Goal: Task Accomplishment & Management: Complete application form

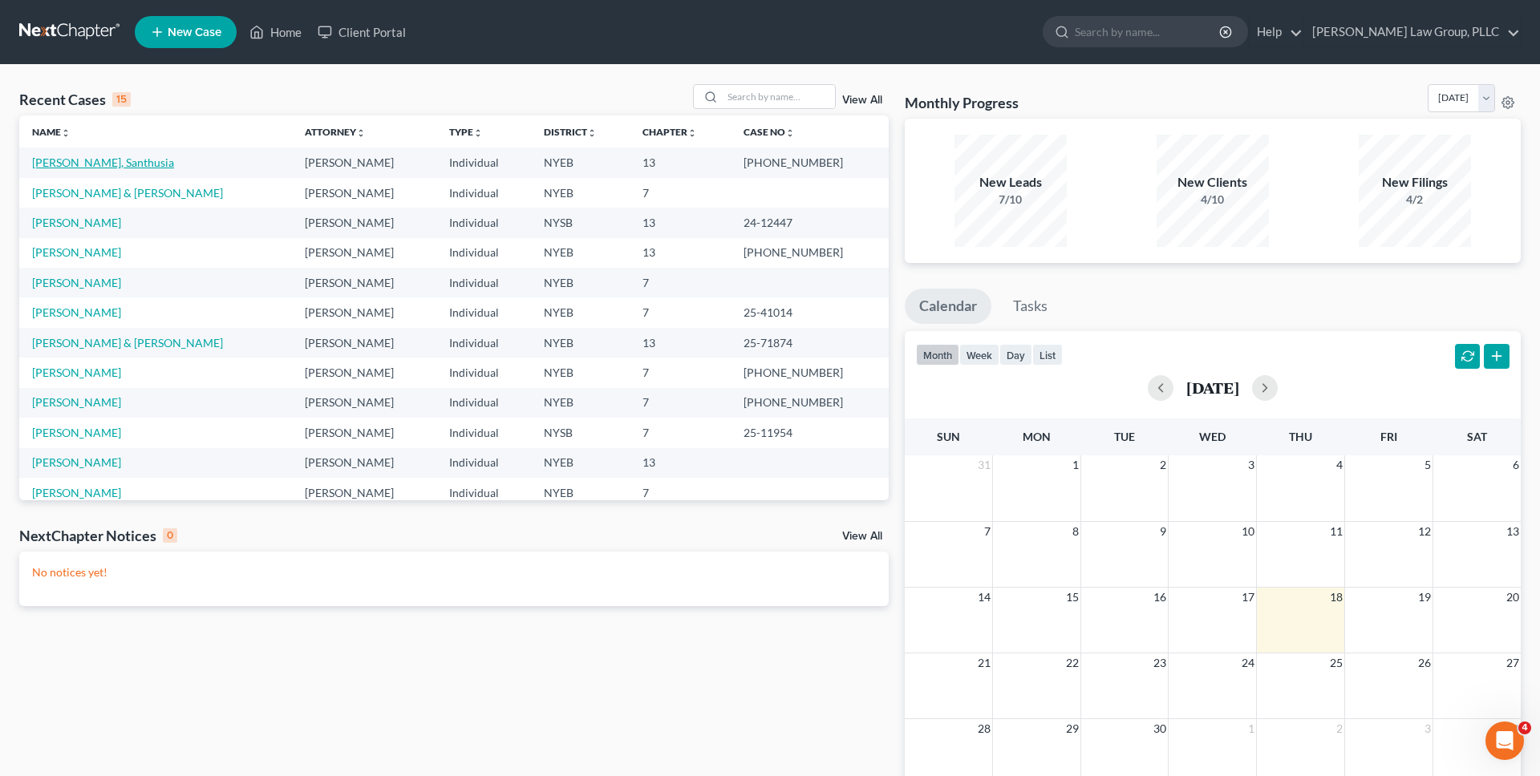
click at [98, 156] on link "[PERSON_NAME], Santhusia" at bounding box center [103, 163] width 142 height 14
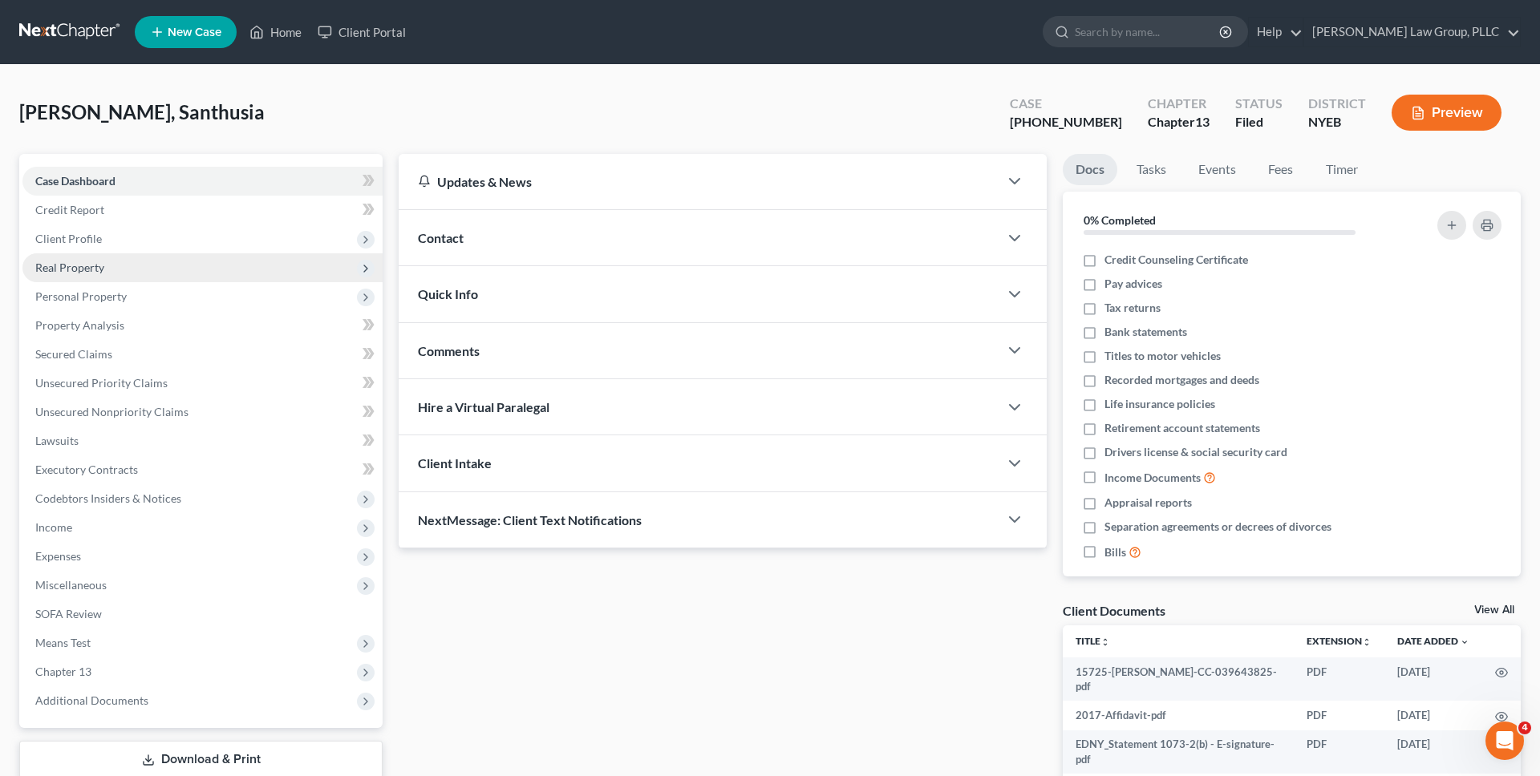
click at [221, 231] on span "Client Profile" at bounding box center [202, 239] width 360 height 29
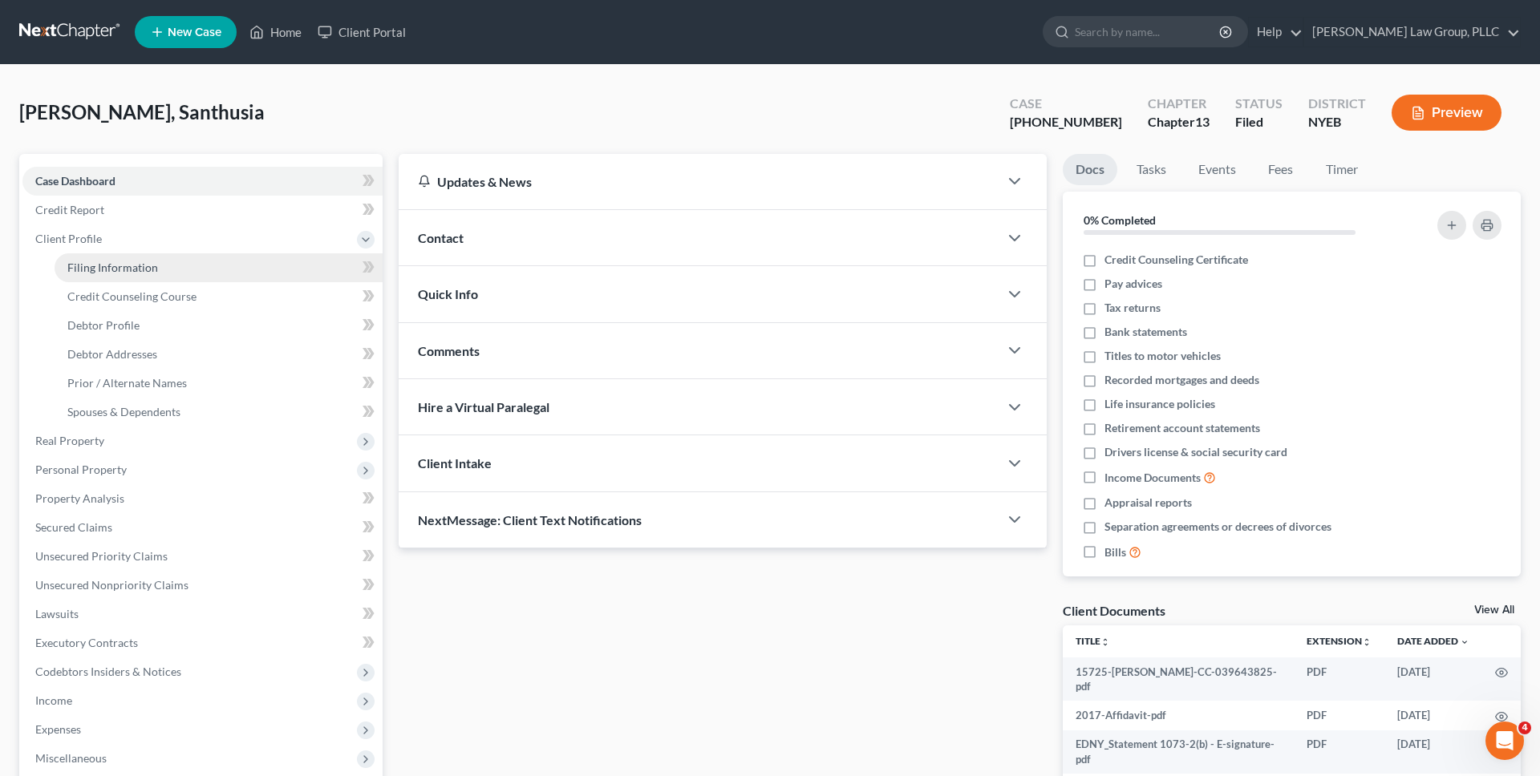
click at [213, 261] on link "Filing Information" at bounding box center [219, 267] width 328 height 29
select select "1"
select select "0"
select select "3"
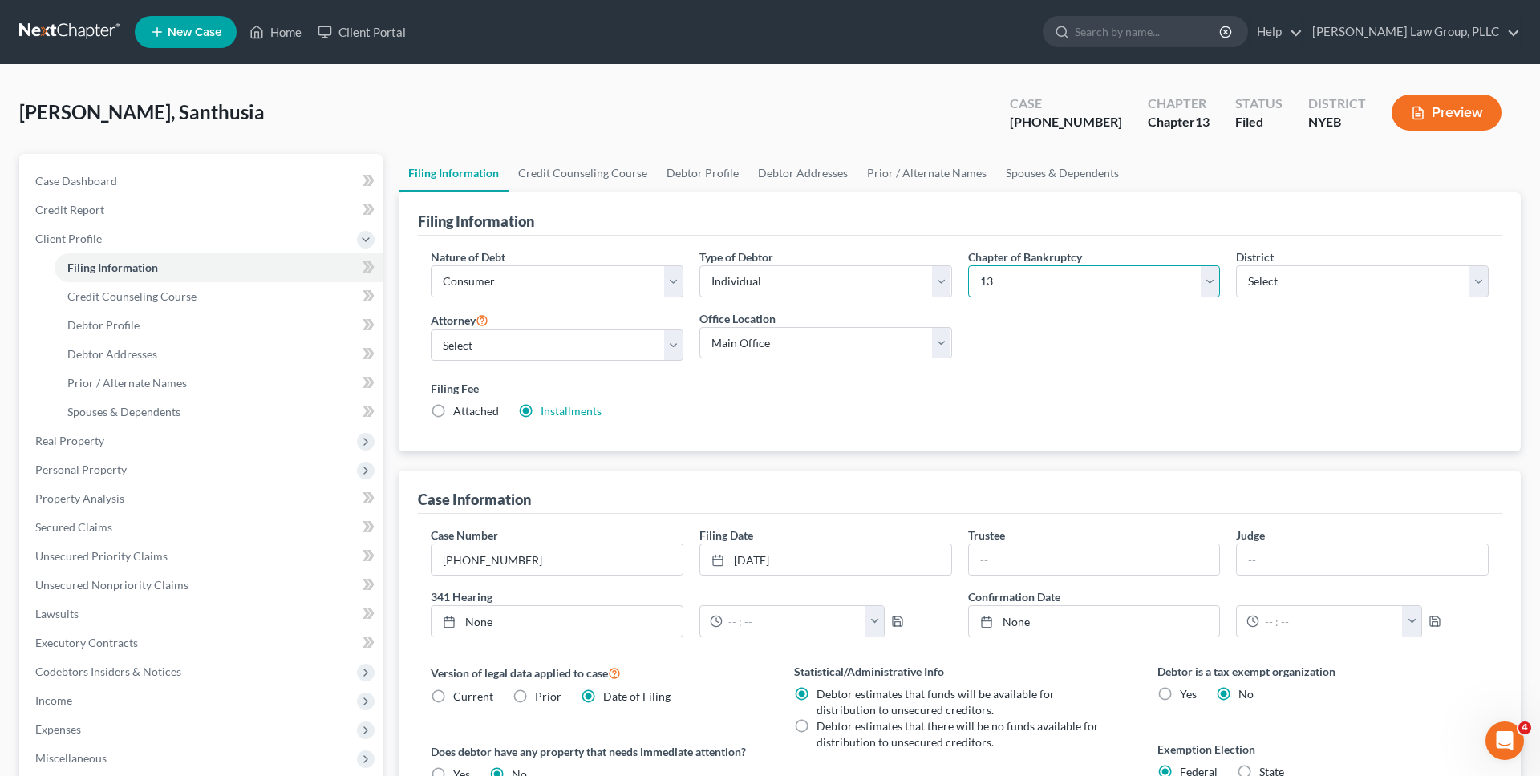
click at [998, 282] on select "Select 7 11 12 13" at bounding box center [1094, 281] width 253 height 32
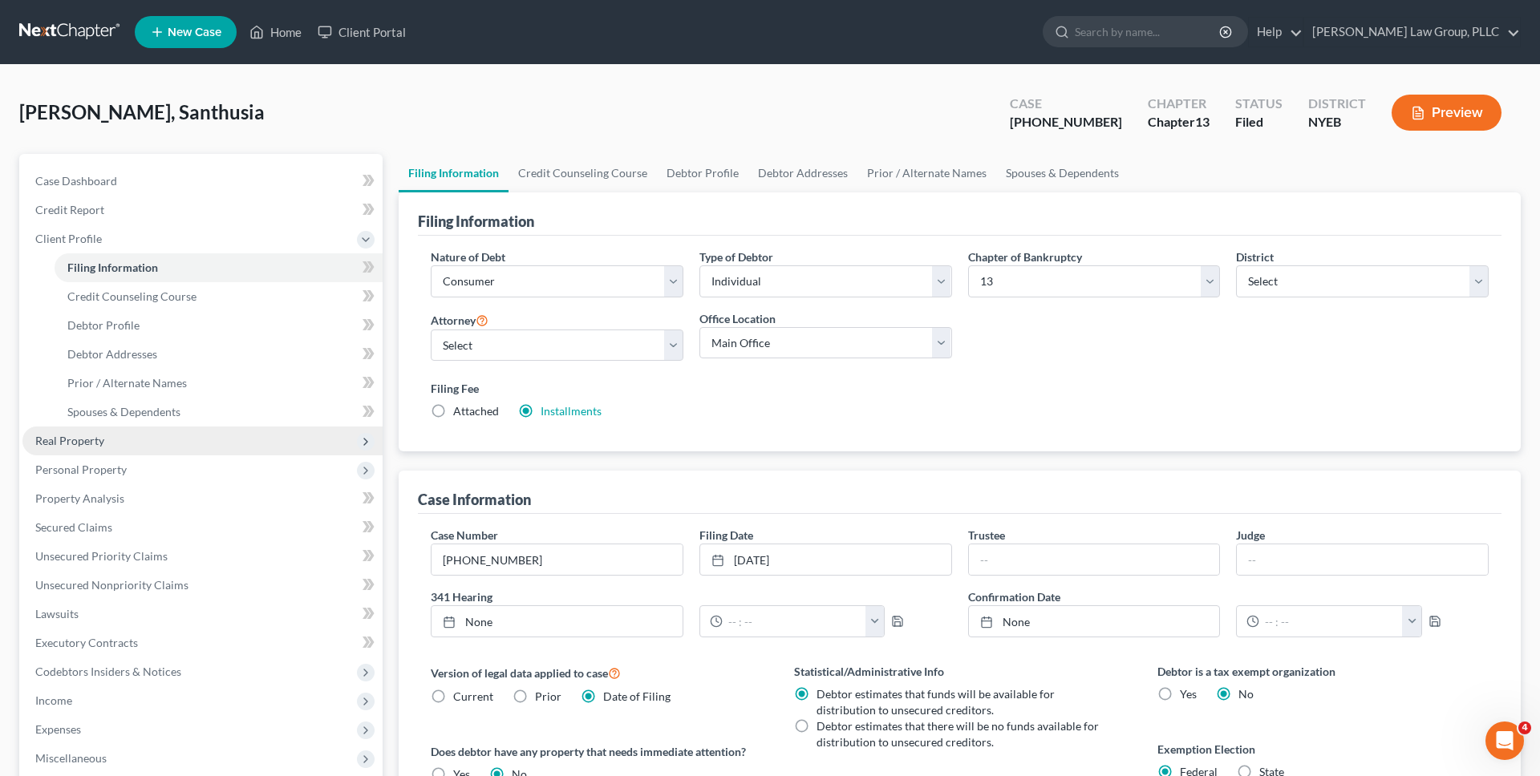
click at [297, 440] on span "Real Property" at bounding box center [202, 441] width 360 height 29
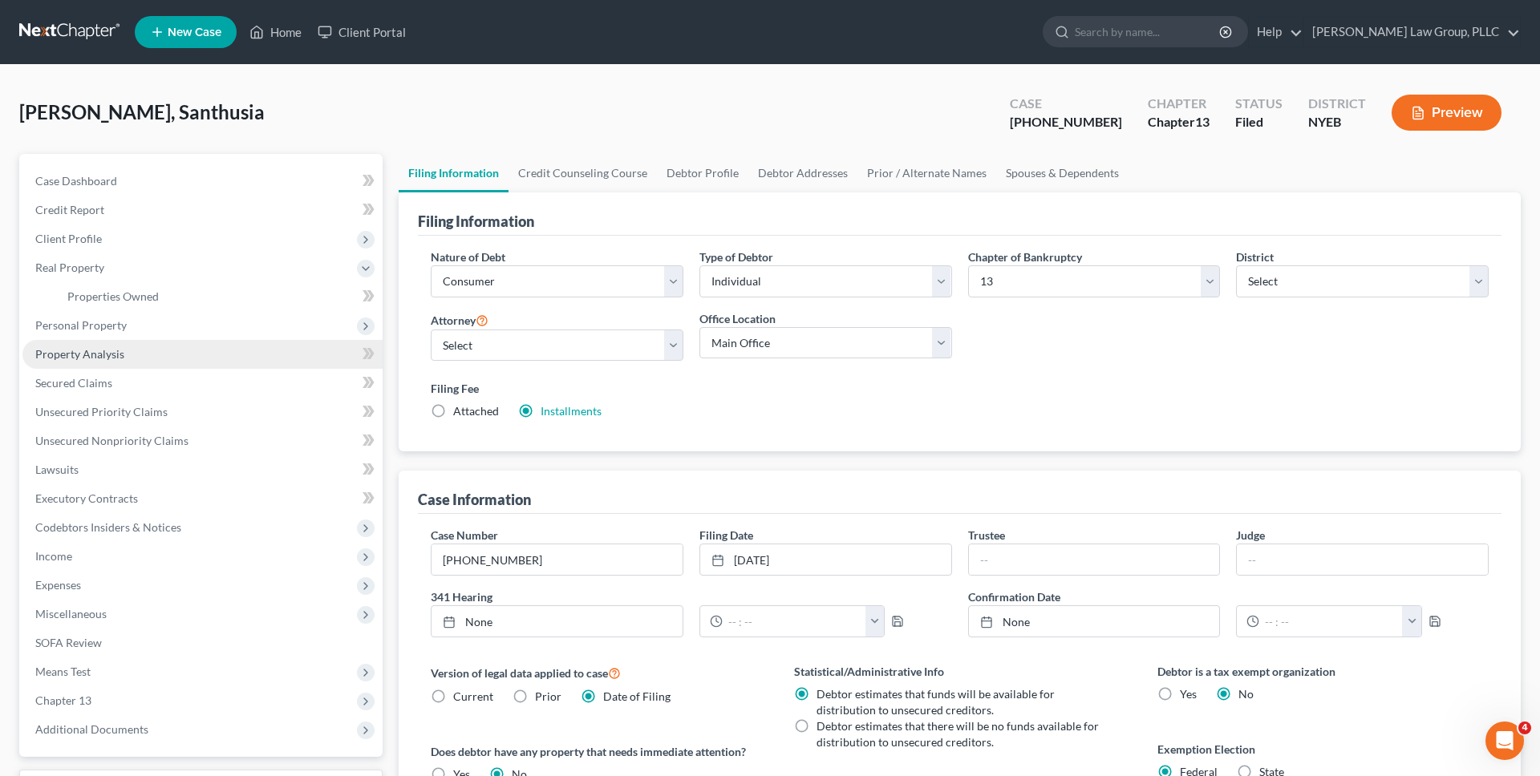
click at [251, 362] on link "Property Analysis" at bounding box center [202, 354] width 360 height 29
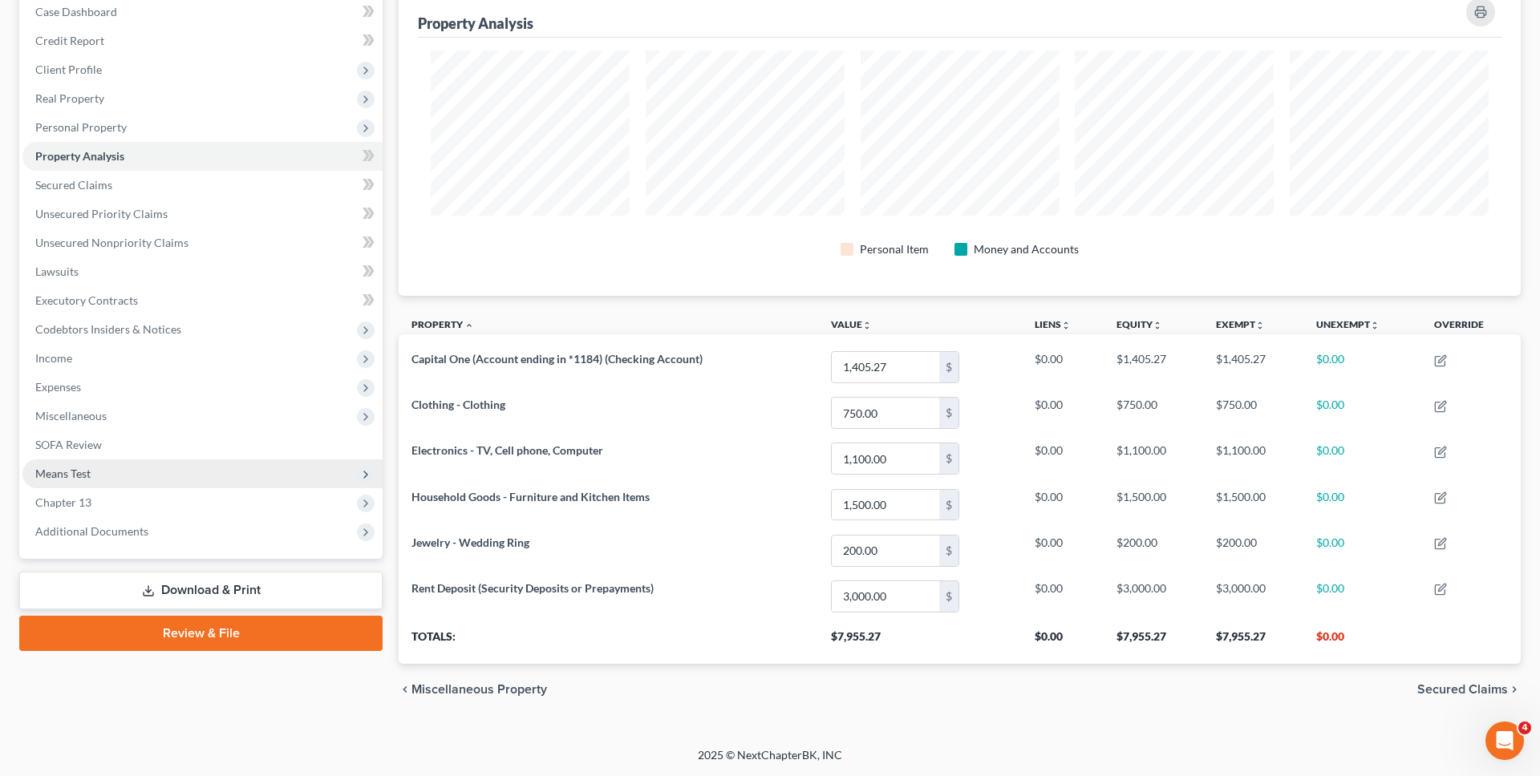
click at [137, 466] on span "Means Test" at bounding box center [202, 474] width 360 height 29
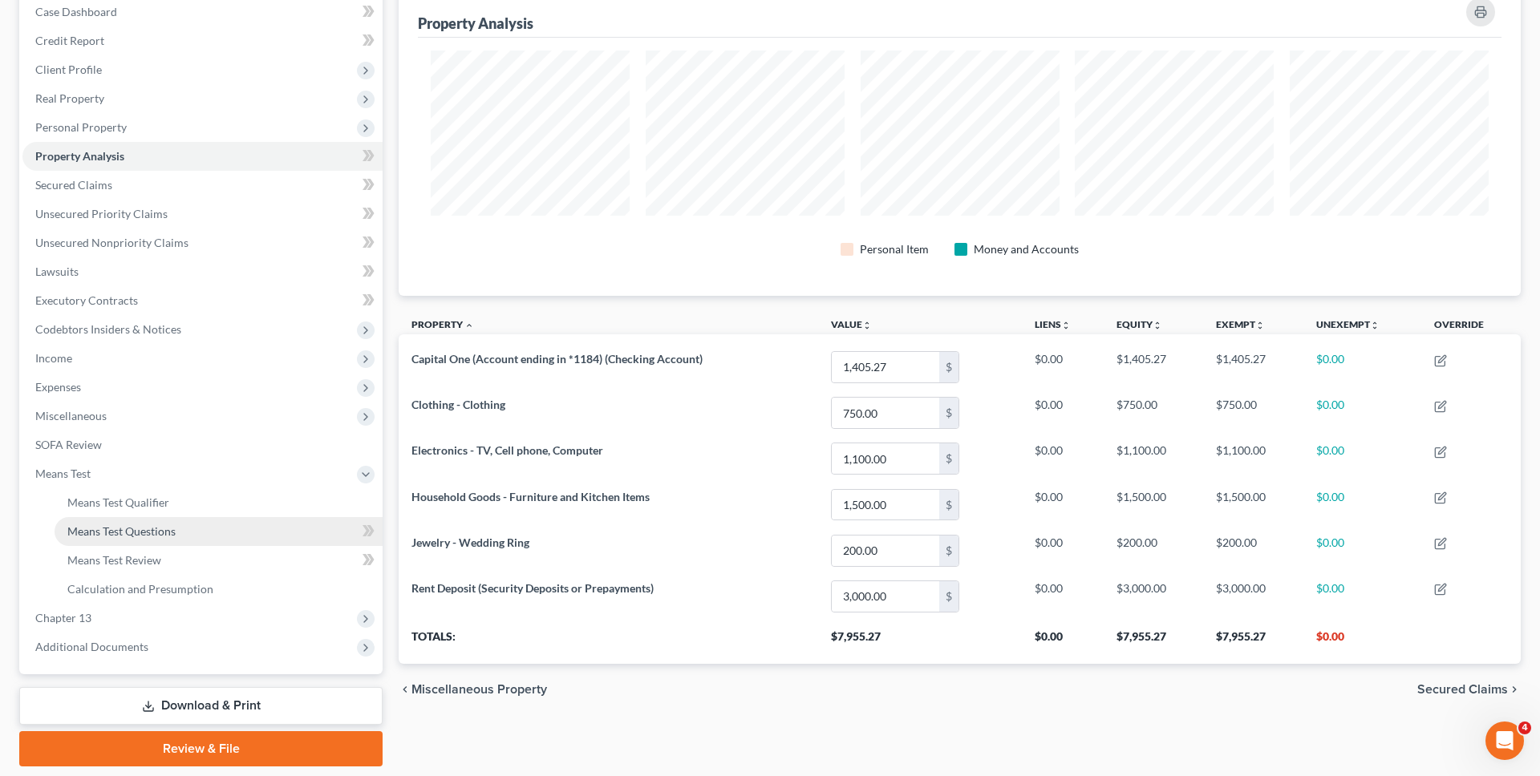
click at [115, 531] on span "Means Test Questions" at bounding box center [121, 532] width 108 height 14
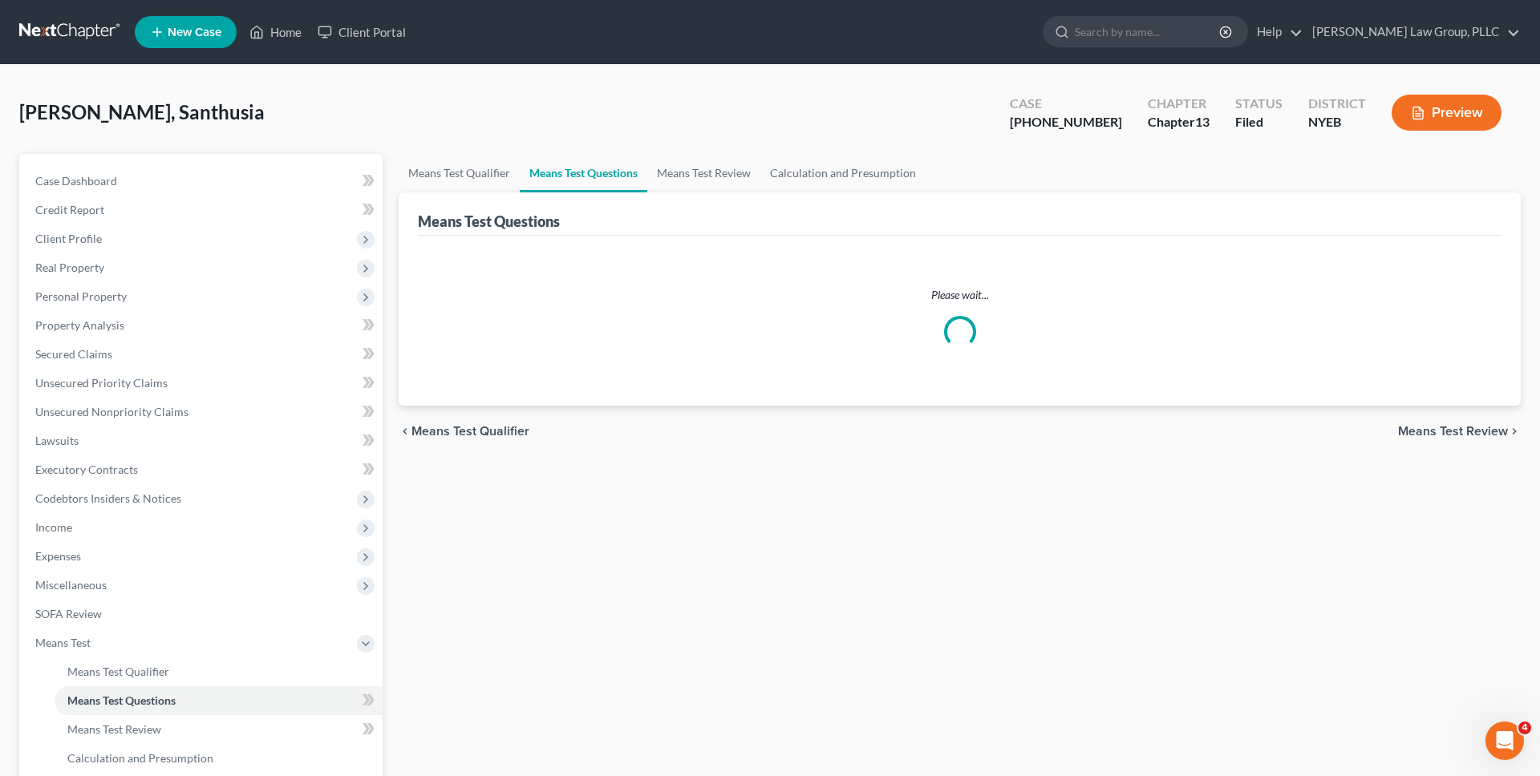
select select "2"
select select "0"
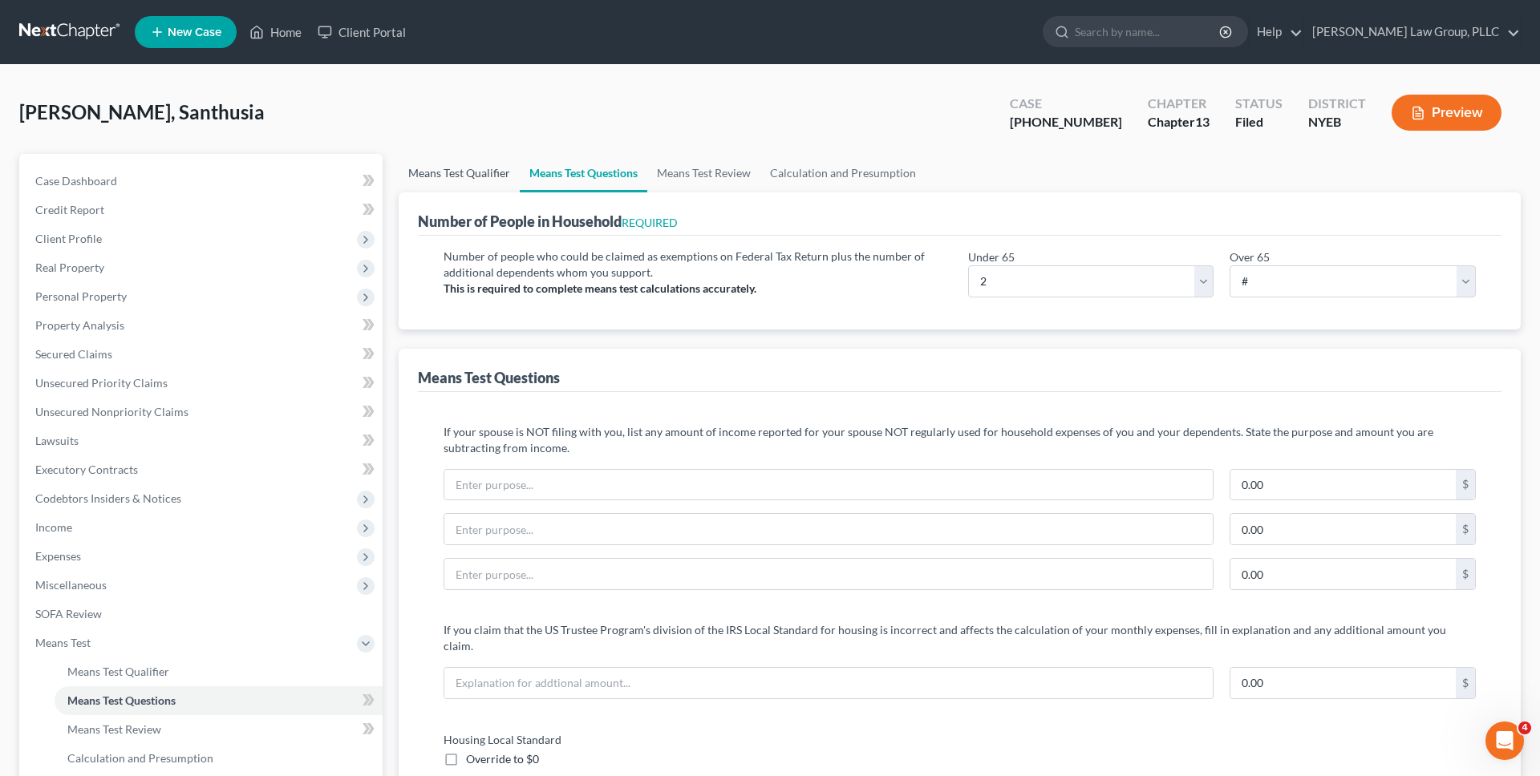
click at [463, 160] on link "Means Test Qualifier" at bounding box center [459, 173] width 121 height 38
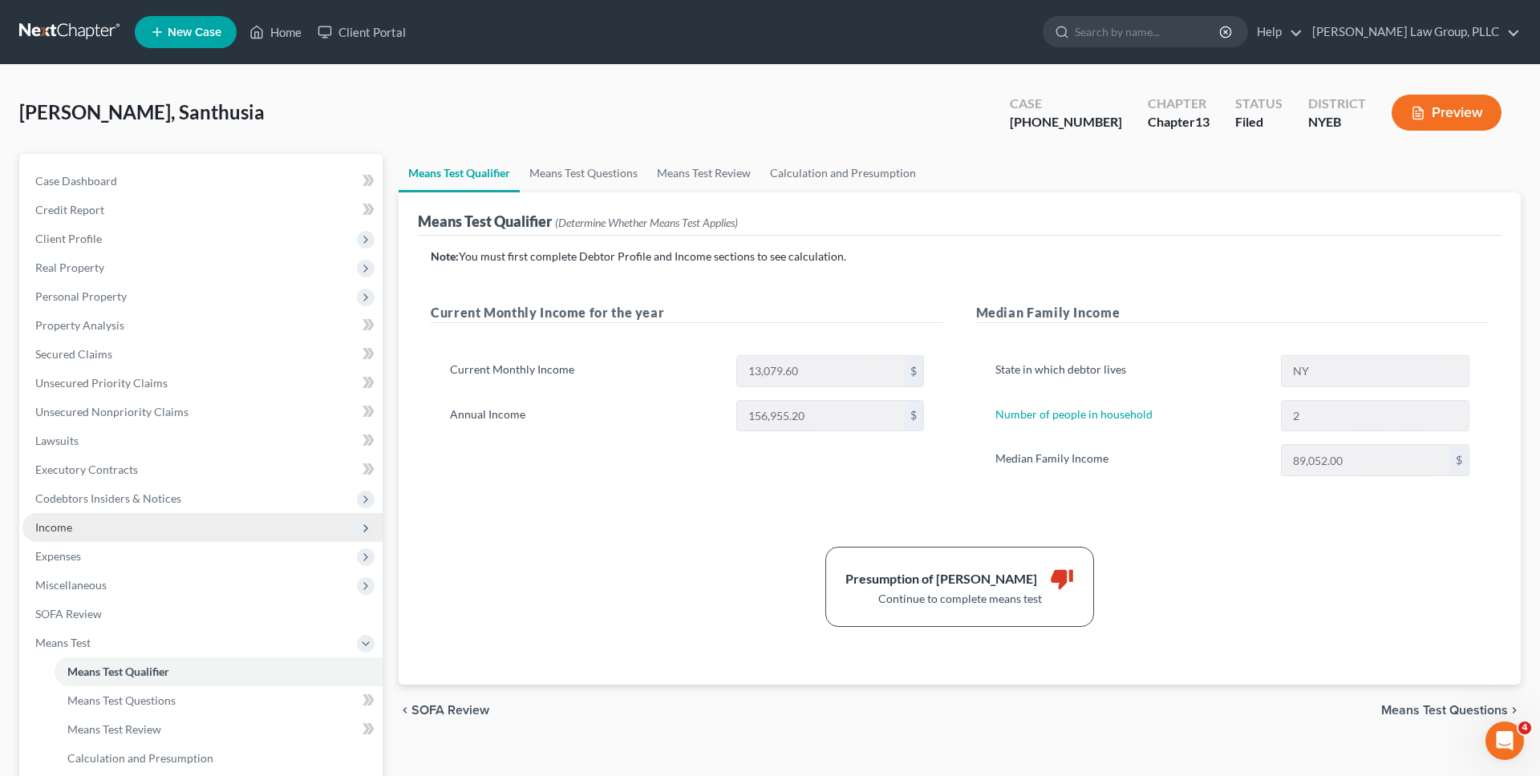
click at [214, 528] on span "Income" at bounding box center [202, 527] width 360 height 29
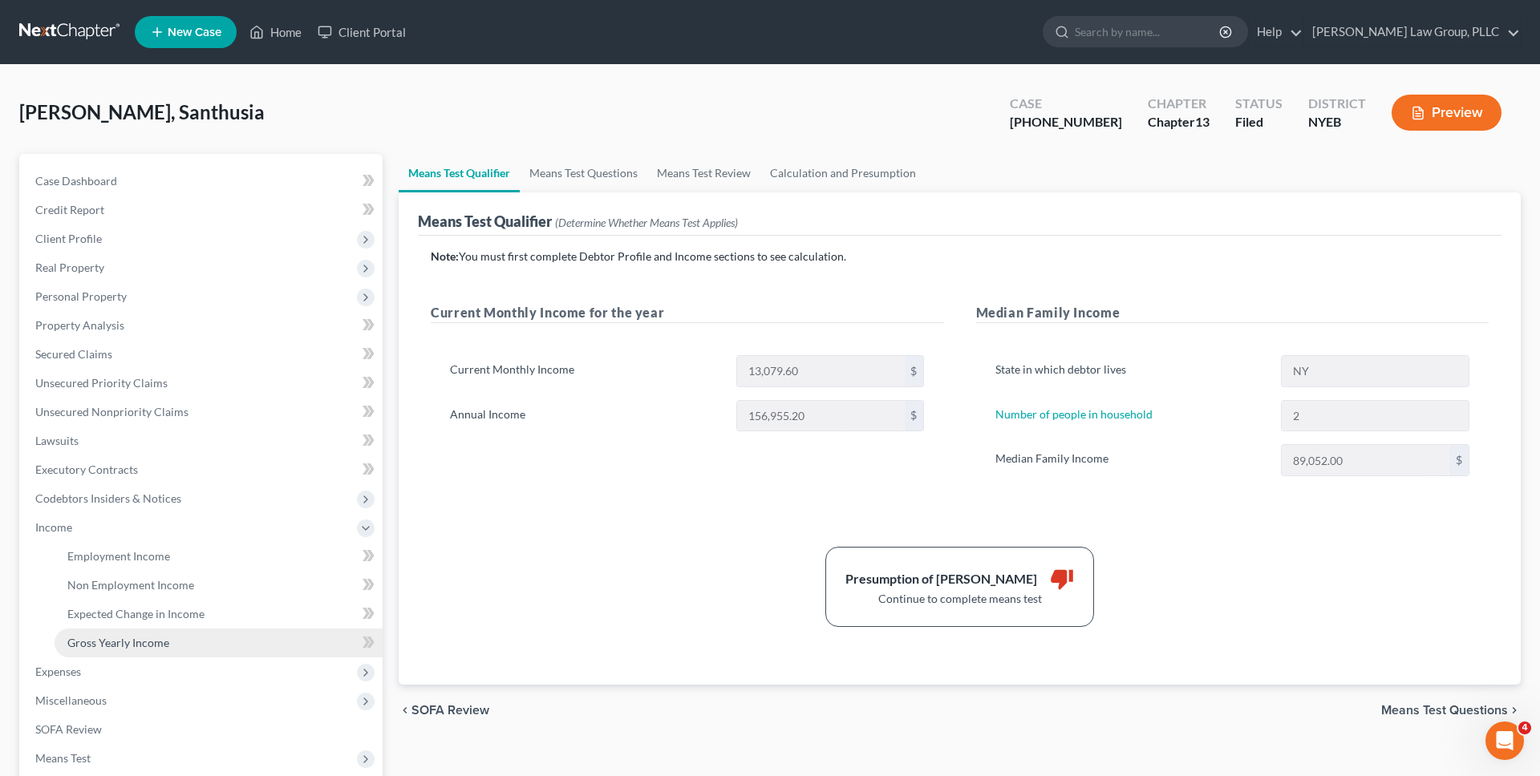
click at [179, 634] on link "Gross Yearly Income" at bounding box center [219, 643] width 328 height 29
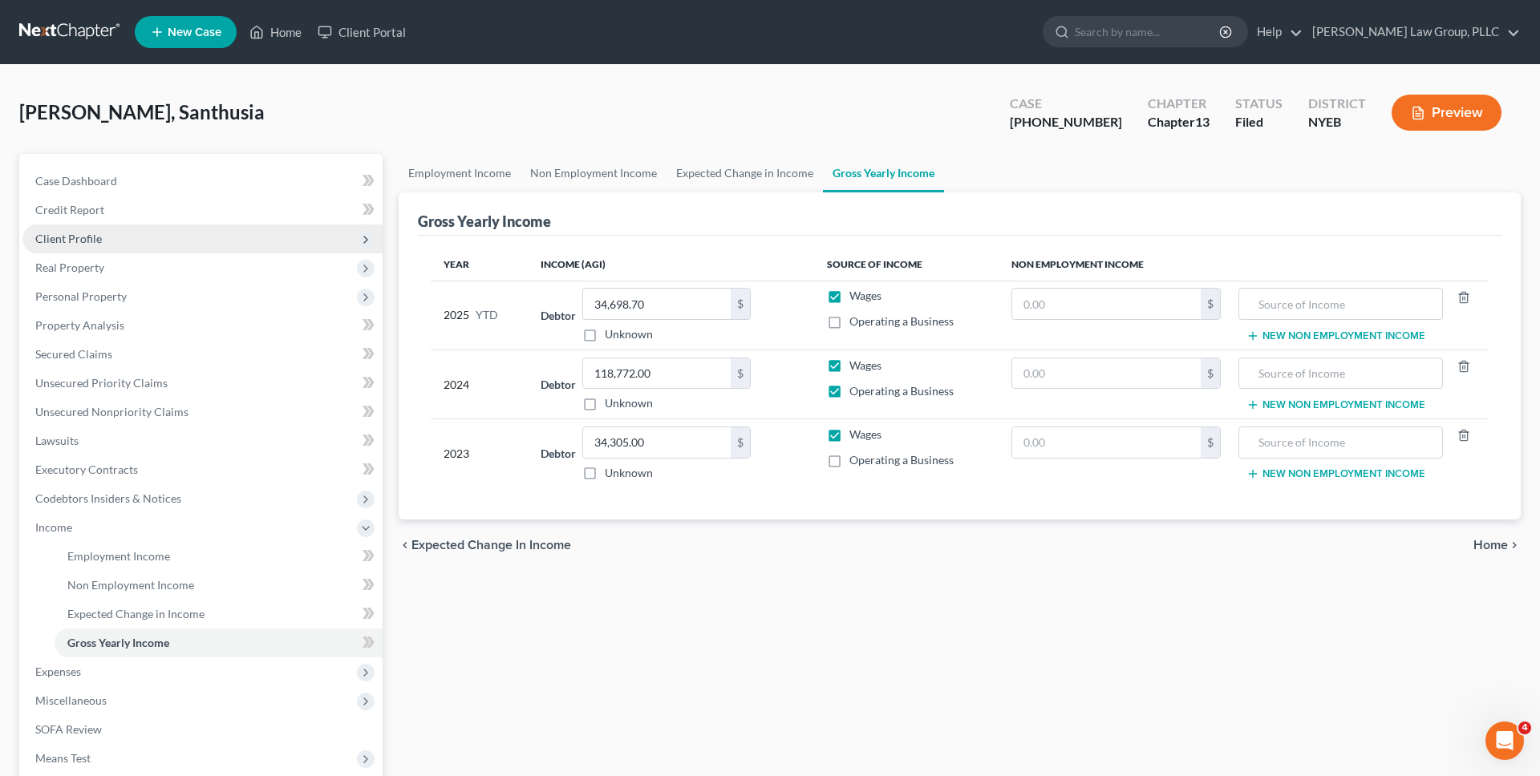
click at [229, 248] on span "Client Profile" at bounding box center [202, 239] width 360 height 29
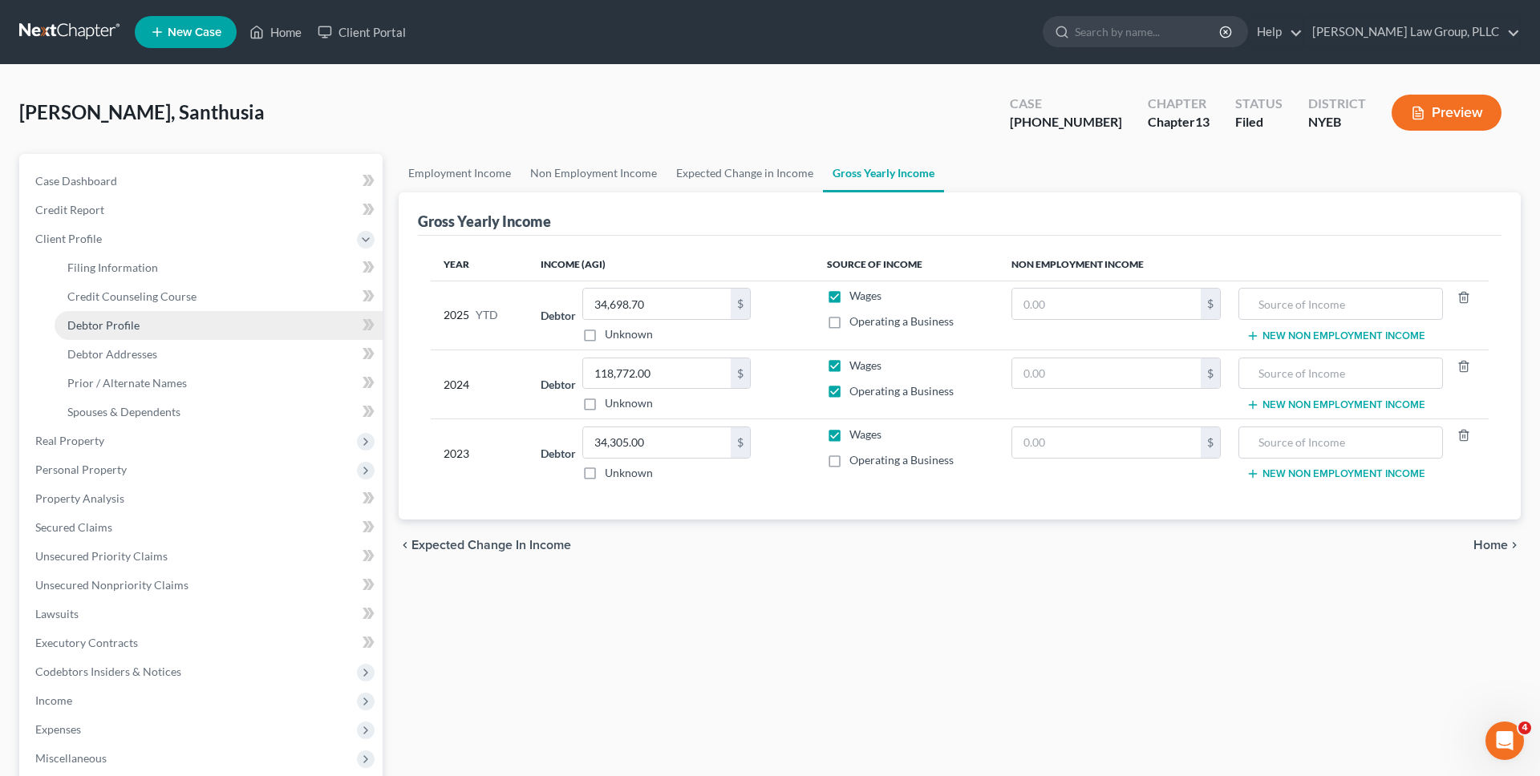
click at [204, 338] on link "Debtor Profile" at bounding box center [219, 325] width 328 height 29
select select "1"
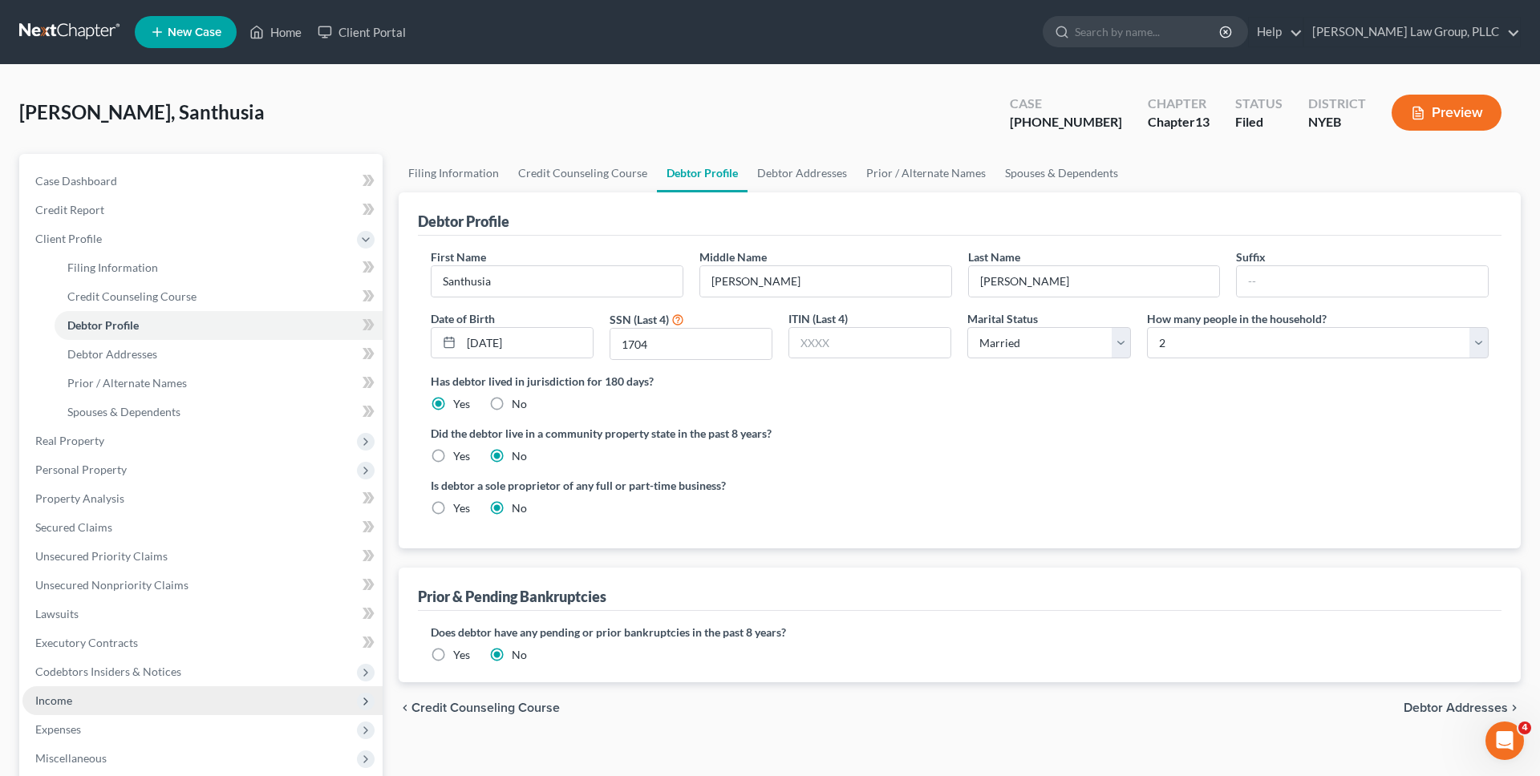
click at [103, 697] on span "Income" at bounding box center [202, 701] width 360 height 29
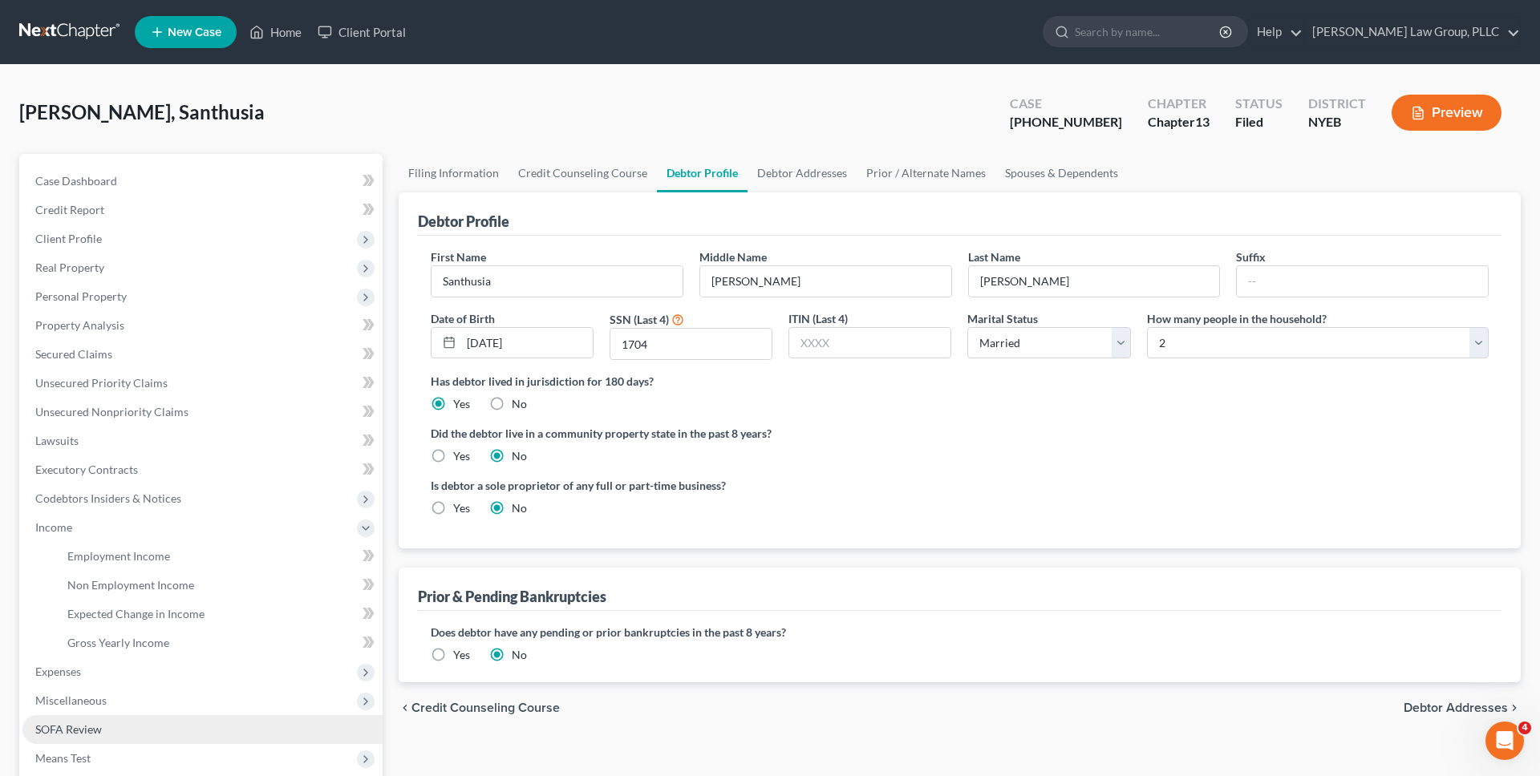
click at [103, 716] on link "SOFA Review" at bounding box center [202, 729] width 360 height 29
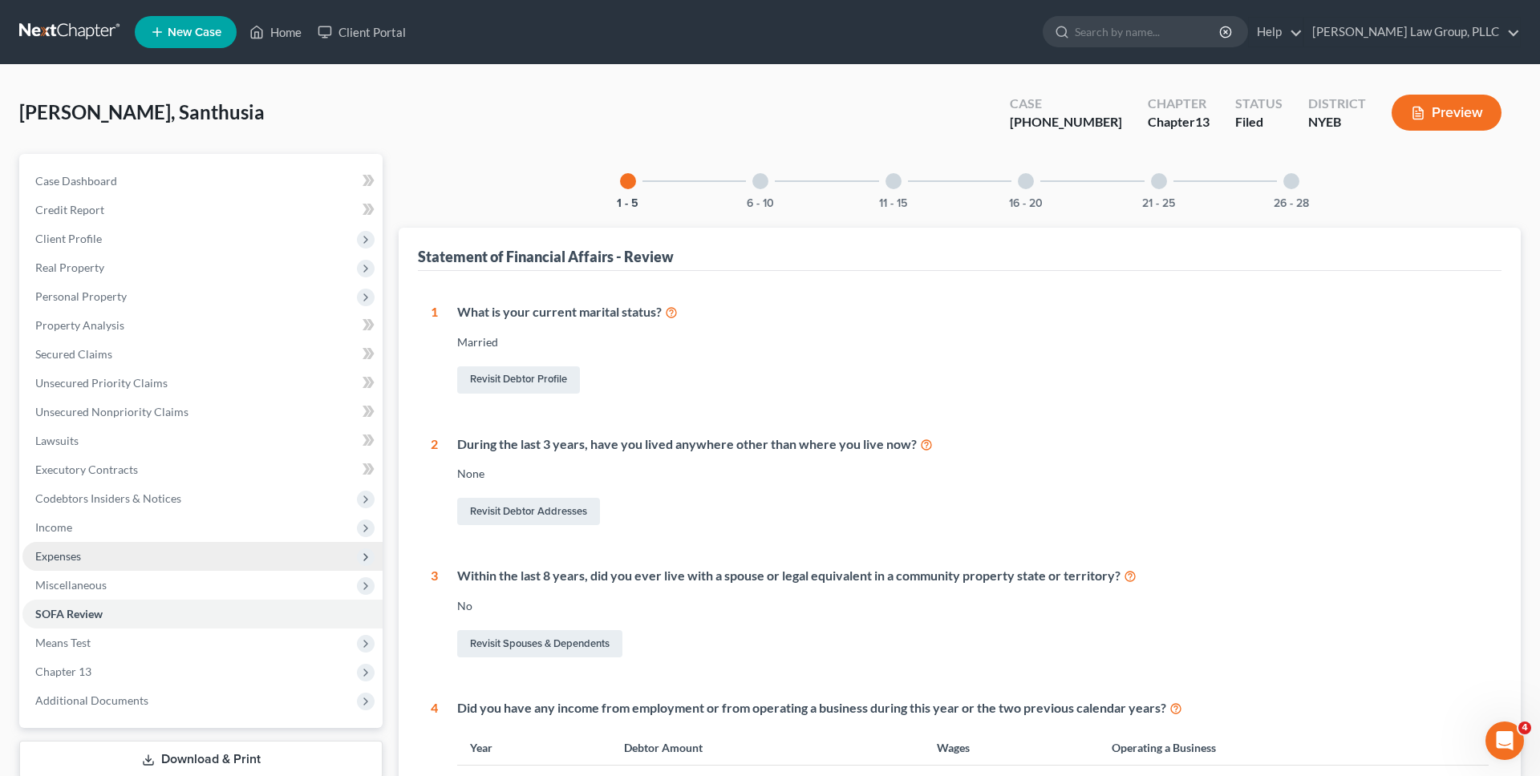
click at [115, 554] on span "Expenses" at bounding box center [202, 556] width 360 height 29
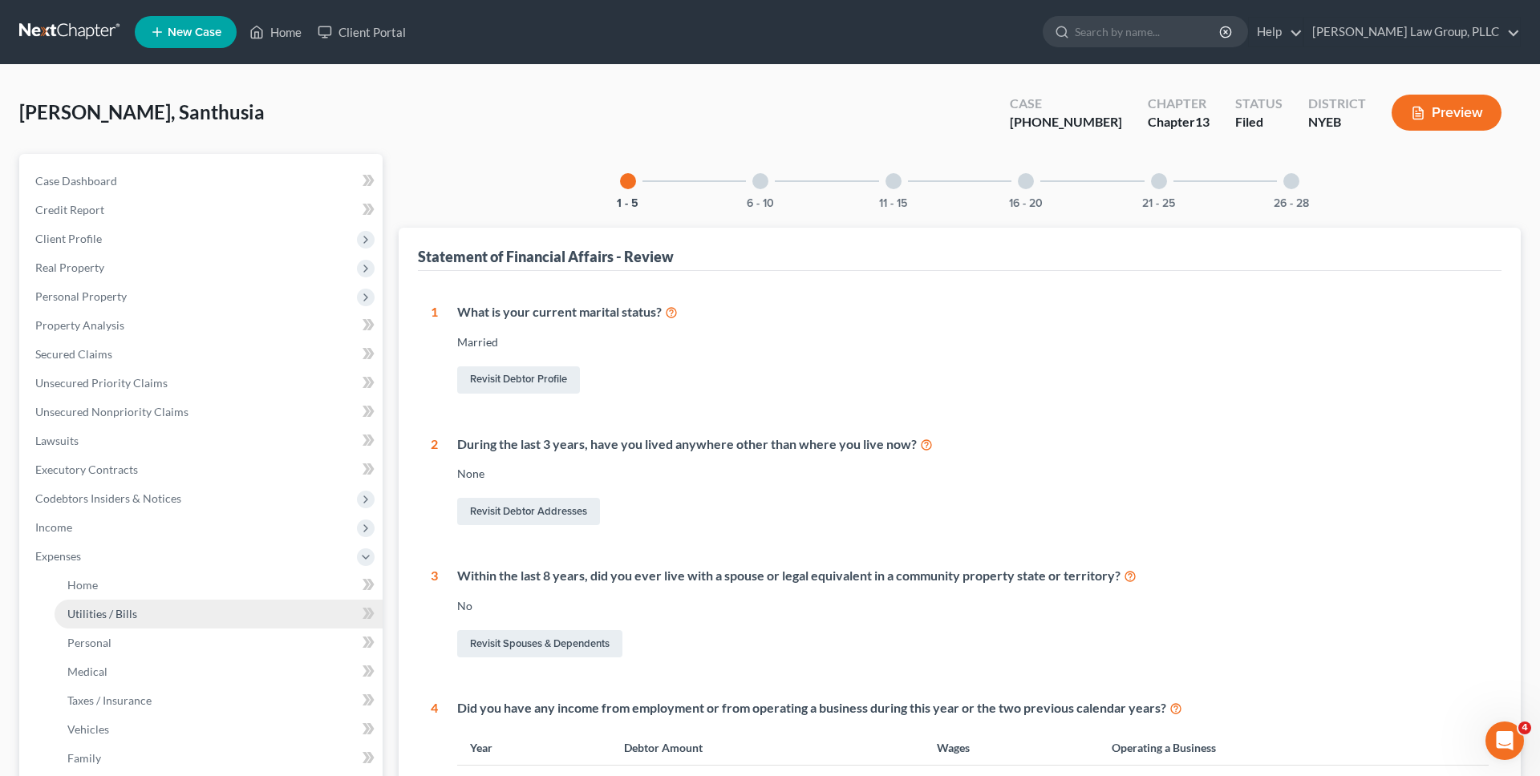
click at [115, 600] on link "Utilities / Bills" at bounding box center [219, 614] width 328 height 29
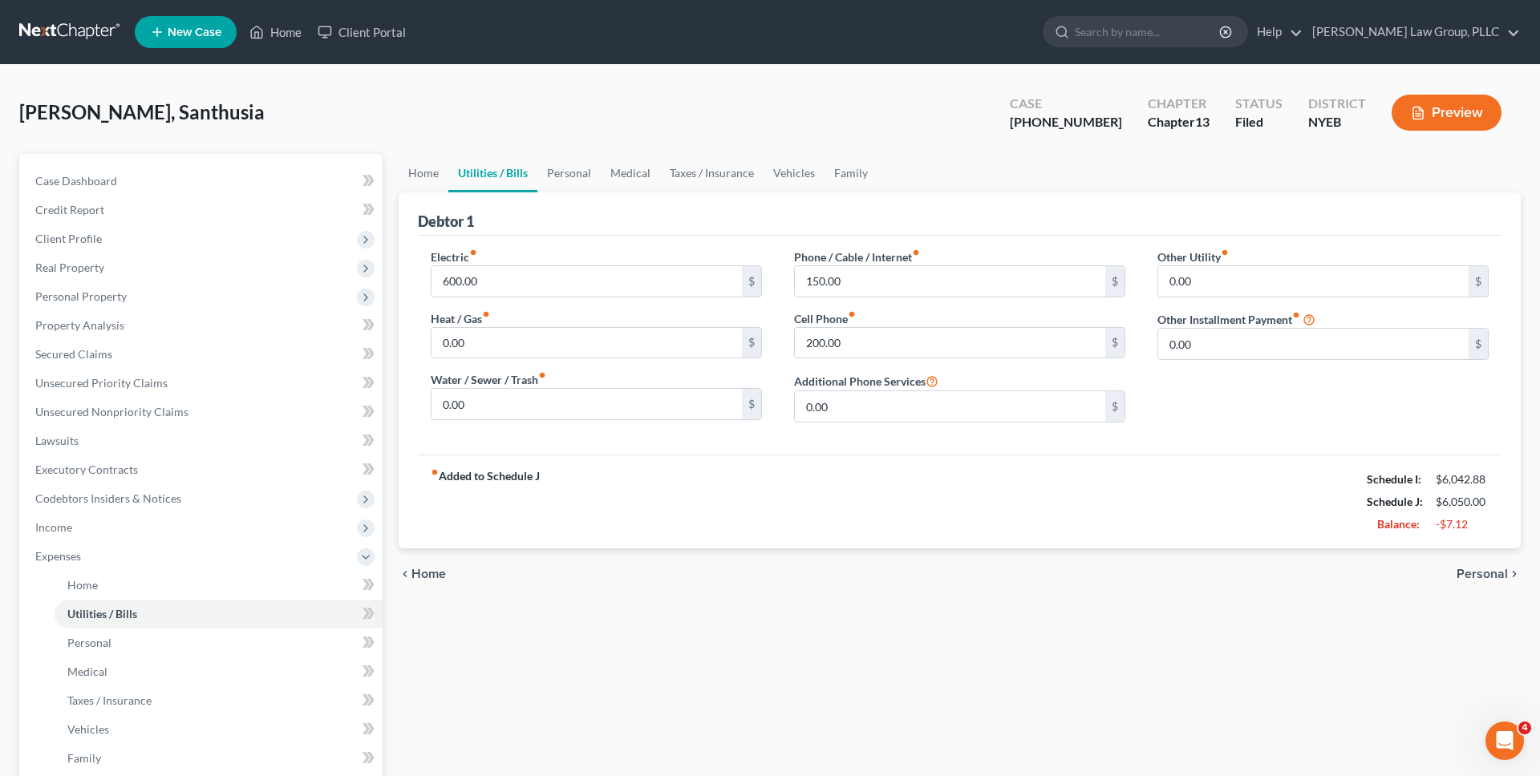
click at [317, 101] on div "Baksh, Santhusia Upgraded Case 1-25-42516 Chapter Chapter 13 Status Filed Distr…" at bounding box center [769, 119] width 1501 height 70
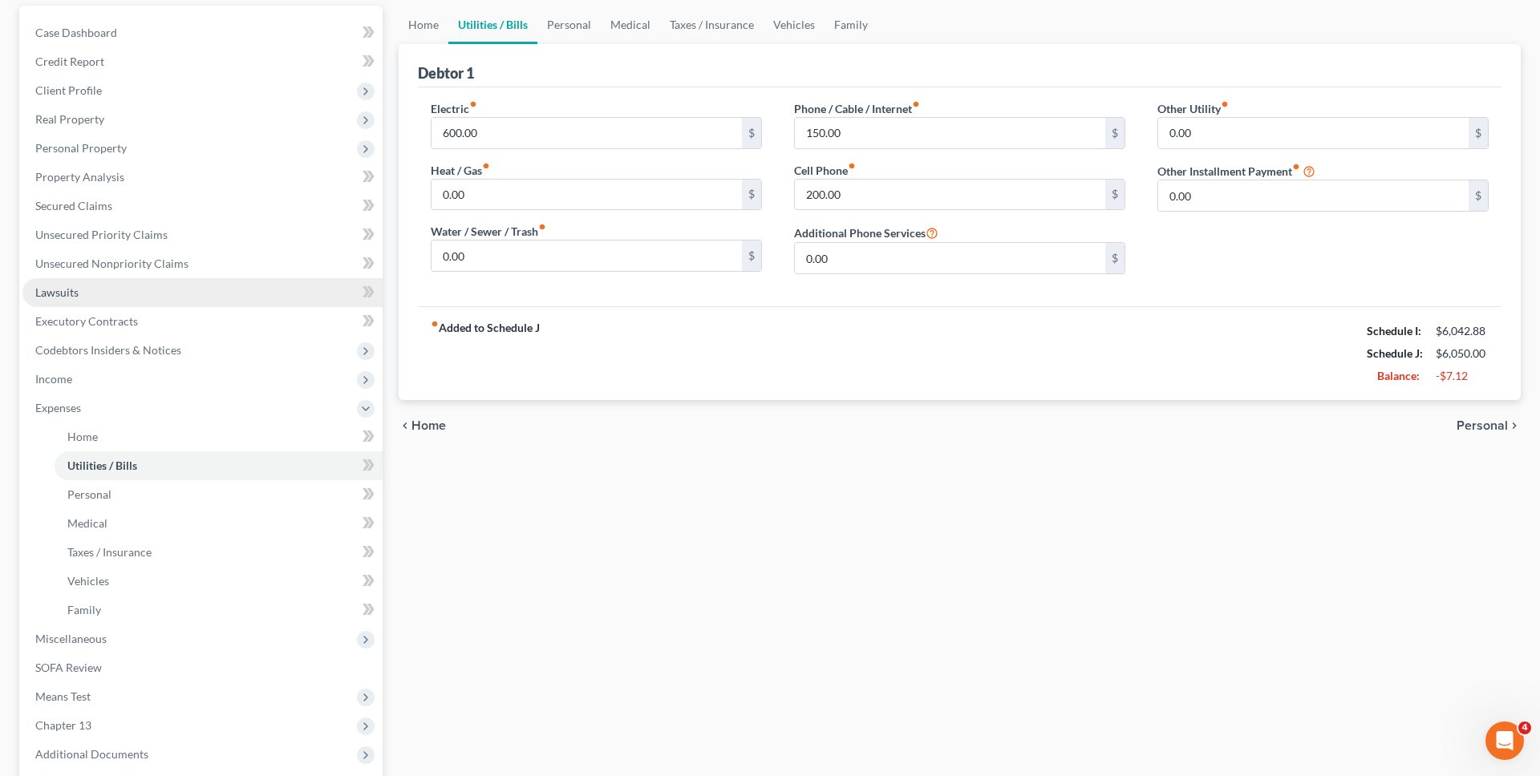
scroll to position [150, 0]
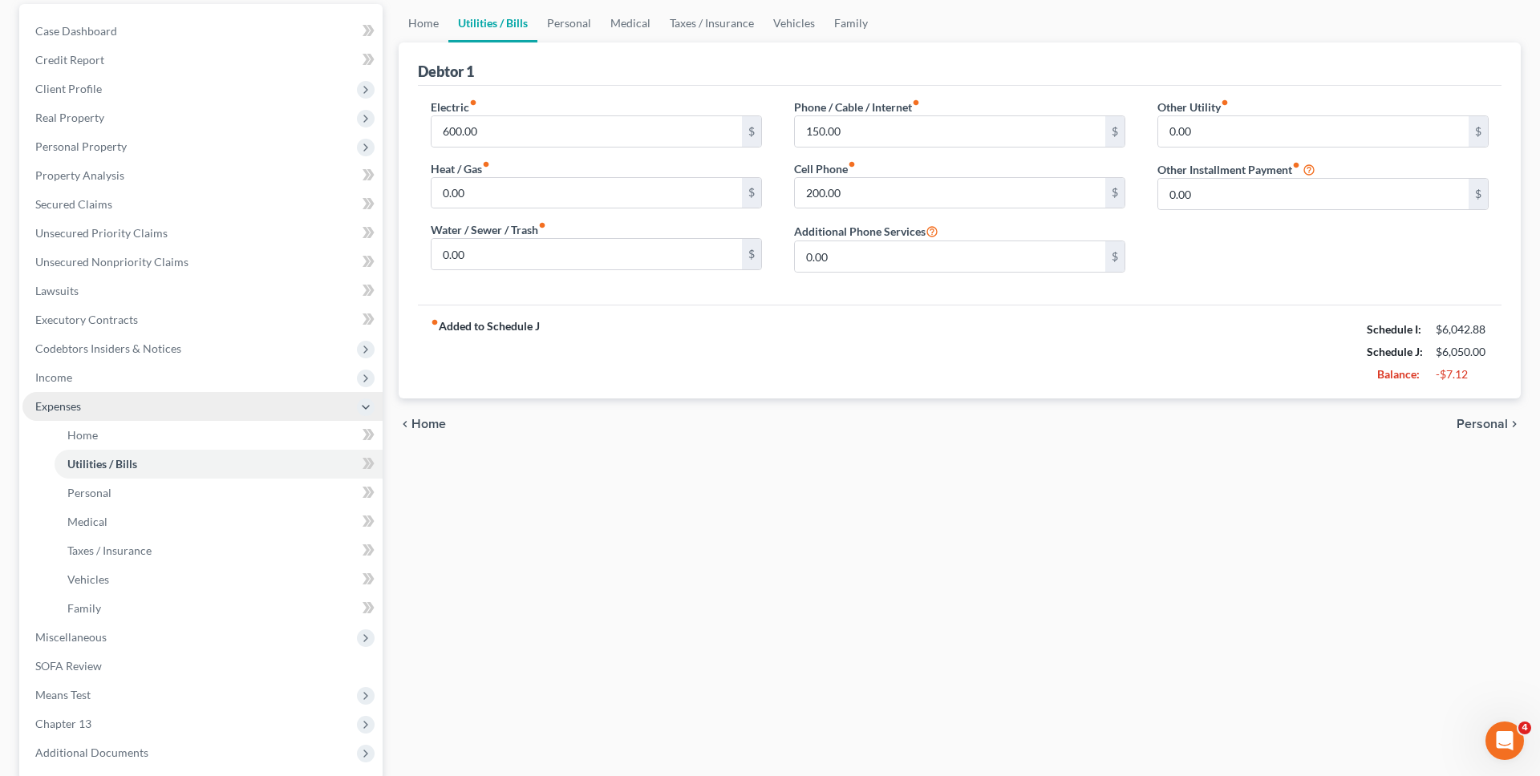
click at [221, 393] on span "Expenses" at bounding box center [202, 406] width 360 height 29
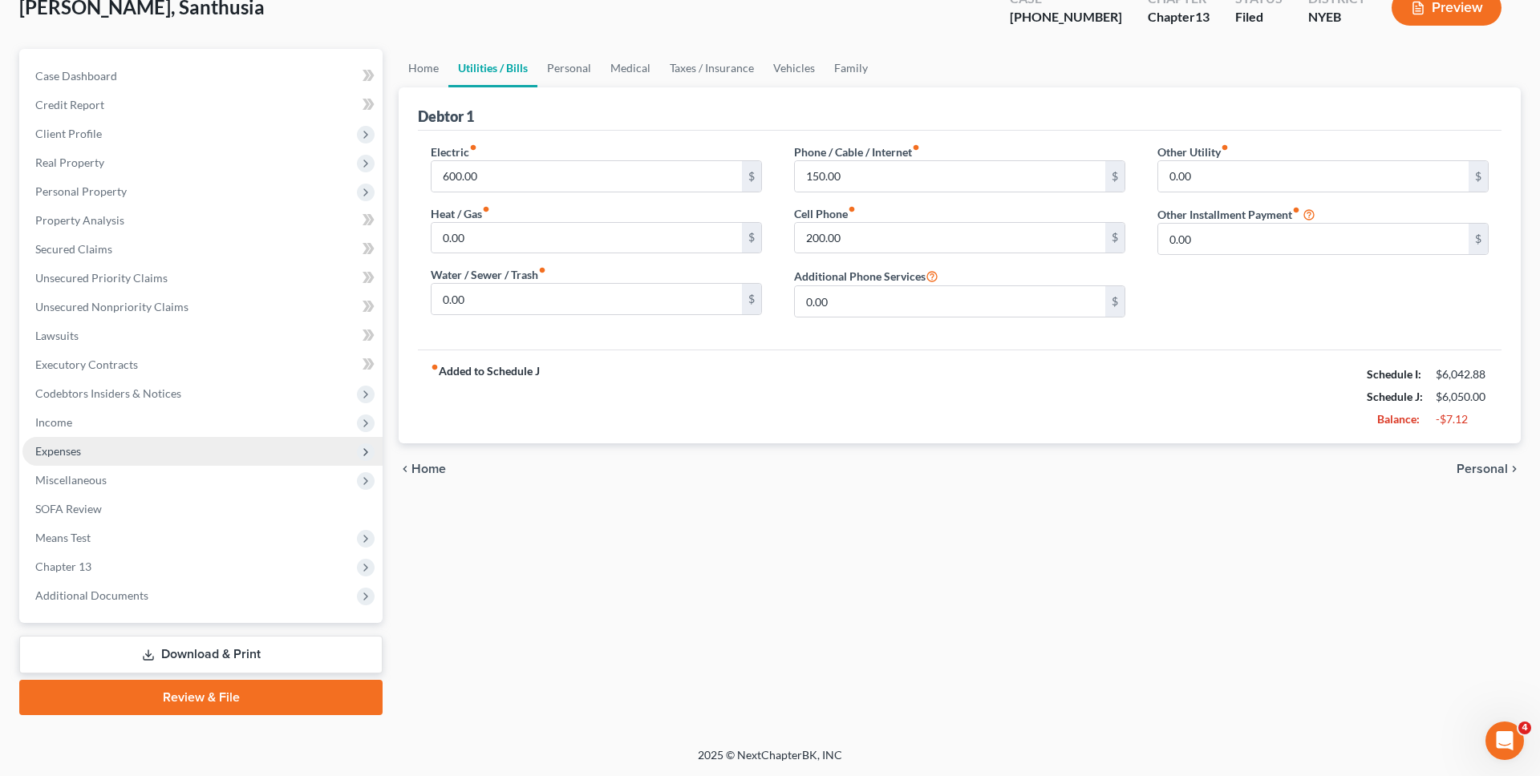
scroll to position [105, 0]
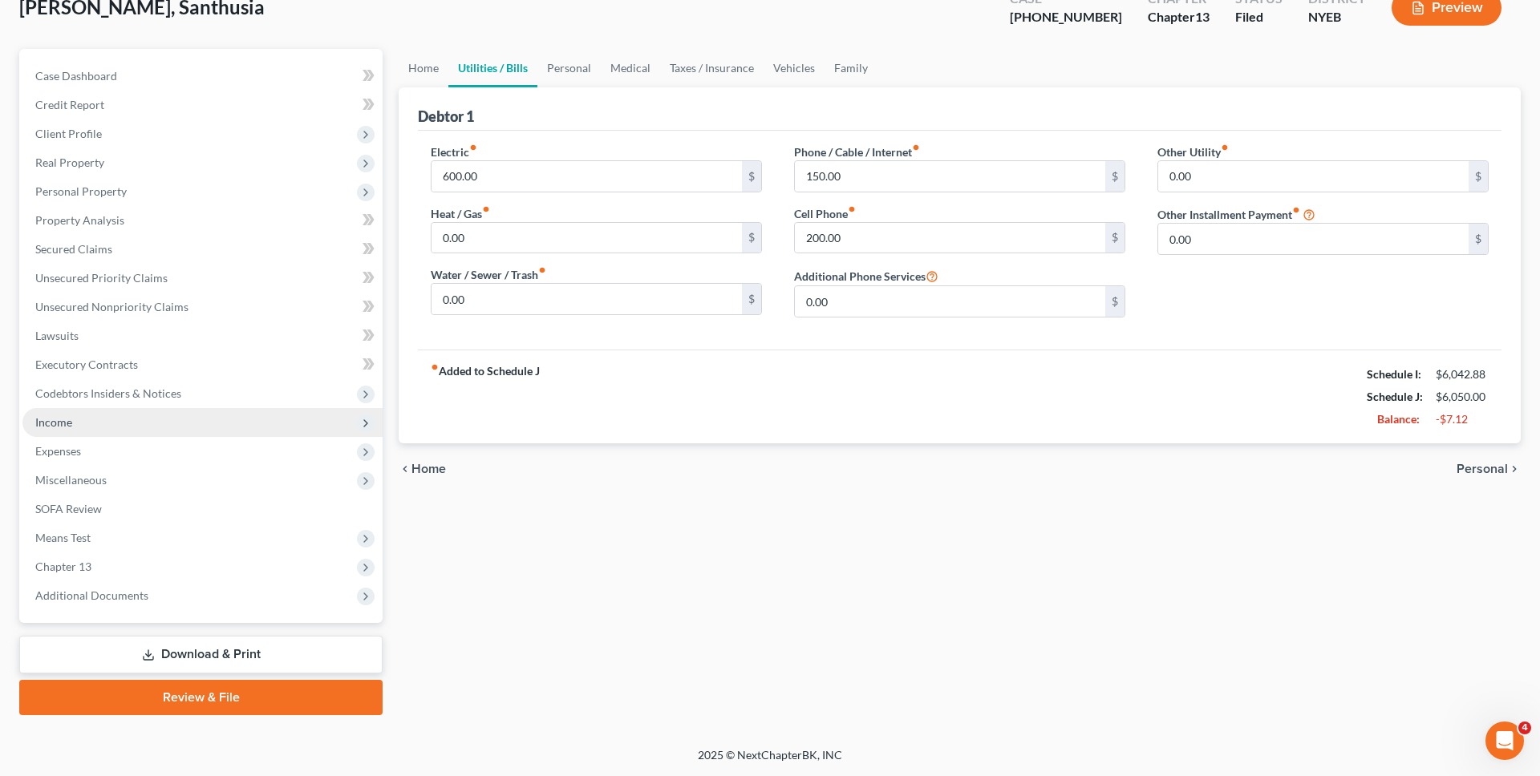
click at [213, 418] on span "Income" at bounding box center [202, 422] width 360 height 29
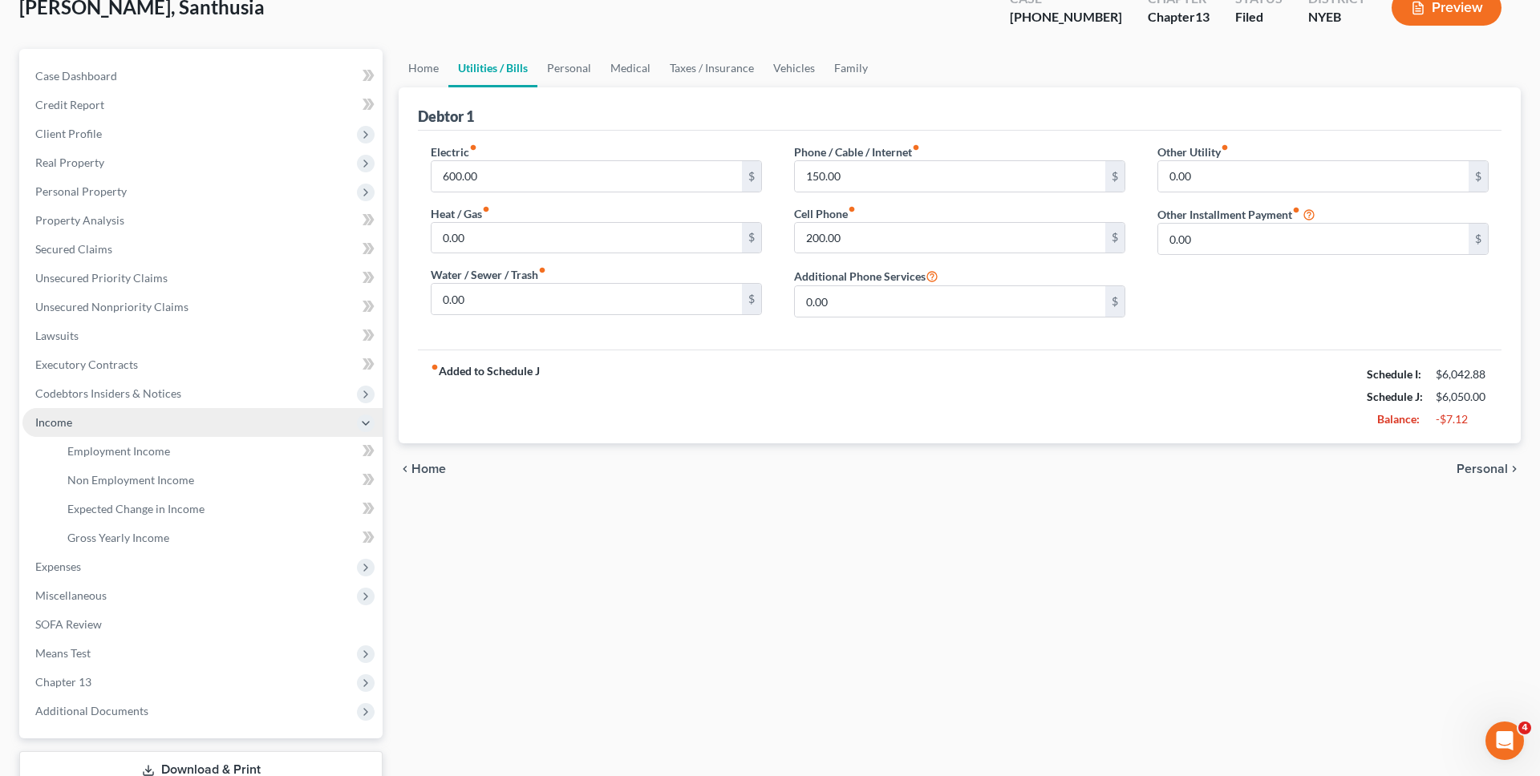
scroll to position [150, 0]
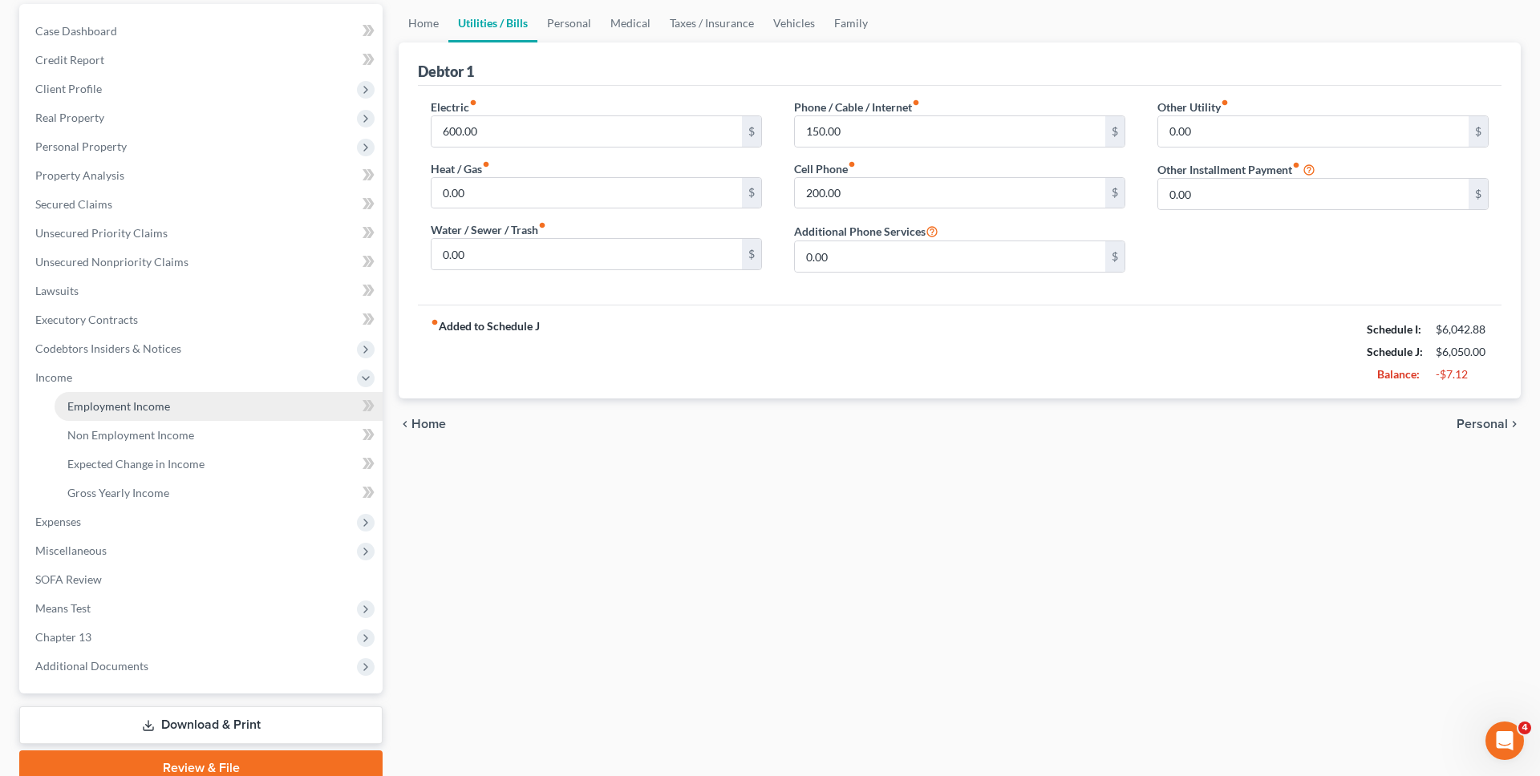
click at [213, 415] on link "Employment Income" at bounding box center [219, 406] width 328 height 29
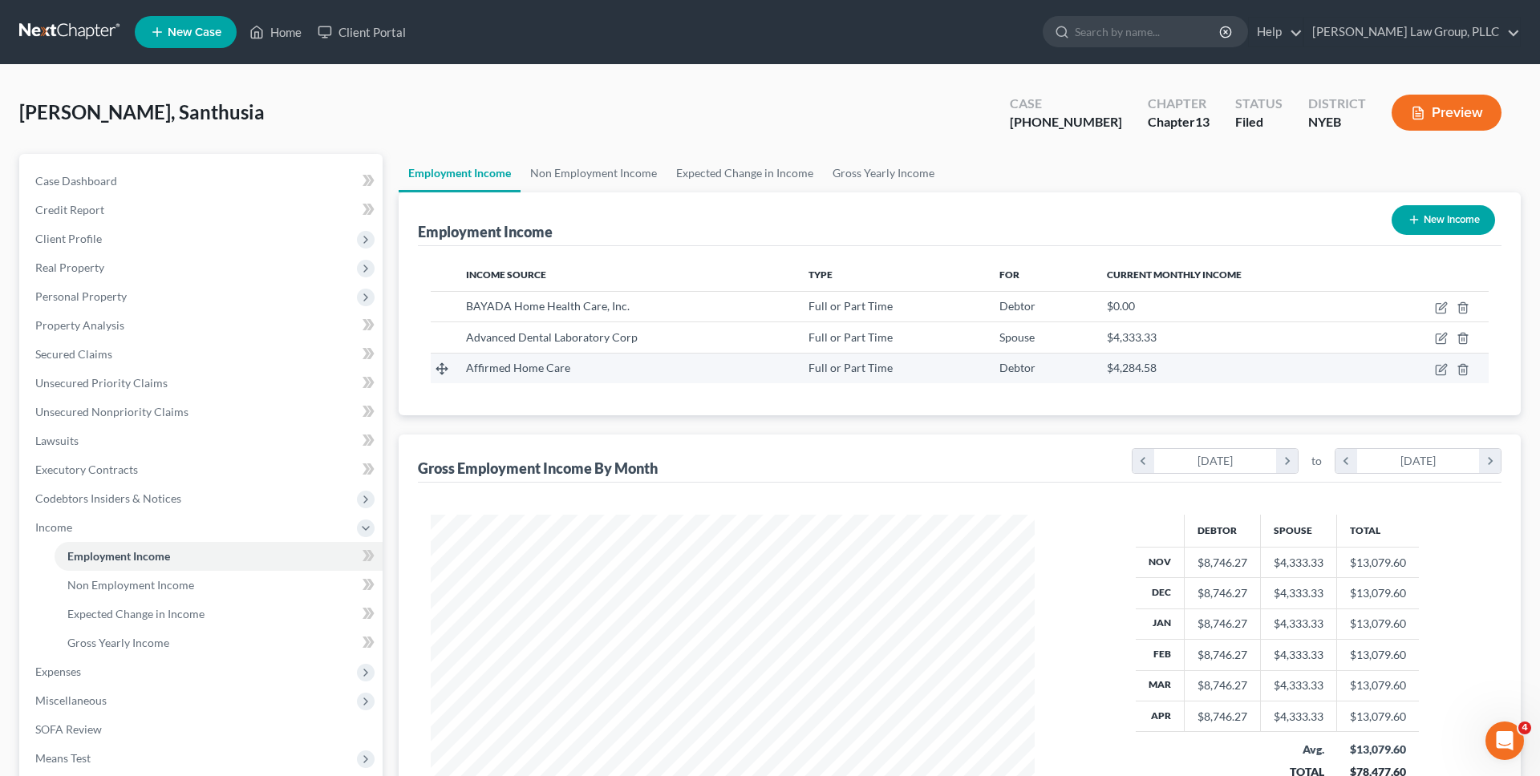
scroll to position [302, 636]
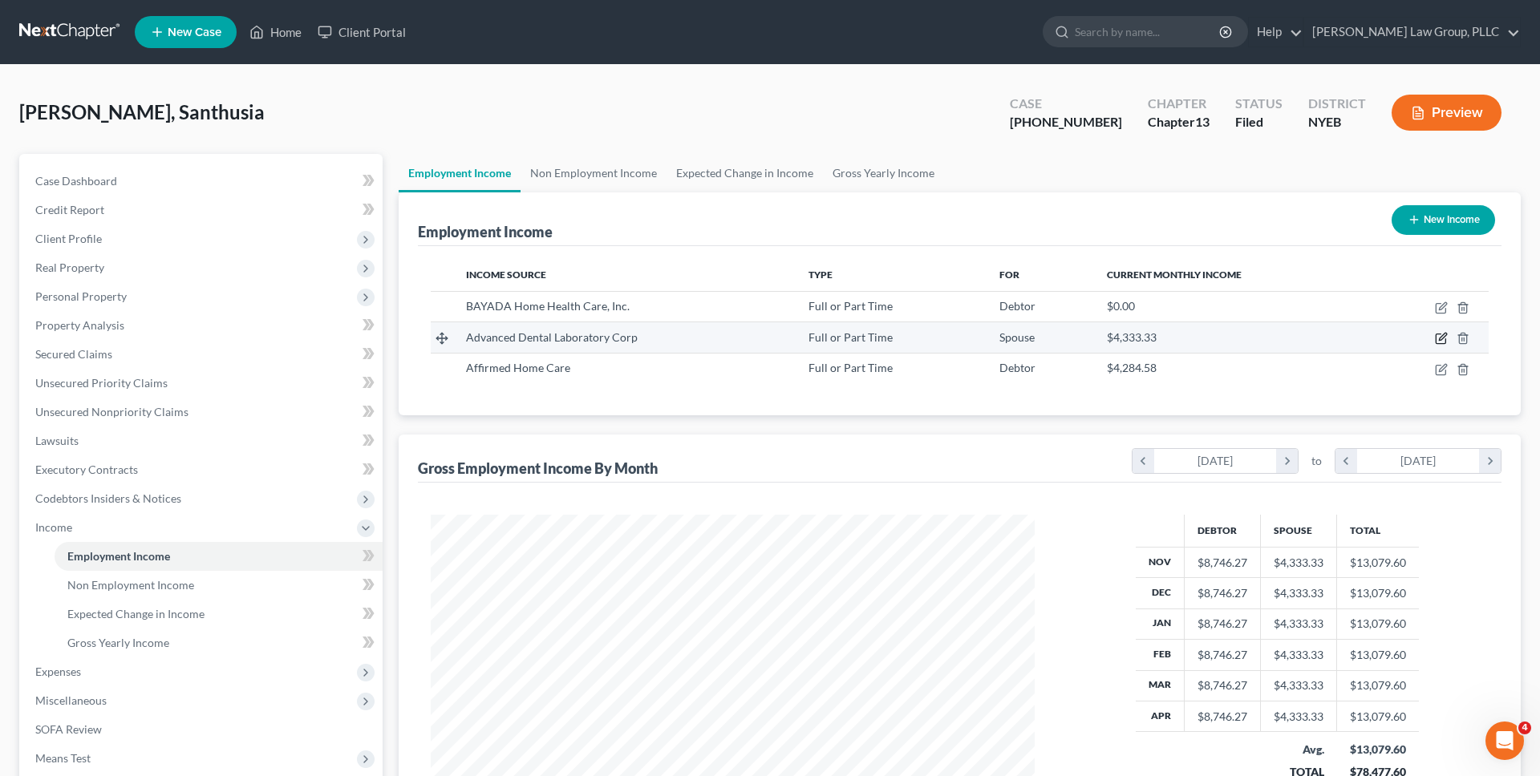
click at [1440, 337] on icon "button" at bounding box center [1442, 337] width 7 height 7
select select "0"
select select "35"
select select "2"
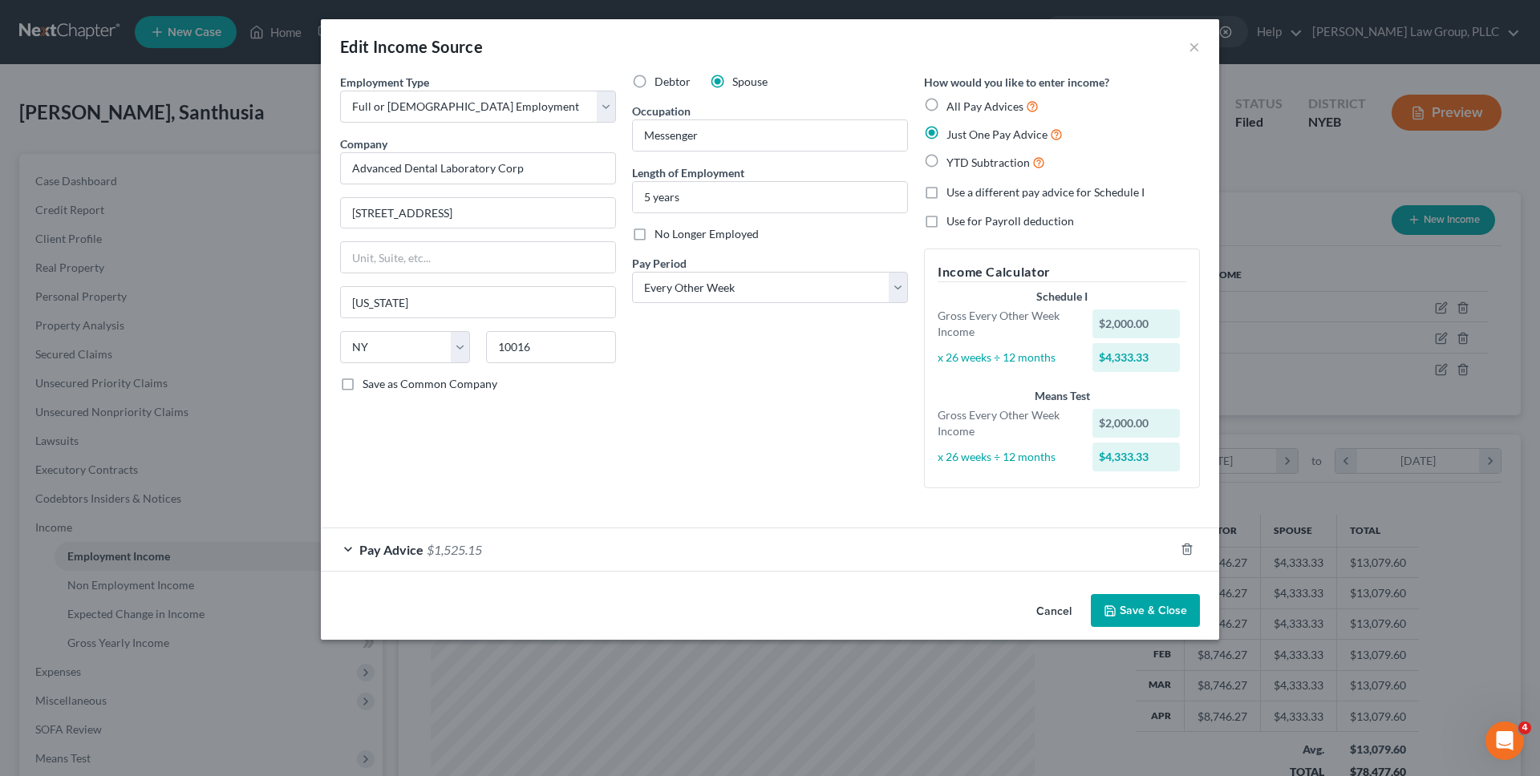
click at [1050, 614] on button "Cancel" at bounding box center [1053, 612] width 61 height 32
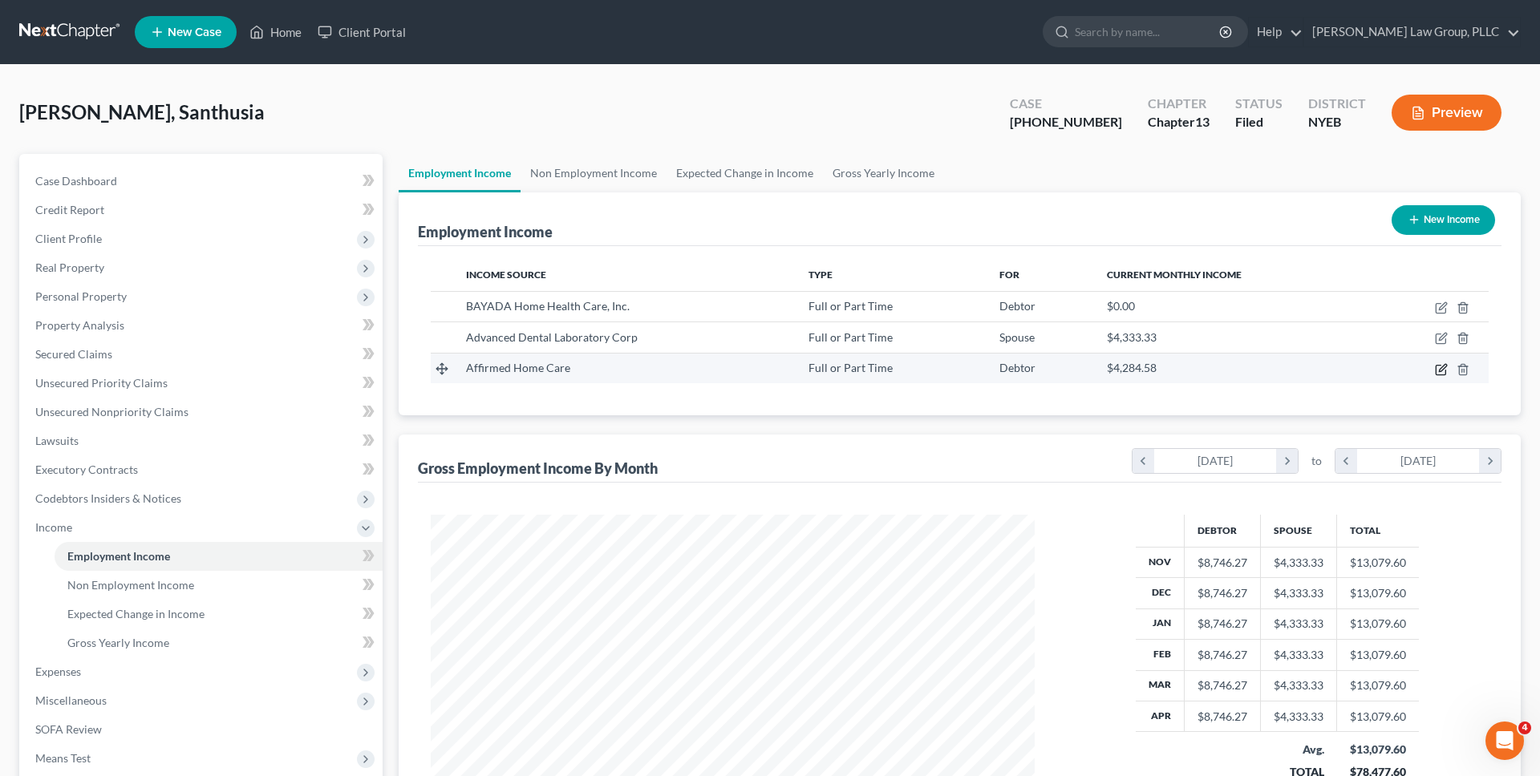
click at [1444, 369] on icon "button" at bounding box center [1441, 369] width 13 height 13
select select "0"
select select "35"
select select "2"
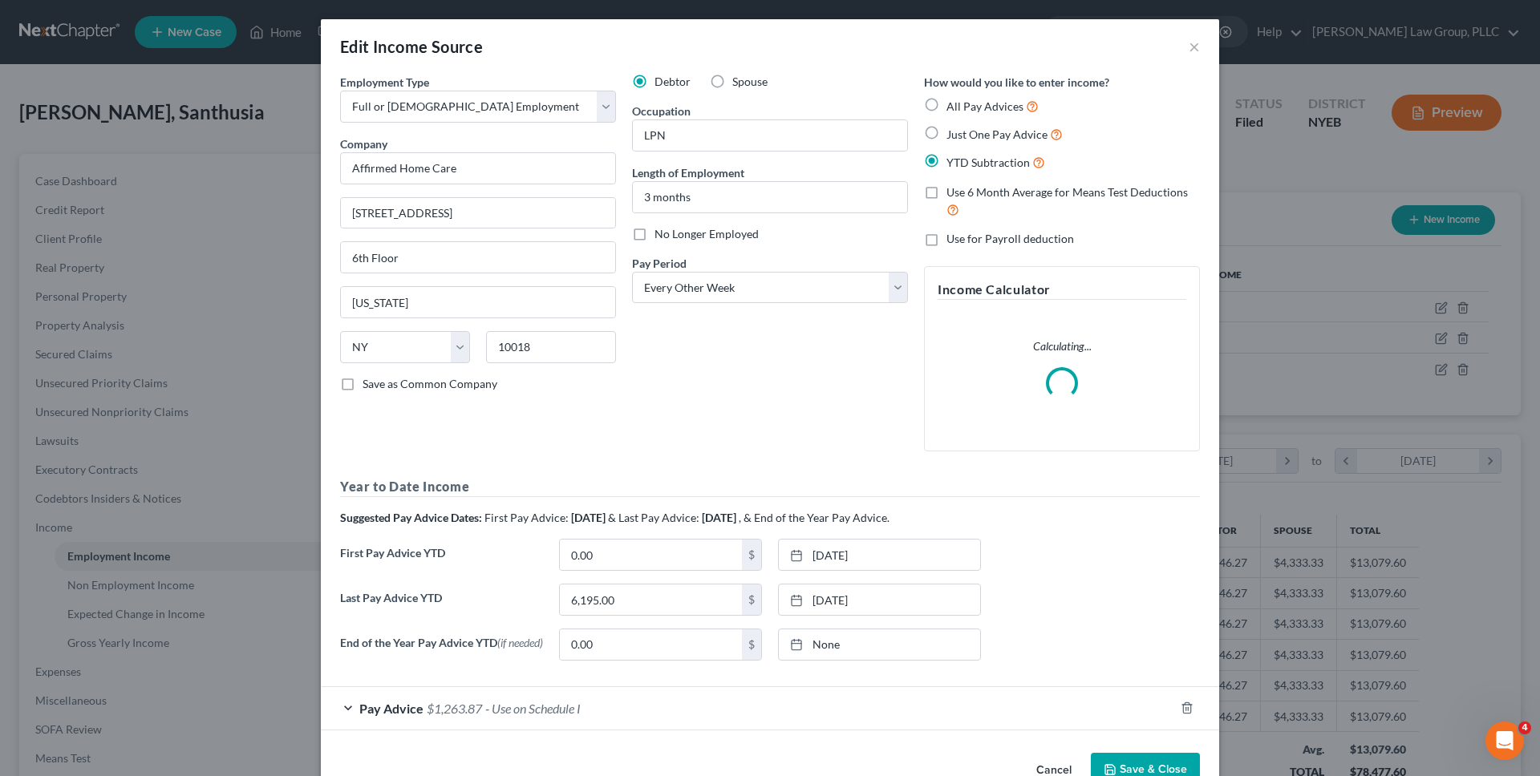
scroll to position [46, 0]
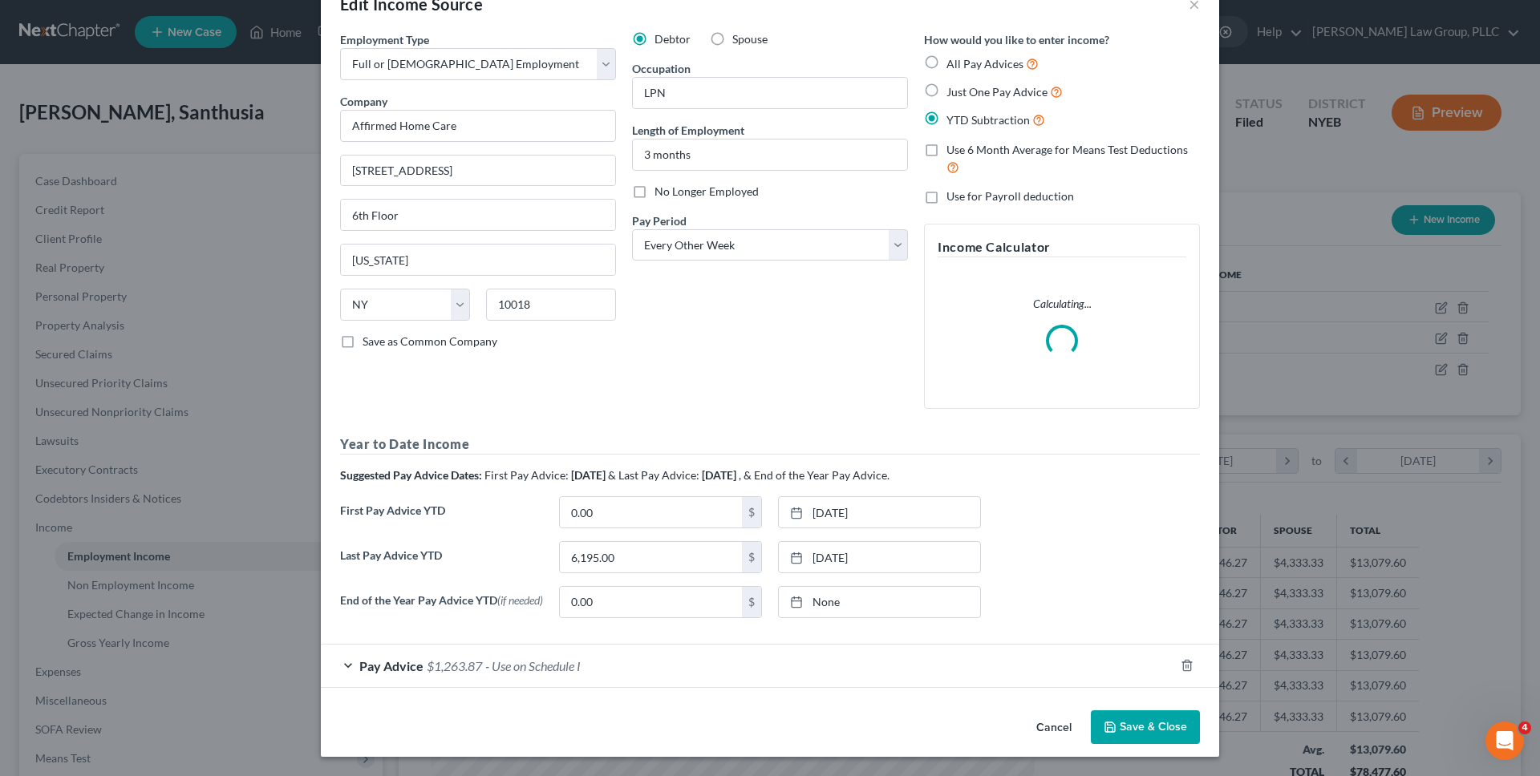
click at [1036, 734] on button "Cancel" at bounding box center [1053, 728] width 61 height 32
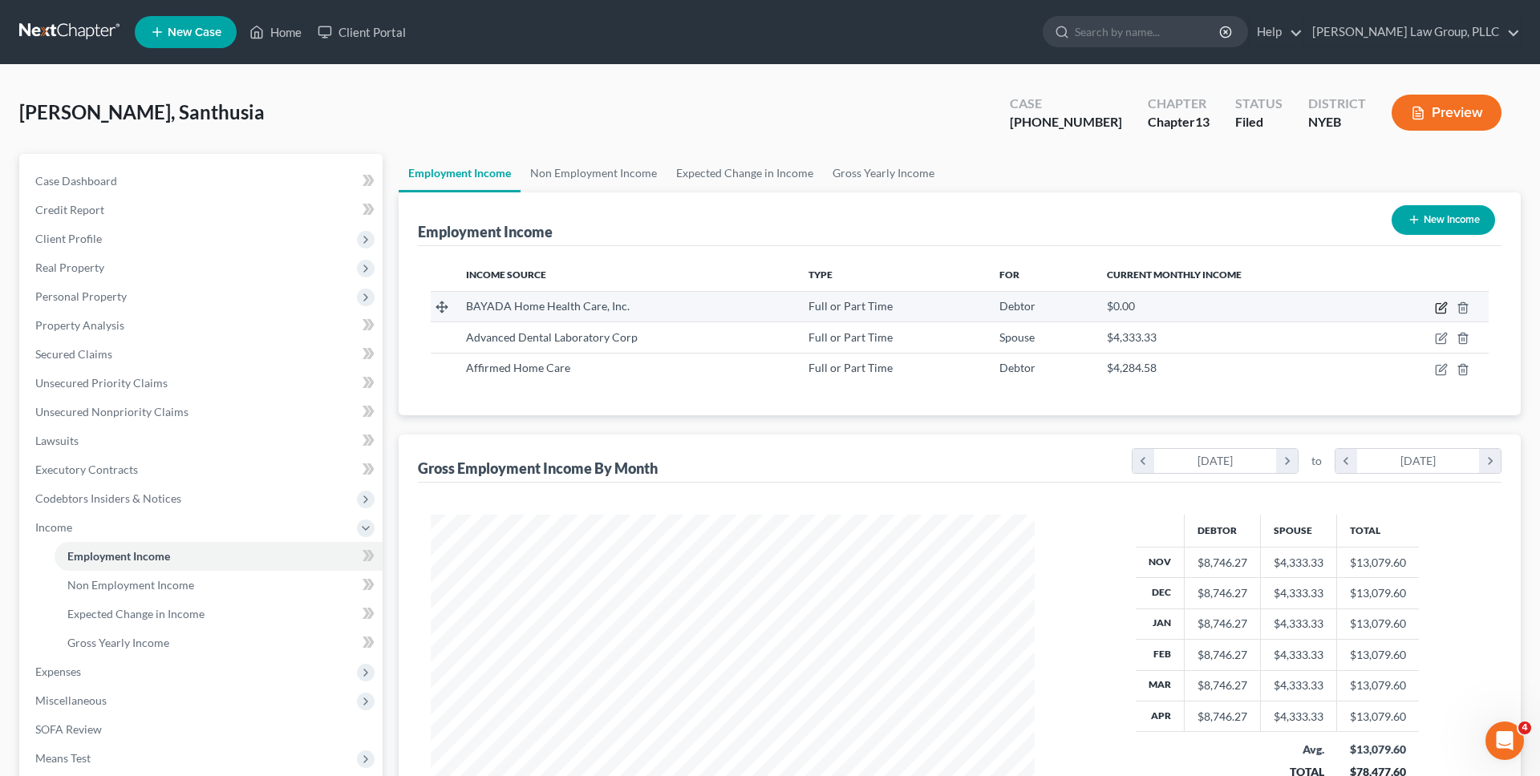
click at [1447, 310] on icon "button" at bounding box center [1441, 308] width 13 height 13
select select "0"
select select "33"
select select "3"
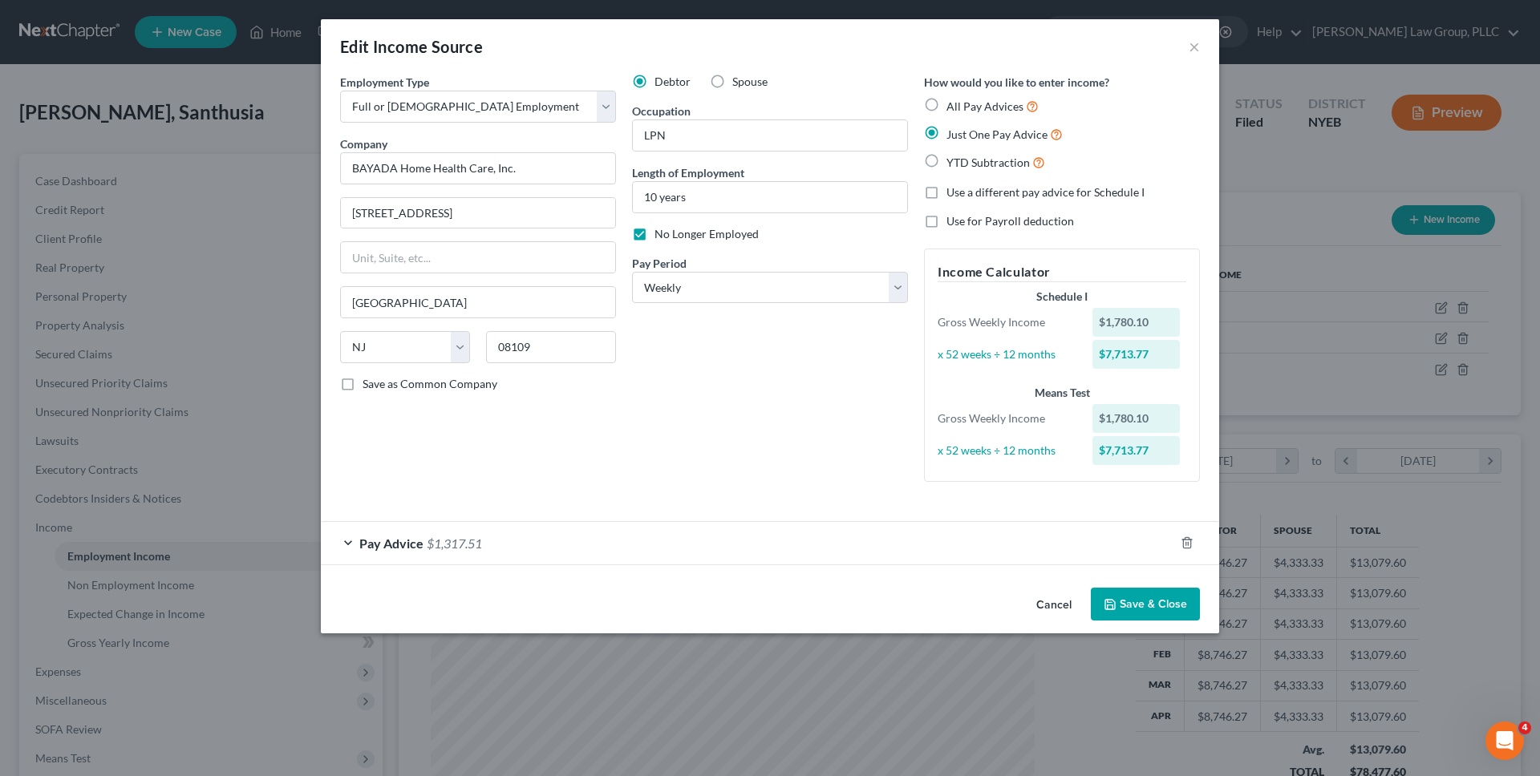
click at [1051, 602] on button "Cancel" at bounding box center [1053, 605] width 61 height 32
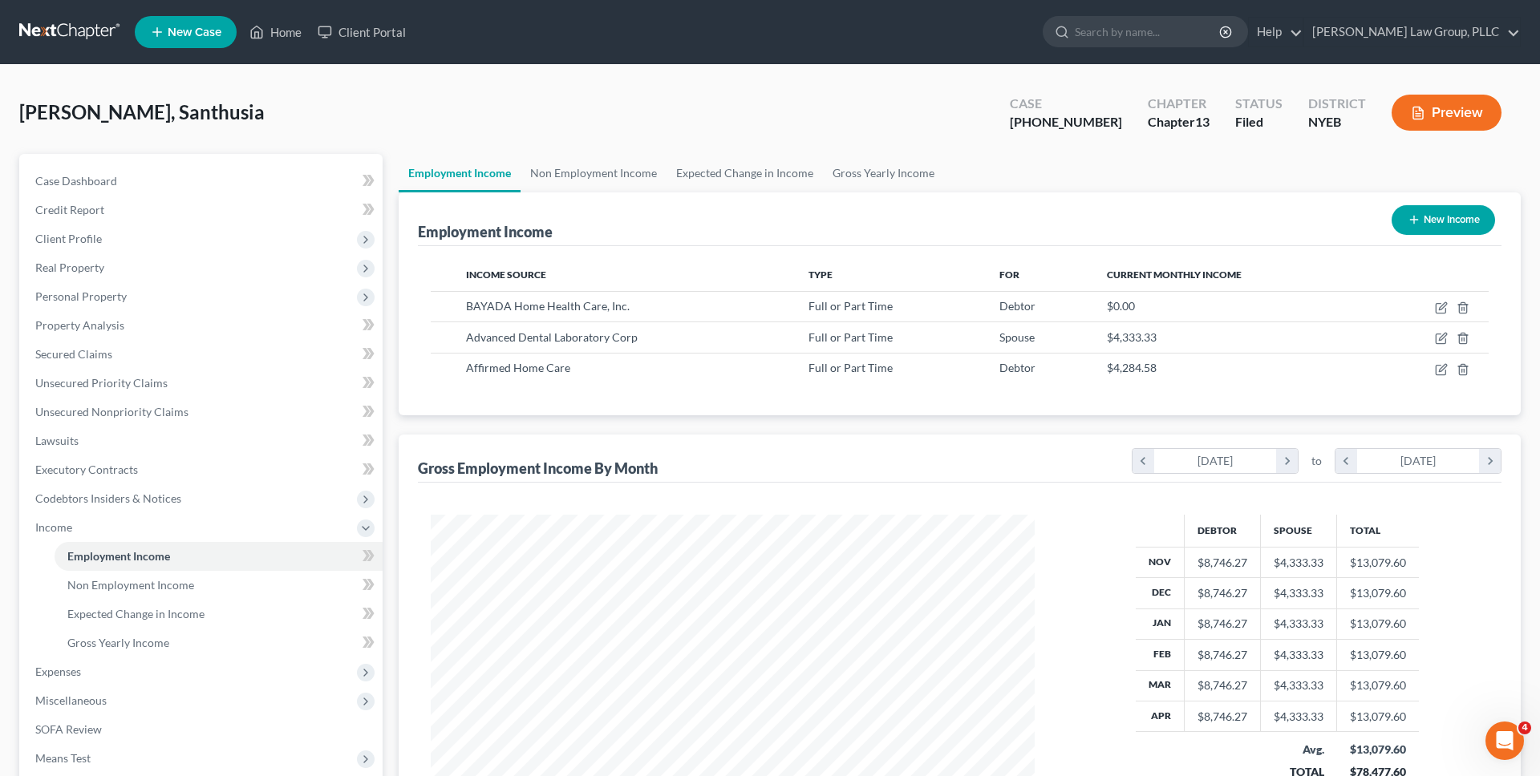
click at [919, 108] on div "Baksh, Santhusia Upgraded Case 1-25-42516 Chapter Chapter 13 Status Filed Distr…" at bounding box center [769, 119] width 1501 height 70
click at [72, 31] on link at bounding box center [70, 32] width 103 height 29
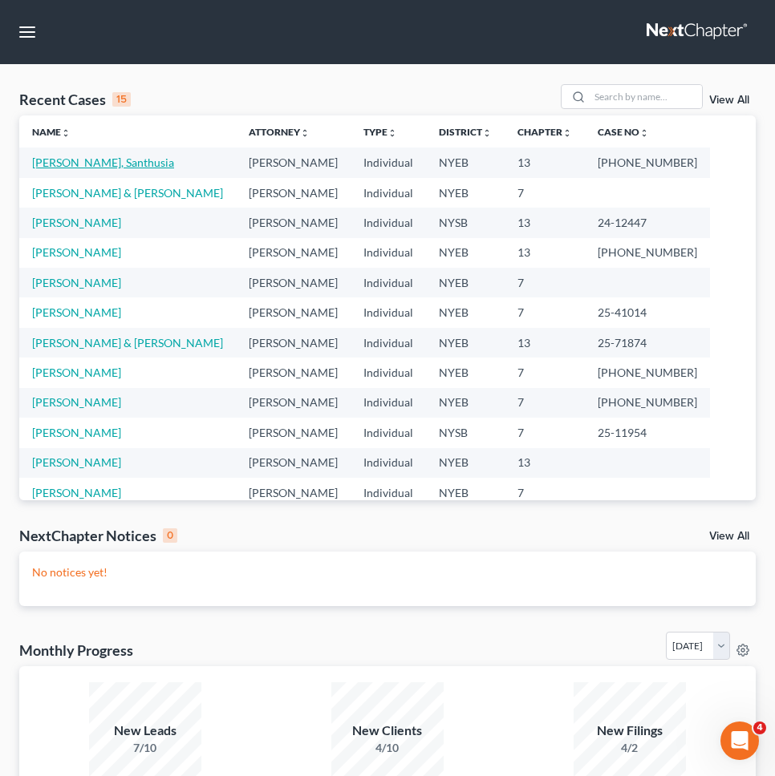
click at [101, 164] on link "[PERSON_NAME], Santhusia" at bounding box center [103, 163] width 142 height 14
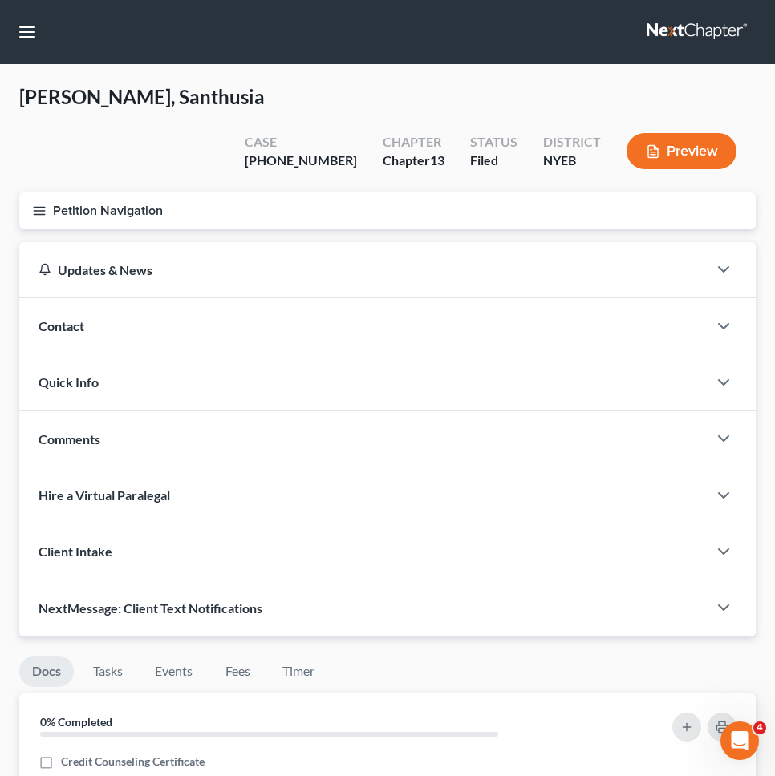
click at [160, 192] on button "Petition Navigation" at bounding box center [387, 210] width 736 height 37
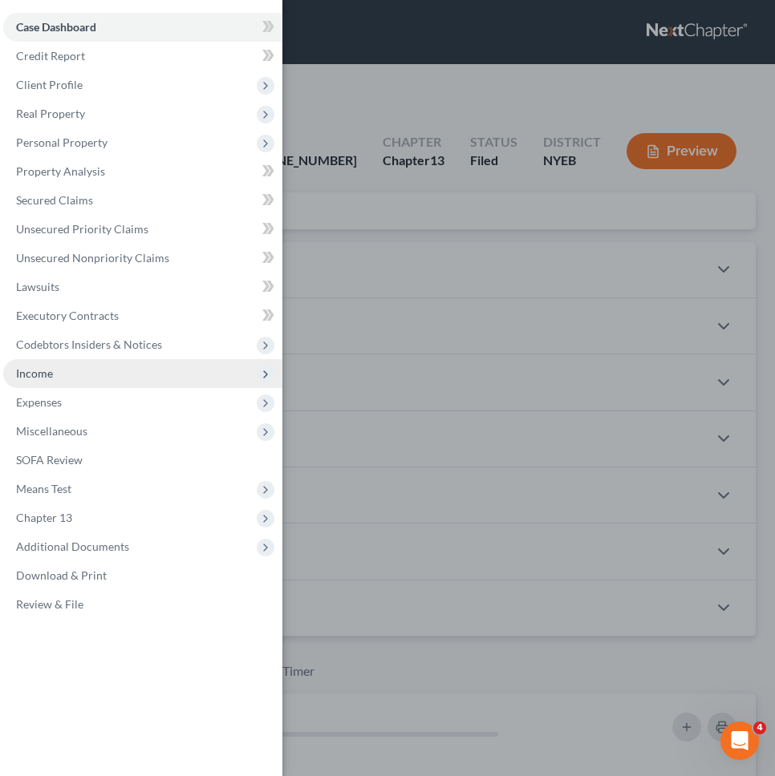
click at [63, 369] on span "Income" at bounding box center [142, 373] width 279 height 29
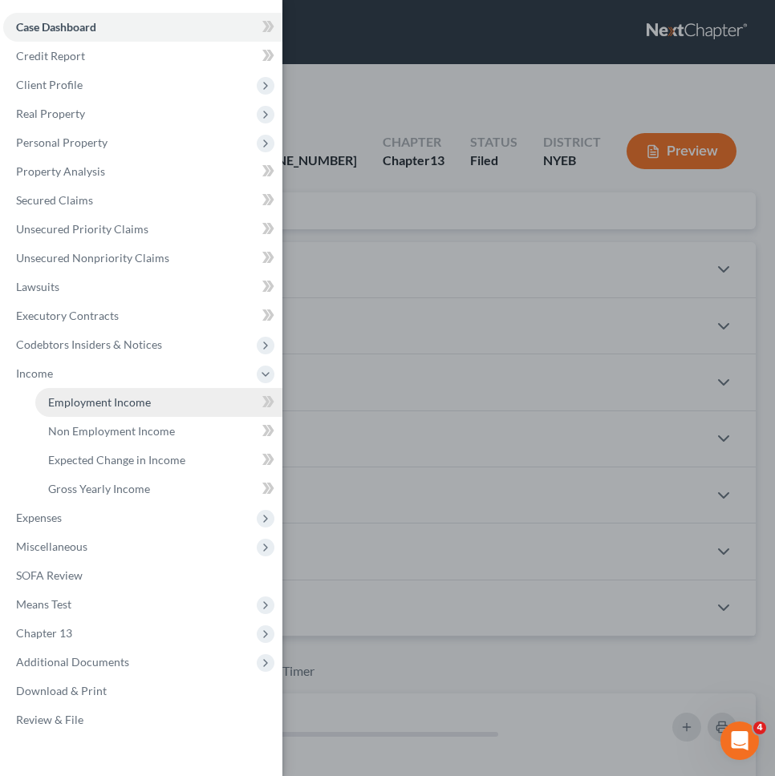
click at [61, 406] on span "Employment Income" at bounding box center [99, 402] width 103 height 14
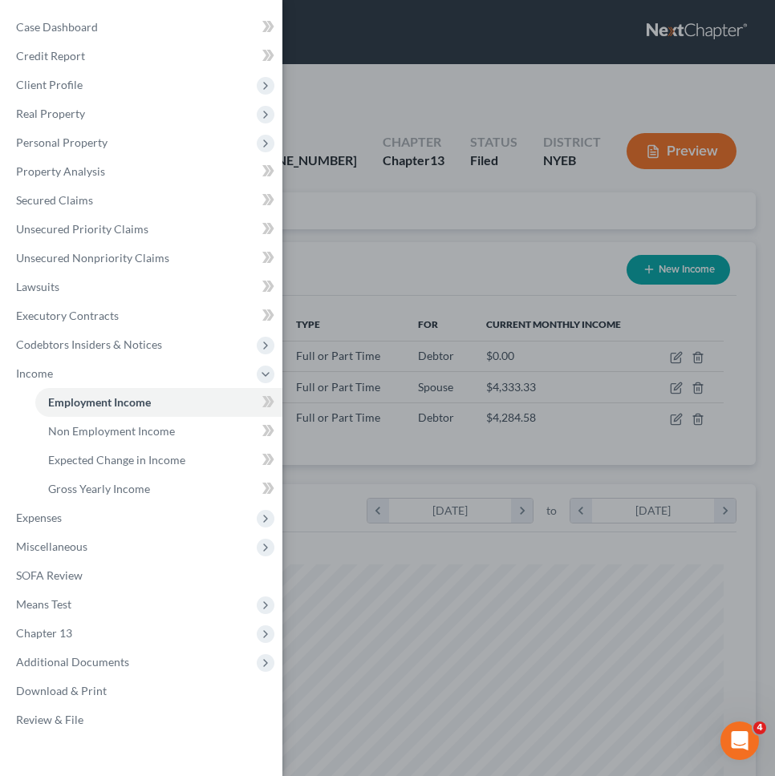
scroll to position [336, 704]
click at [356, 327] on div "Case Dashboard Payments Invoices Payments Payments Credit Report Client Profile" at bounding box center [387, 388] width 775 height 776
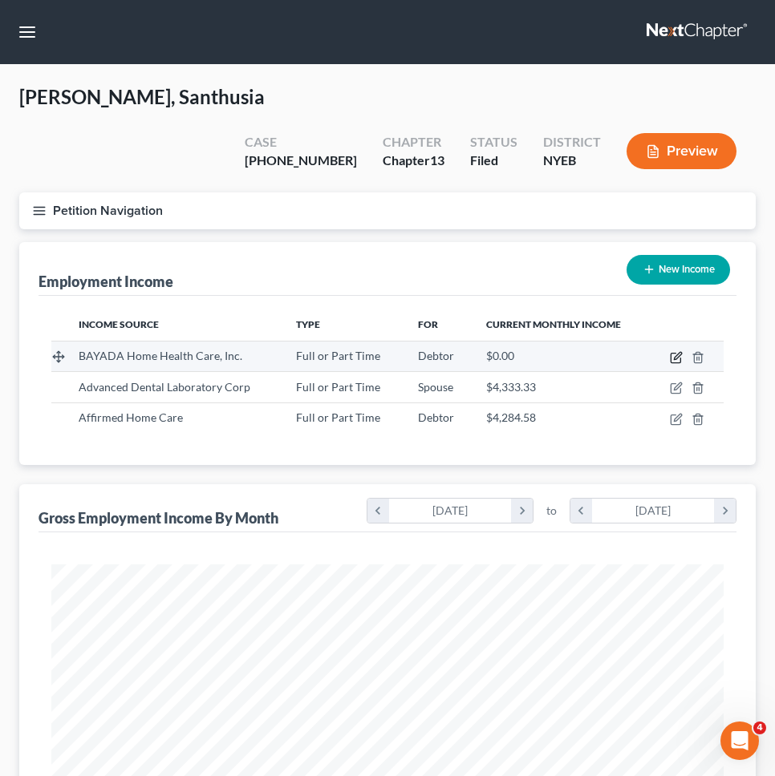
click at [679, 352] on icon "button" at bounding box center [677, 355] width 7 height 7
select select "0"
select select "33"
select select "3"
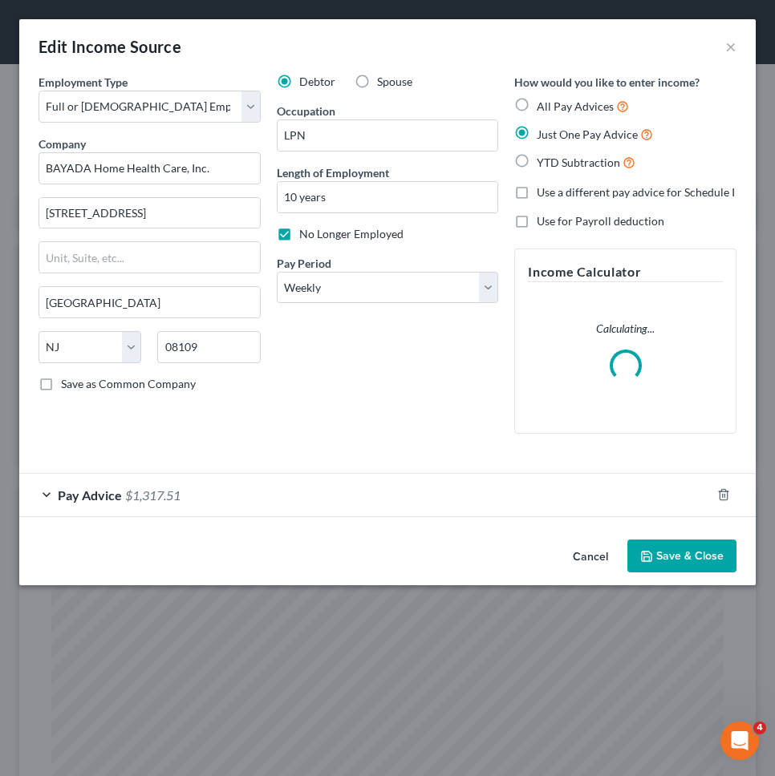
click at [601, 167] on span "YTD Subtraction" at bounding box center [578, 163] width 83 height 14
click at [553, 164] on input "YTD Subtraction" at bounding box center [548, 158] width 10 height 10
radio input "true"
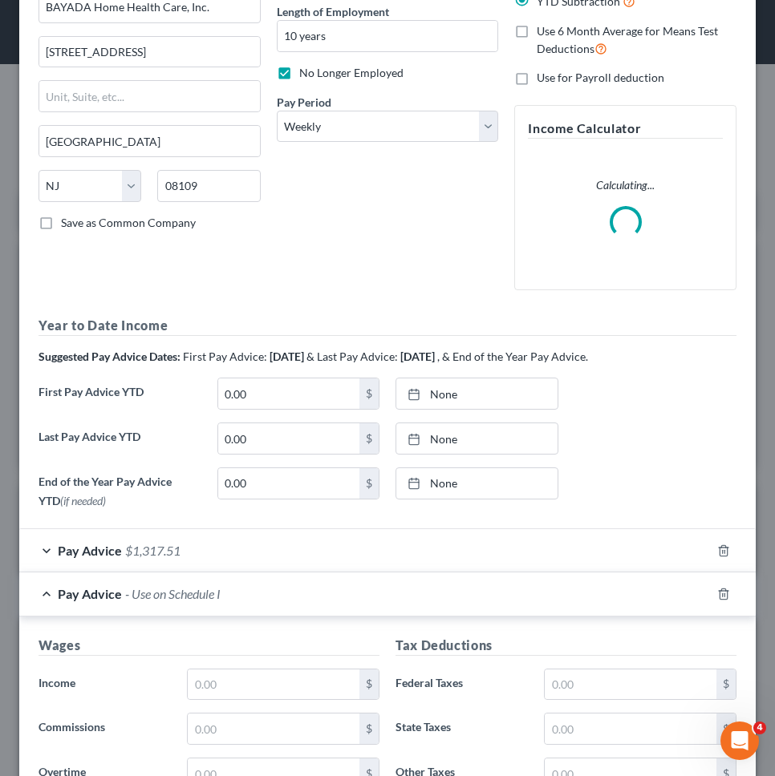
scroll to position [162, 0]
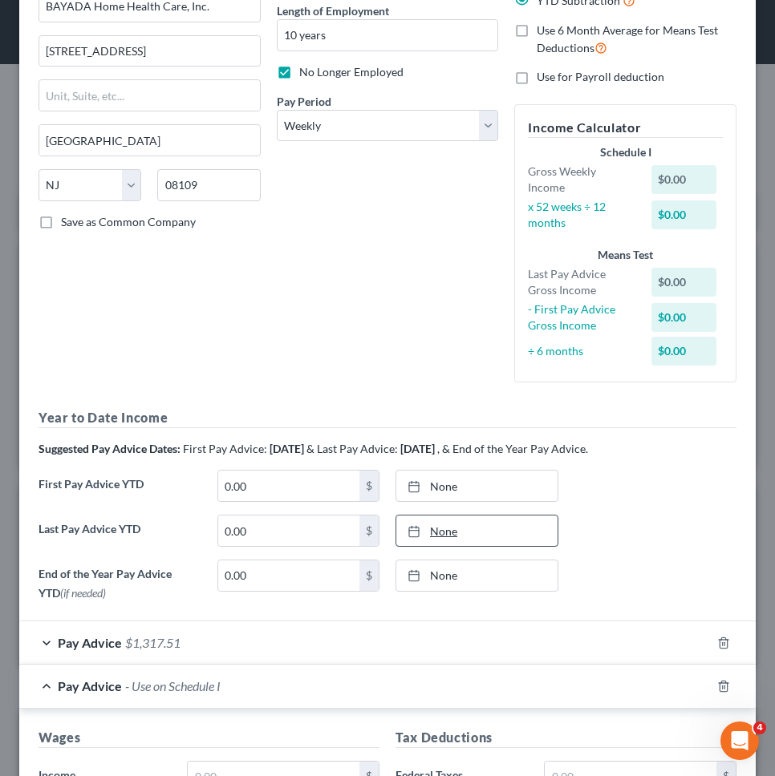
click at [451, 532] on link "None" at bounding box center [476, 531] width 161 height 30
type input "9/18/2025"
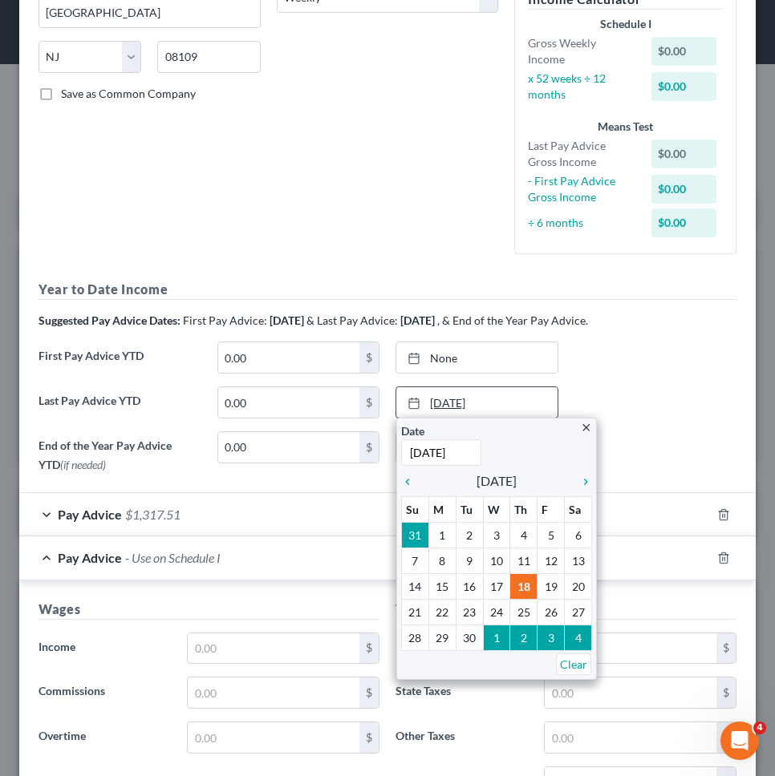
scroll to position [314, 0]
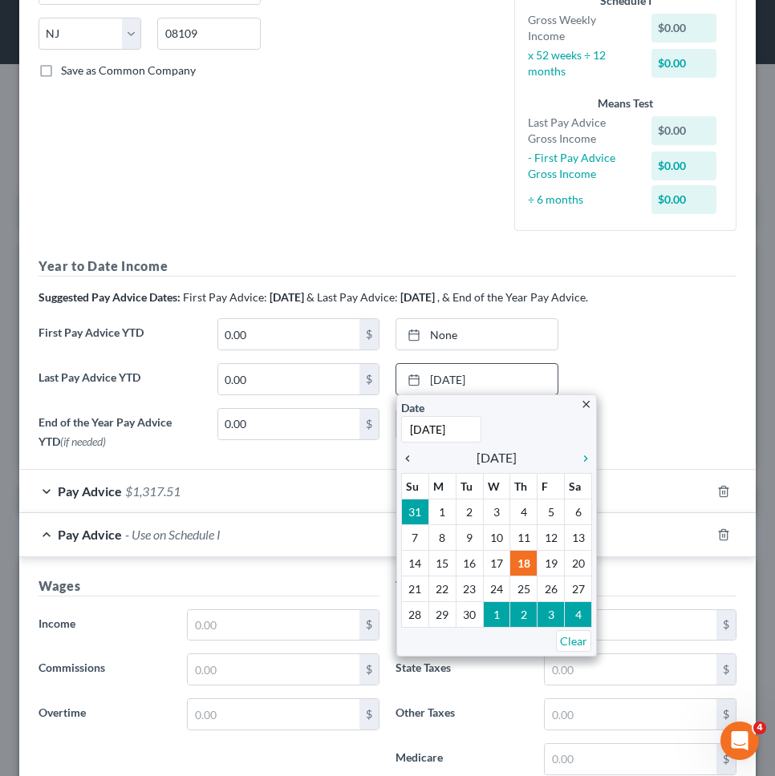
click at [402, 452] on icon "chevron_left" at bounding box center [411, 458] width 21 height 13
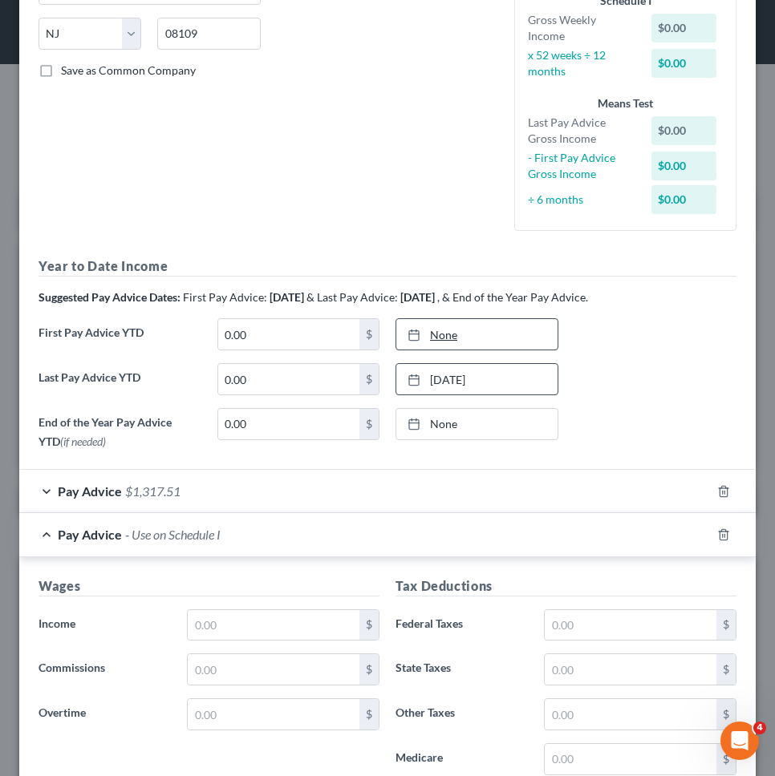
click at [446, 335] on link "None" at bounding box center [476, 334] width 161 height 30
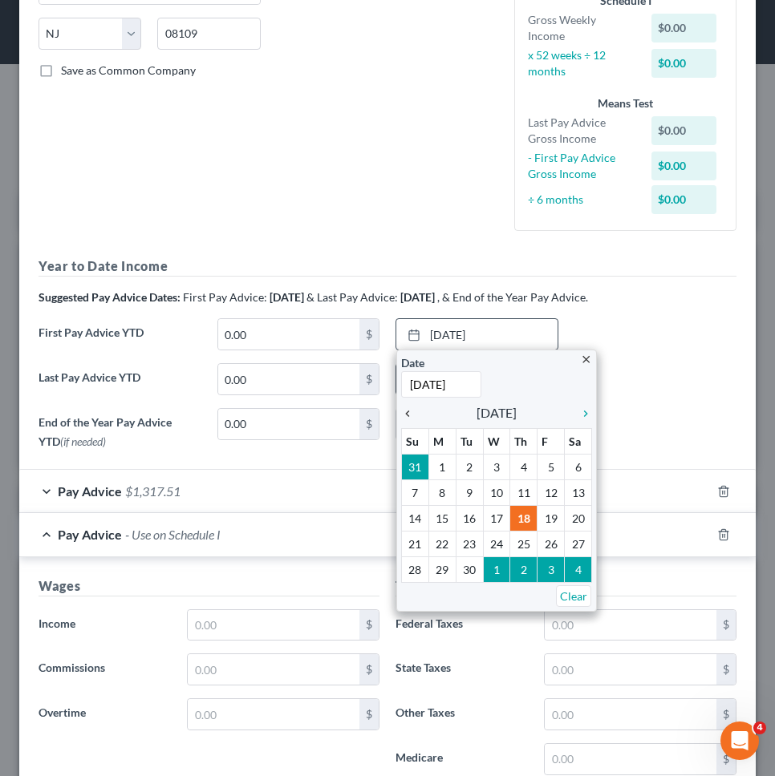
click at [410, 409] on icon "chevron_left" at bounding box center [411, 413] width 21 height 13
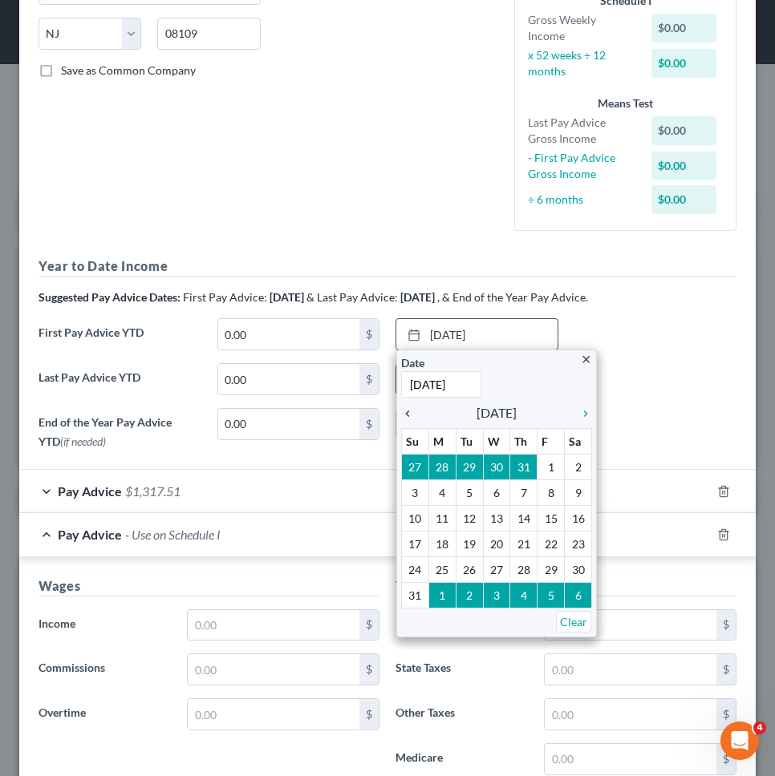
click at [410, 409] on icon "chevron_left" at bounding box center [411, 413] width 21 height 13
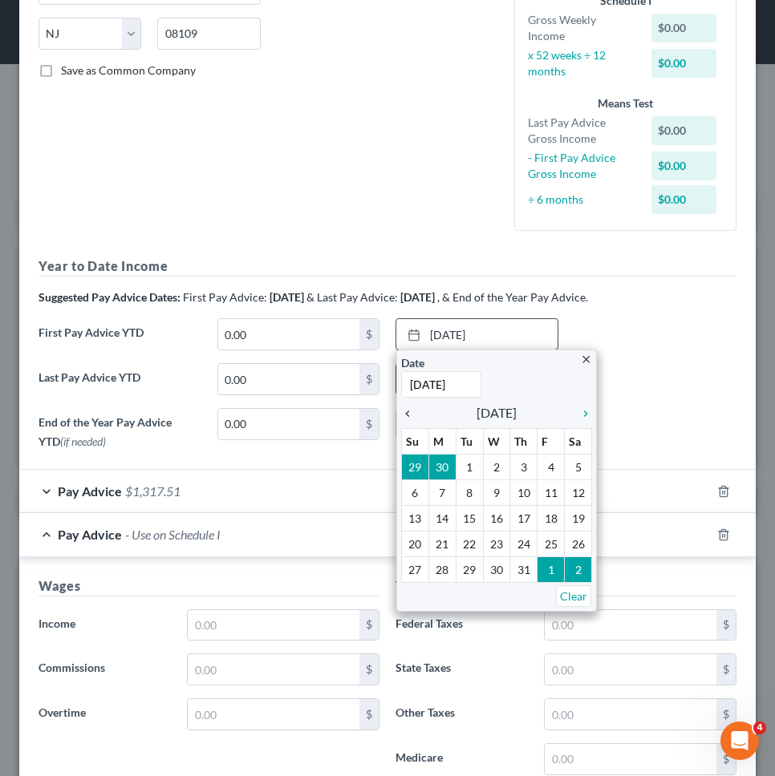
click at [410, 409] on icon "chevron_left" at bounding box center [411, 413] width 21 height 13
type input "5/30/2025"
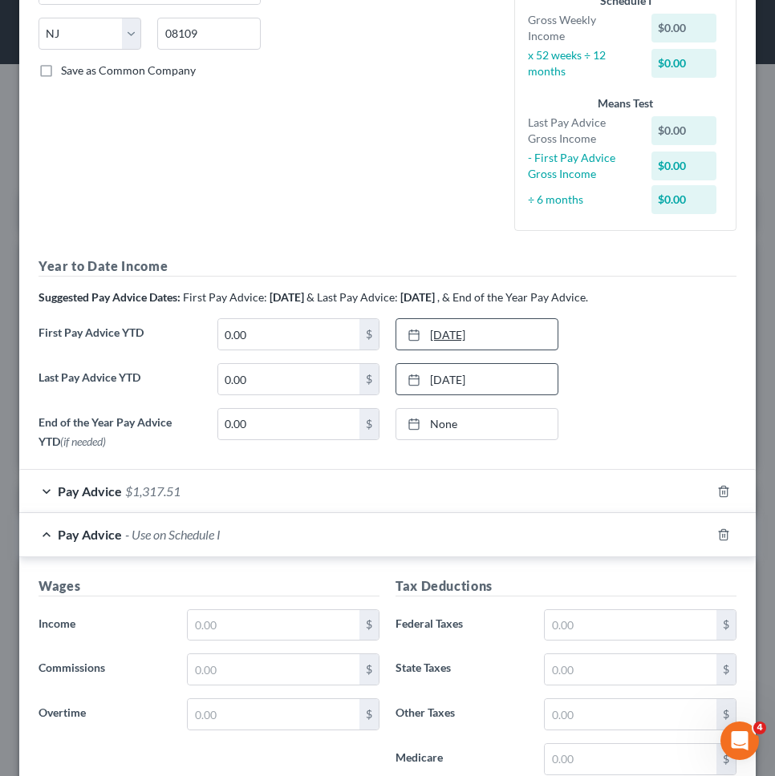
click at [461, 338] on link "5/30/2025" at bounding box center [476, 334] width 161 height 30
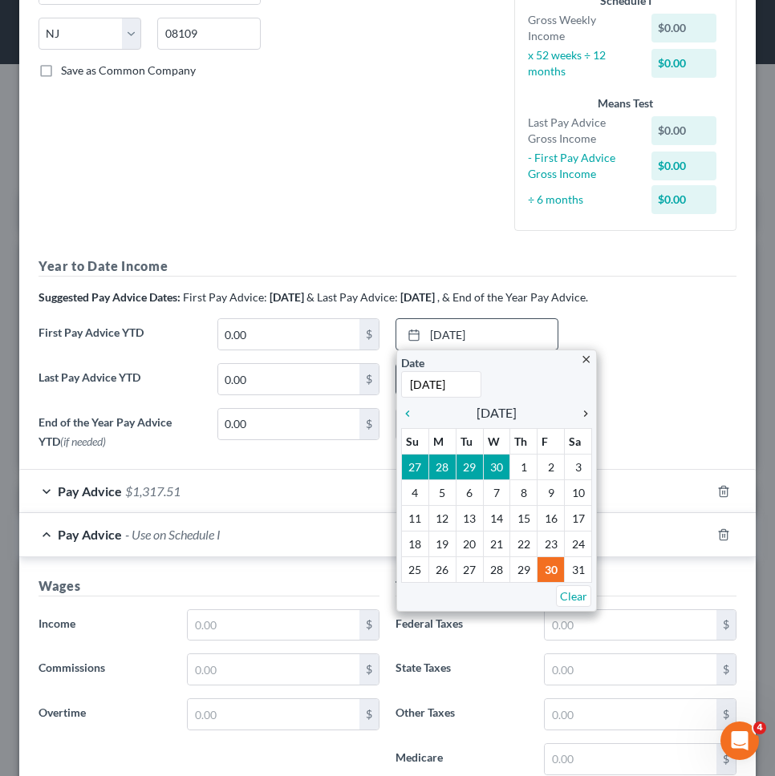
click at [577, 411] on icon "chevron_right" at bounding box center [581, 413] width 21 height 13
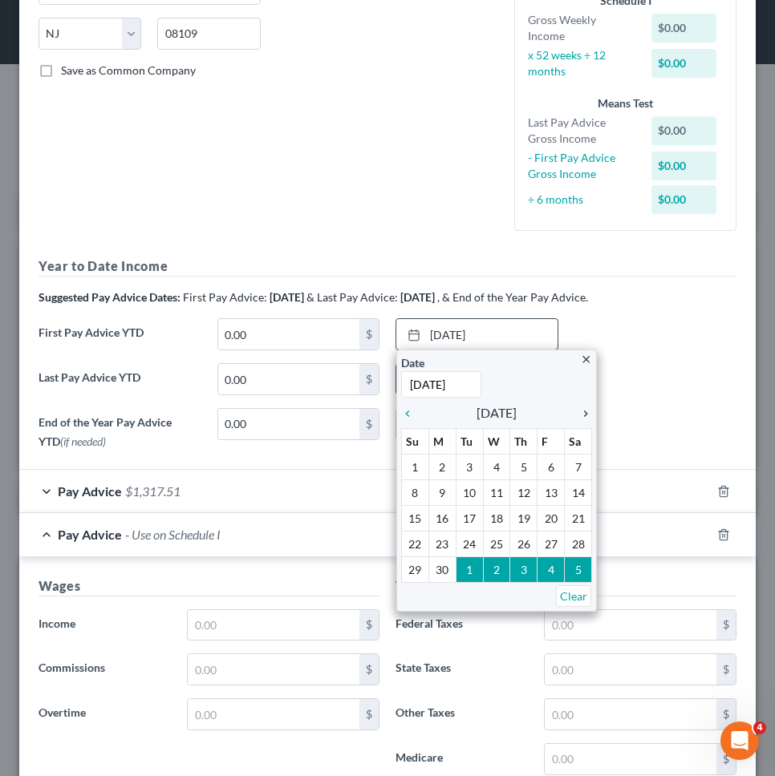
click at [577, 411] on icon "chevron_right" at bounding box center [581, 413] width 21 height 13
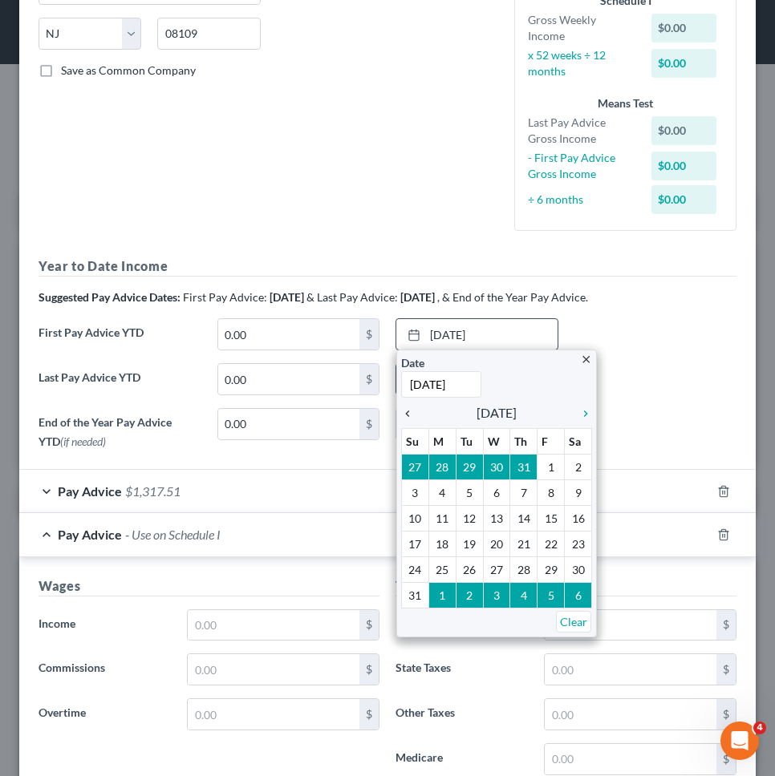
click at [406, 411] on icon "chevron_left" at bounding box center [411, 413] width 21 height 13
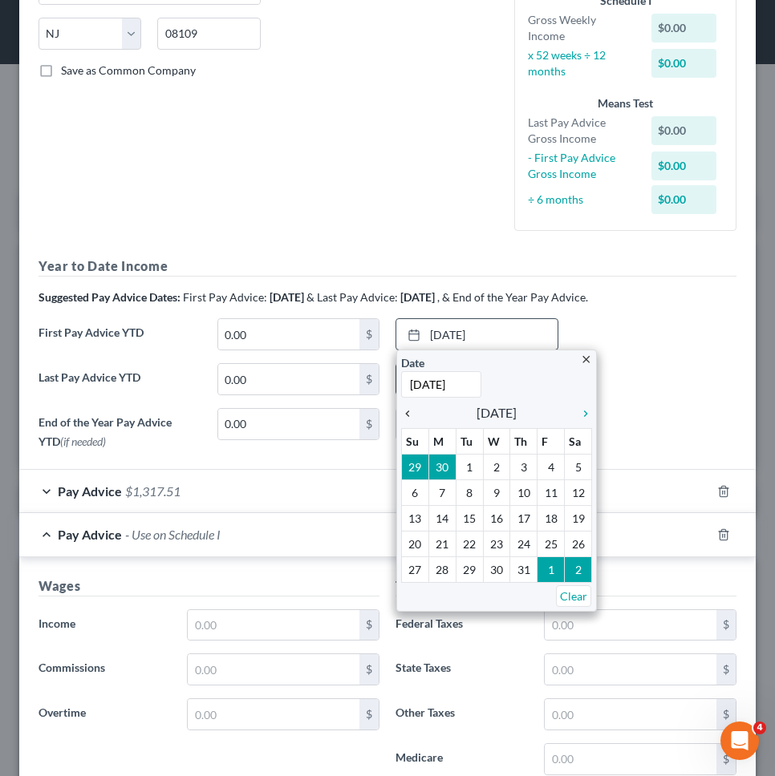
click at [406, 411] on icon "chevron_left" at bounding box center [411, 413] width 21 height 13
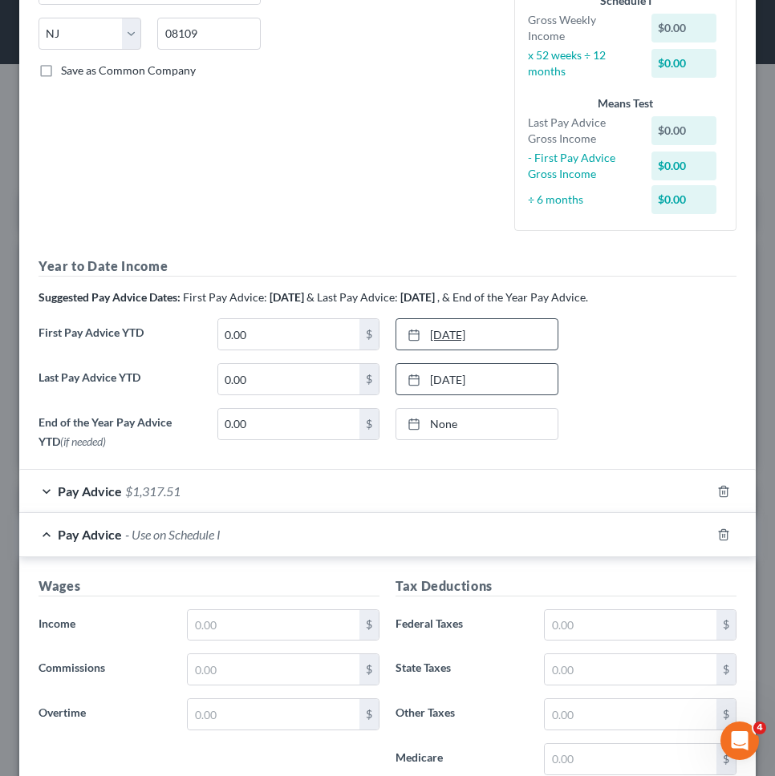
click at [471, 337] on link "3/7/2025" at bounding box center [476, 334] width 161 height 30
click at [323, 323] on input "0.00" at bounding box center [289, 334] width 142 height 30
type input "21,016.22"
click at [300, 200] on div "Debtor Spouse Occupation LPN Length of Employment 10 years No Longer Employed P…" at bounding box center [388, 2] width 238 height 484
click at [494, 379] on link "8/29/2025" at bounding box center [476, 379] width 161 height 30
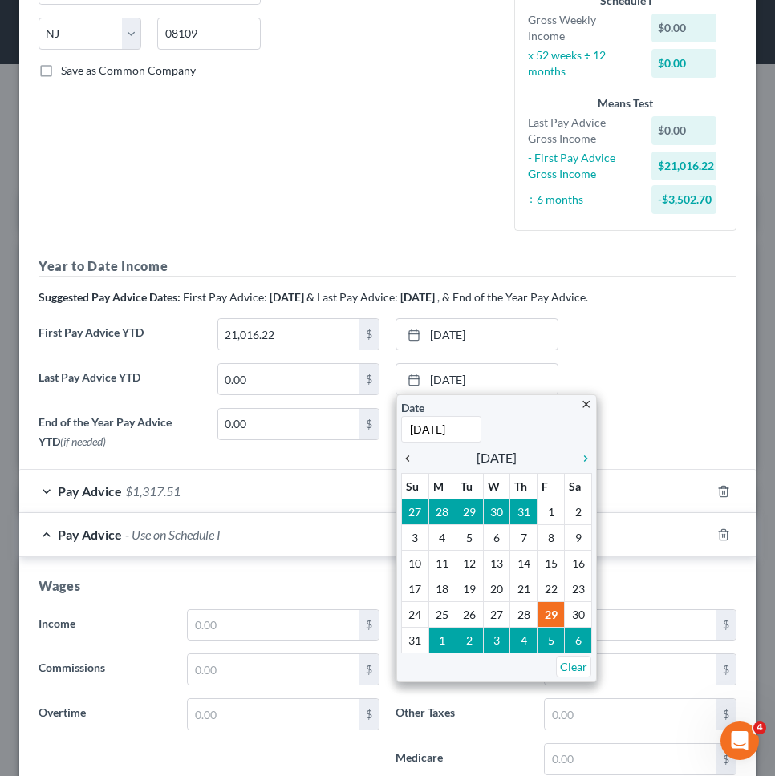
click at [411, 458] on icon "chevron_left" at bounding box center [411, 458] width 21 height 13
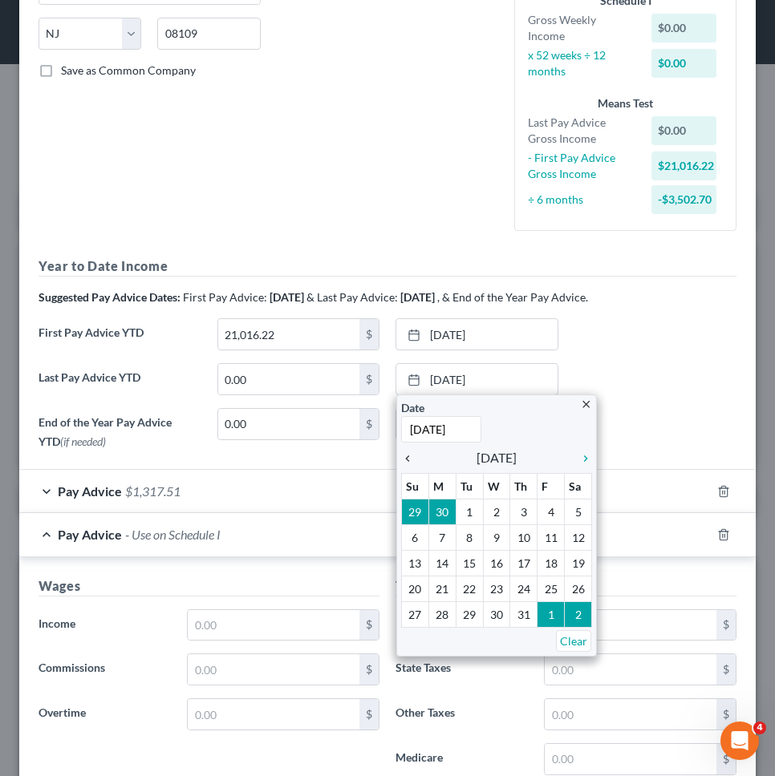
click at [411, 458] on icon "chevron_left" at bounding box center [411, 458] width 21 height 13
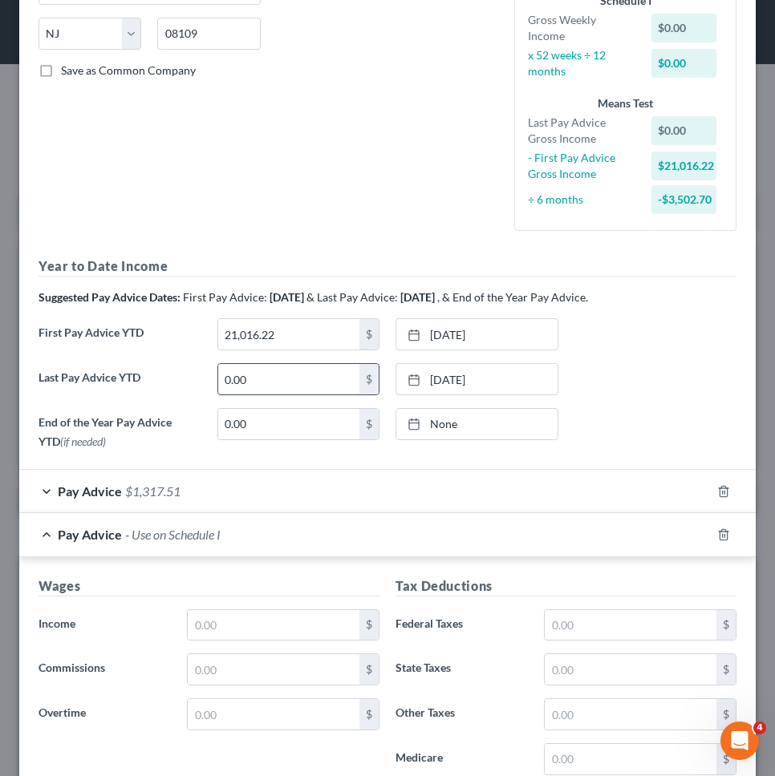
click at [334, 379] on input "0.00" at bounding box center [289, 379] width 142 height 30
type input "34,698.70"
click at [276, 205] on div "Debtor Spouse Occupation LPN Length of Employment 10 years No Longer Employed P…" at bounding box center [388, 2] width 238 height 484
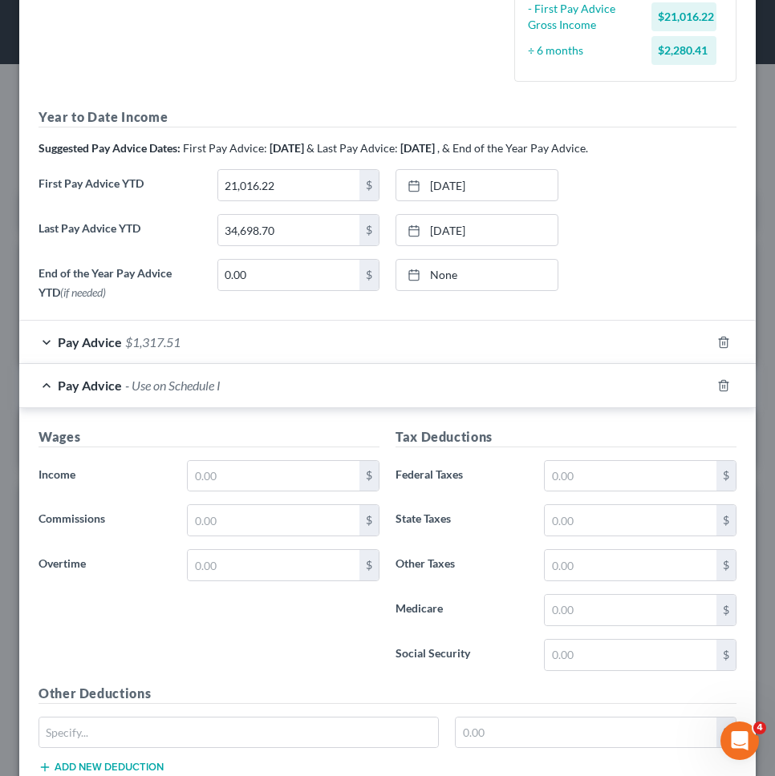
scroll to position [425, 0]
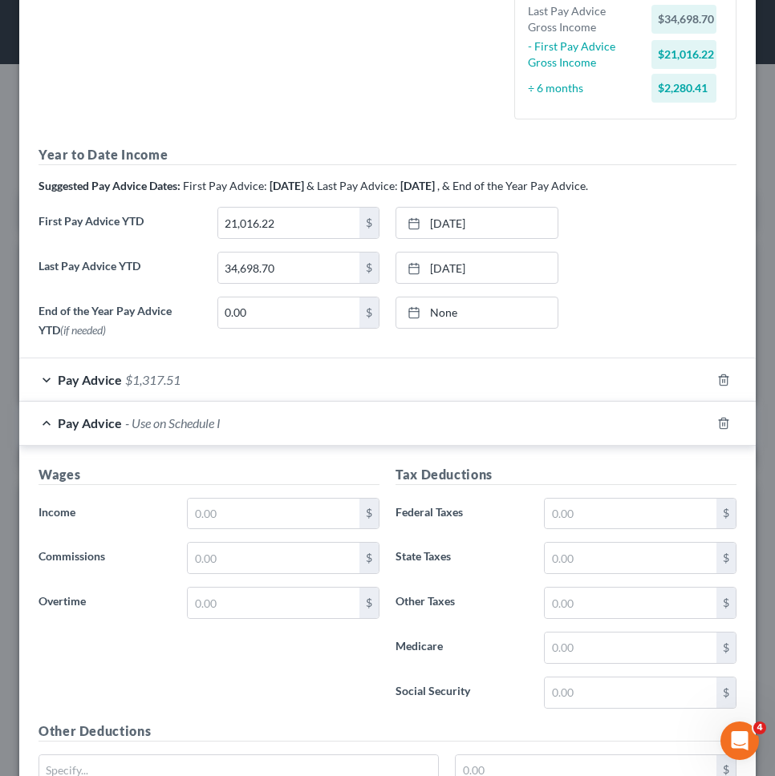
click at [716, 417] on div at bounding box center [733, 424] width 45 height 26
click at [723, 422] on icon "button" at bounding box center [723, 423] width 13 height 13
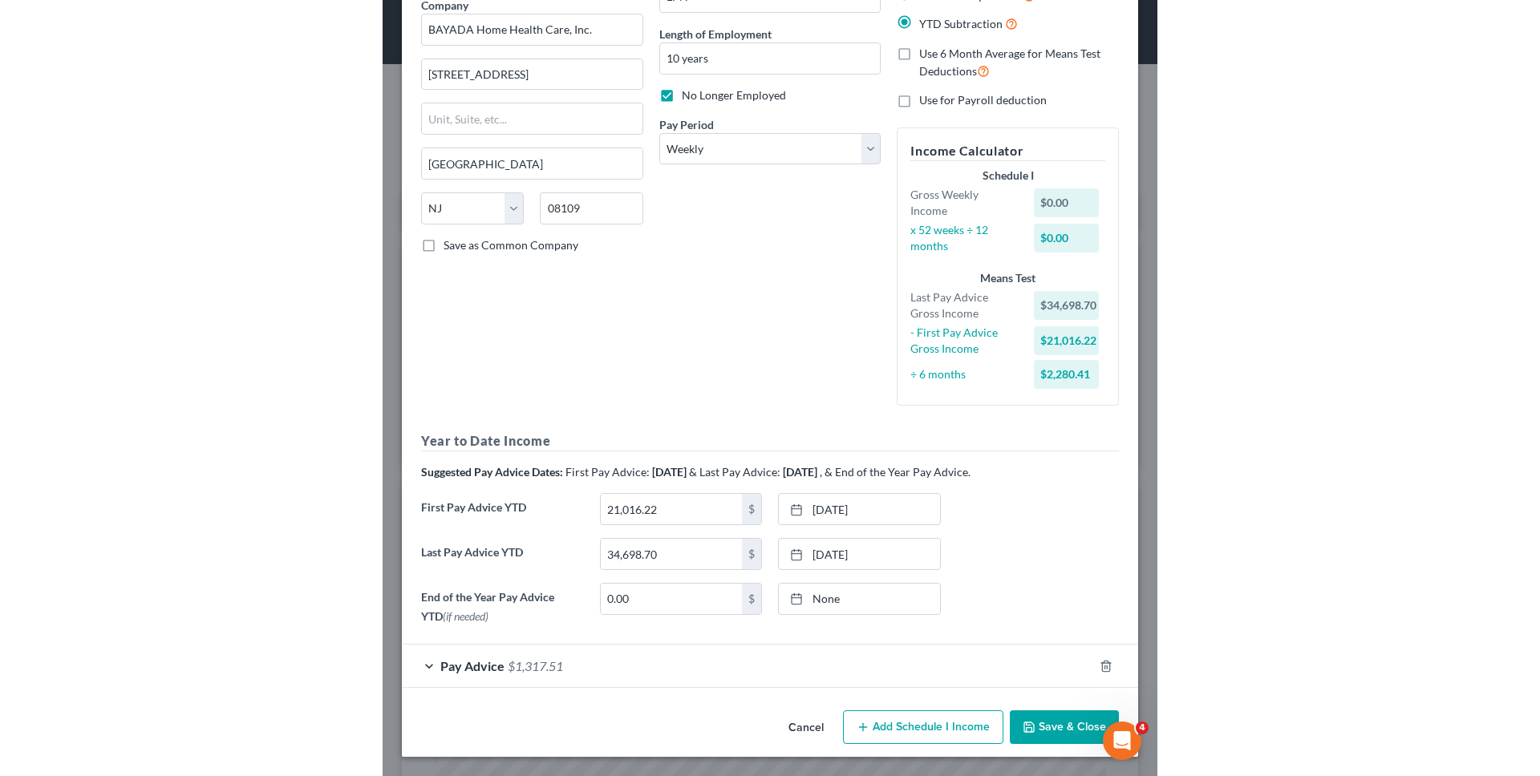
scroll to position [139, 0]
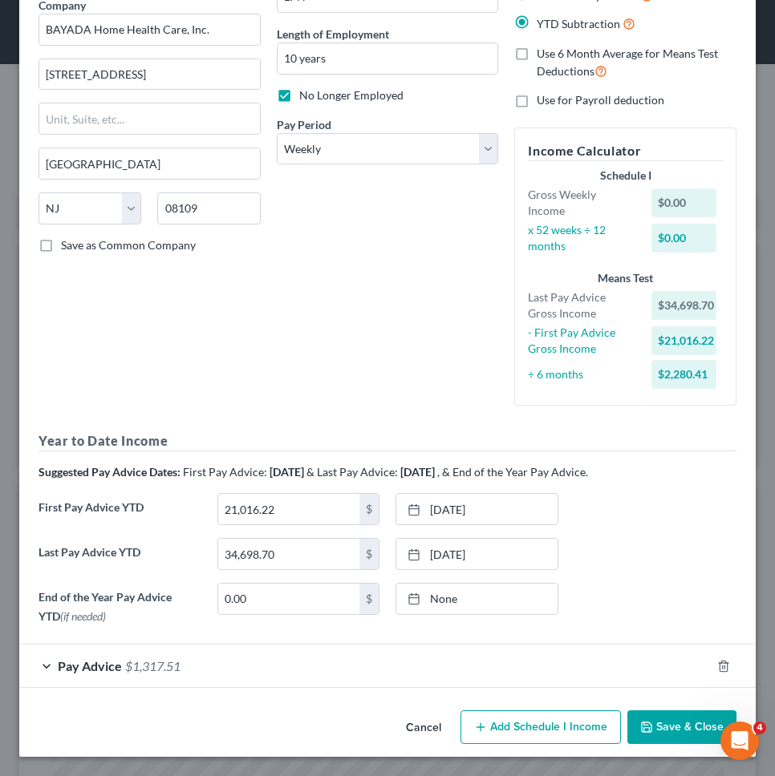
click at [669, 719] on button "Save & Close" at bounding box center [681, 728] width 109 height 34
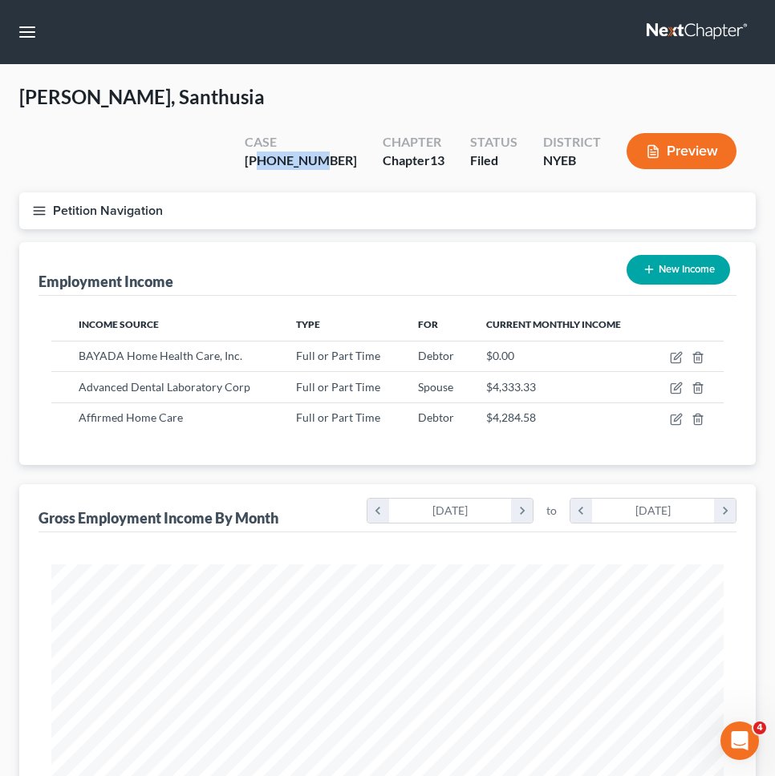
drag, startPoint x: 356, startPoint y: 122, endPoint x: 299, endPoint y: 123, distance: 56.9
click at [299, 152] on div "[PHONE_NUMBER]" at bounding box center [301, 161] width 112 height 18
copy div "25-42516"
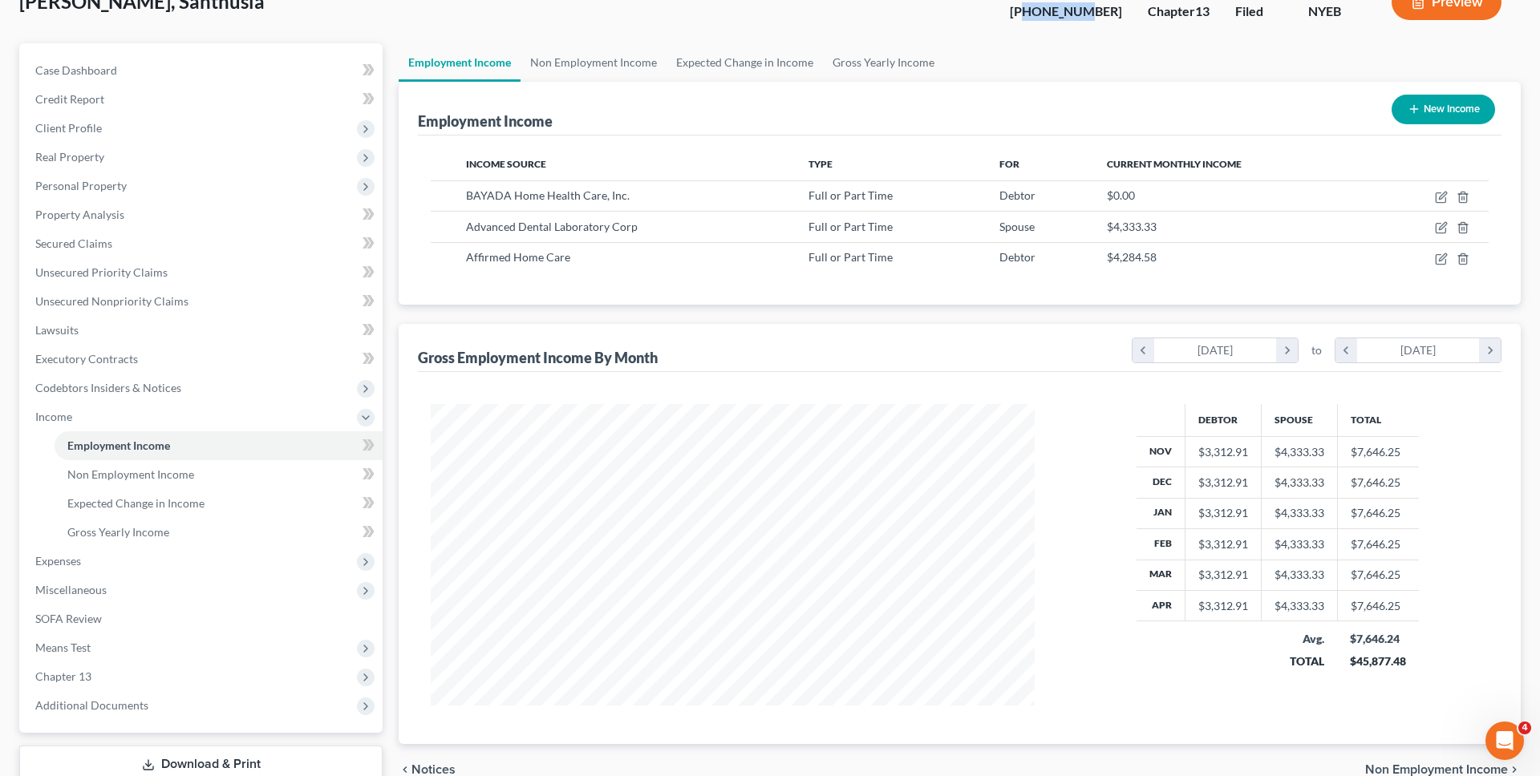
scroll to position [221, 0]
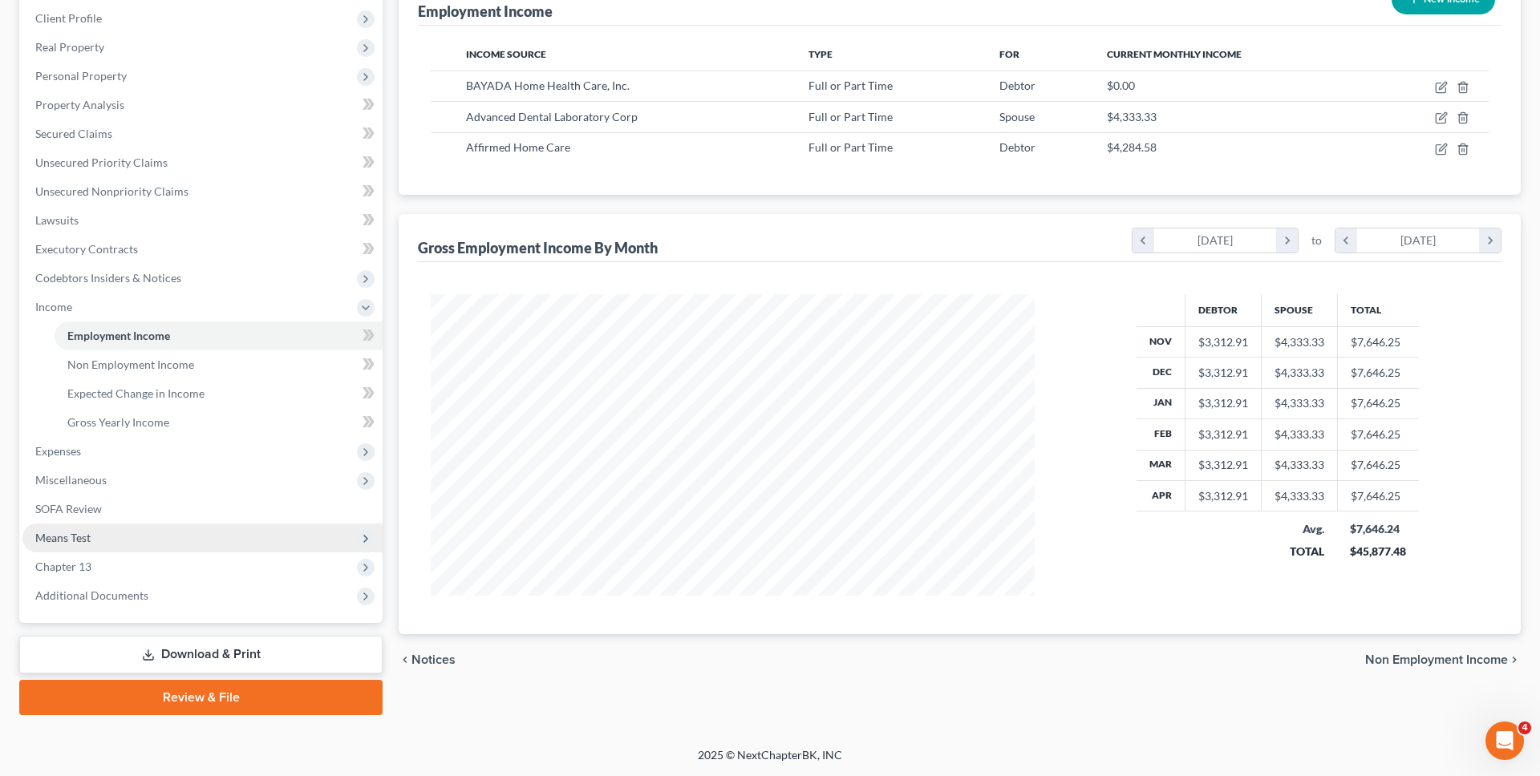
click at [242, 533] on span "Means Test" at bounding box center [202, 538] width 360 height 29
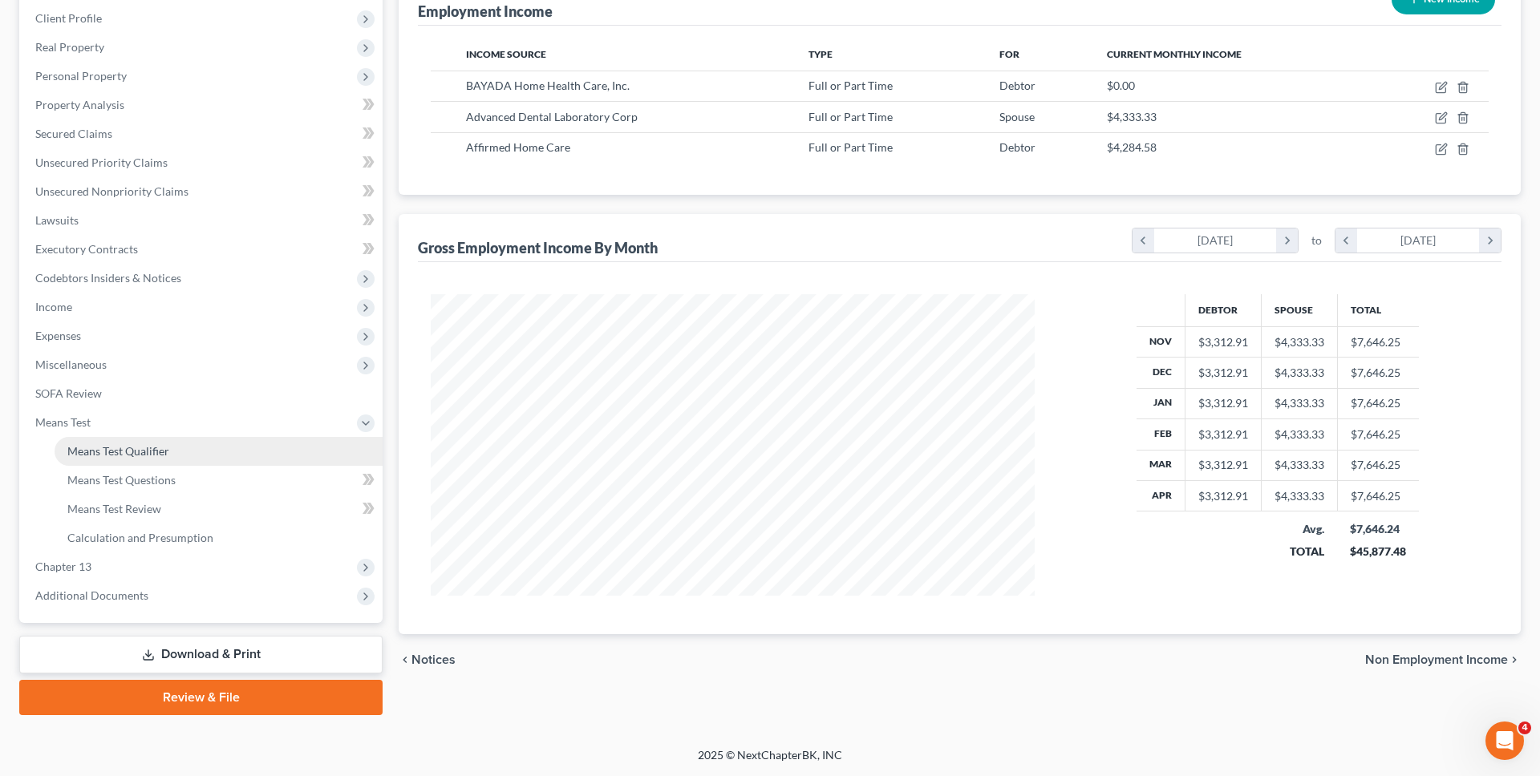
click at [233, 444] on link "Means Test Qualifier" at bounding box center [219, 451] width 328 height 29
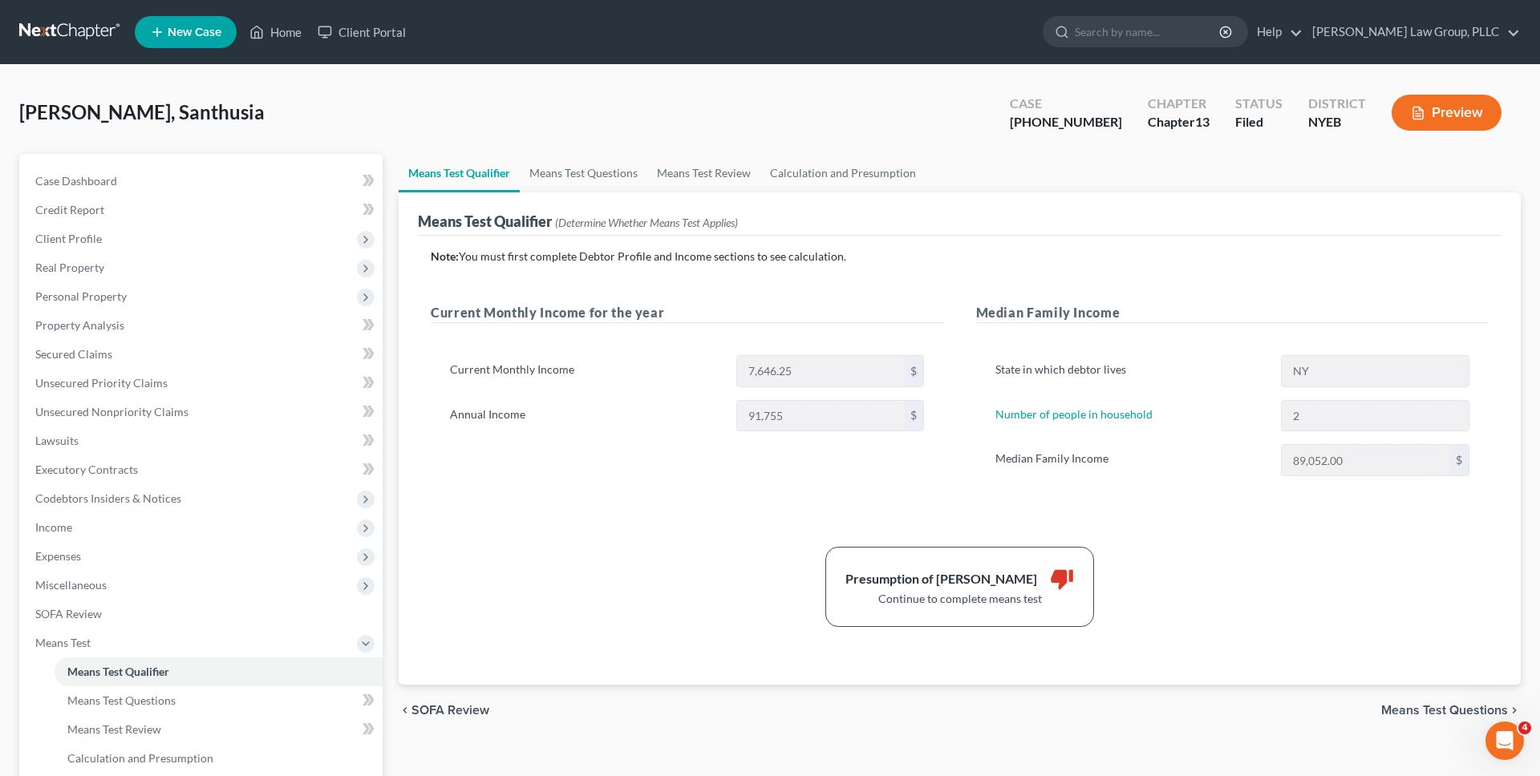
click at [82, 43] on link at bounding box center [70, 32] width 103 height 29
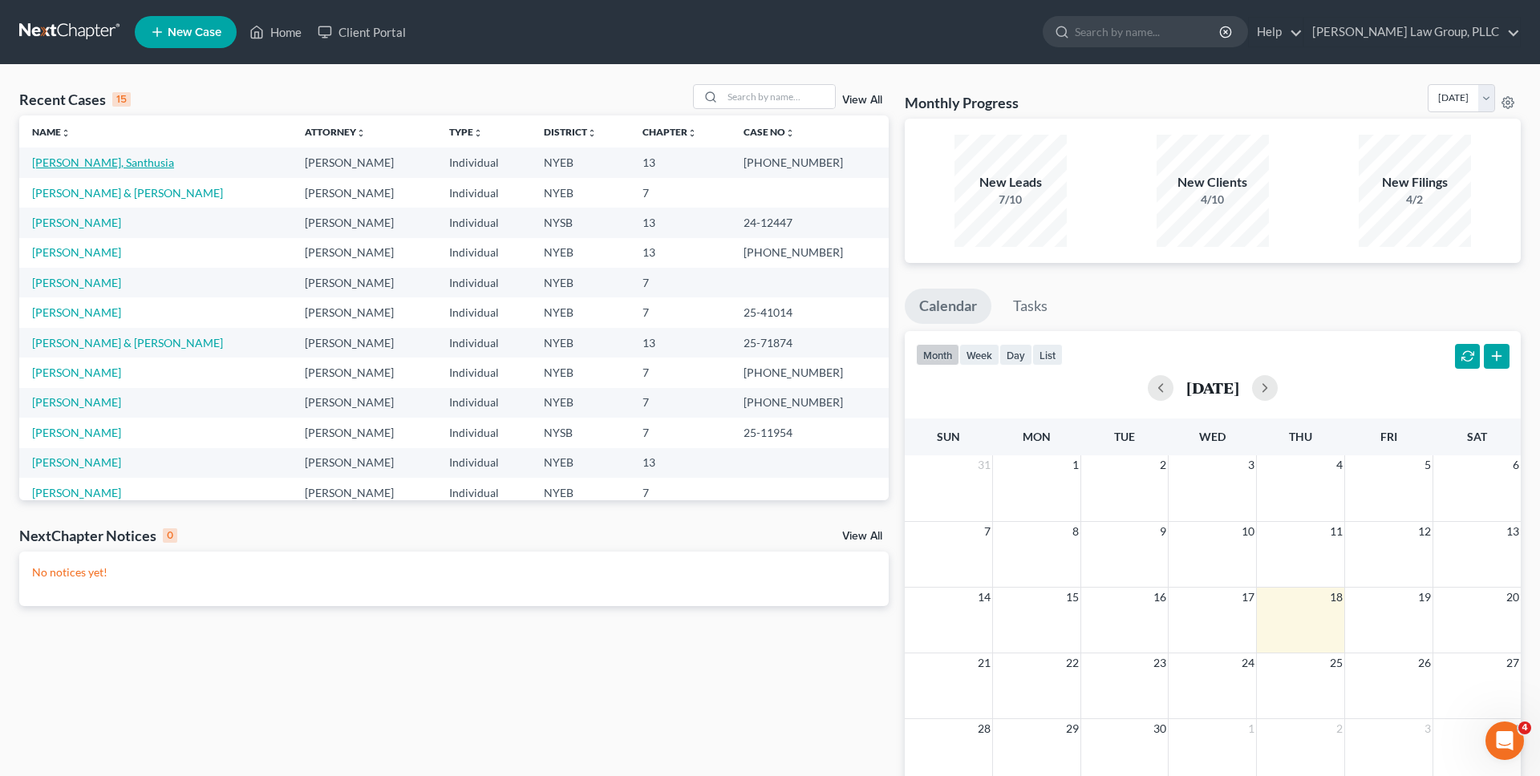
click at [100, 164] on link "[PERSON_NAME], Santhusia" at bounding box center [103, 163] width 142 height 14
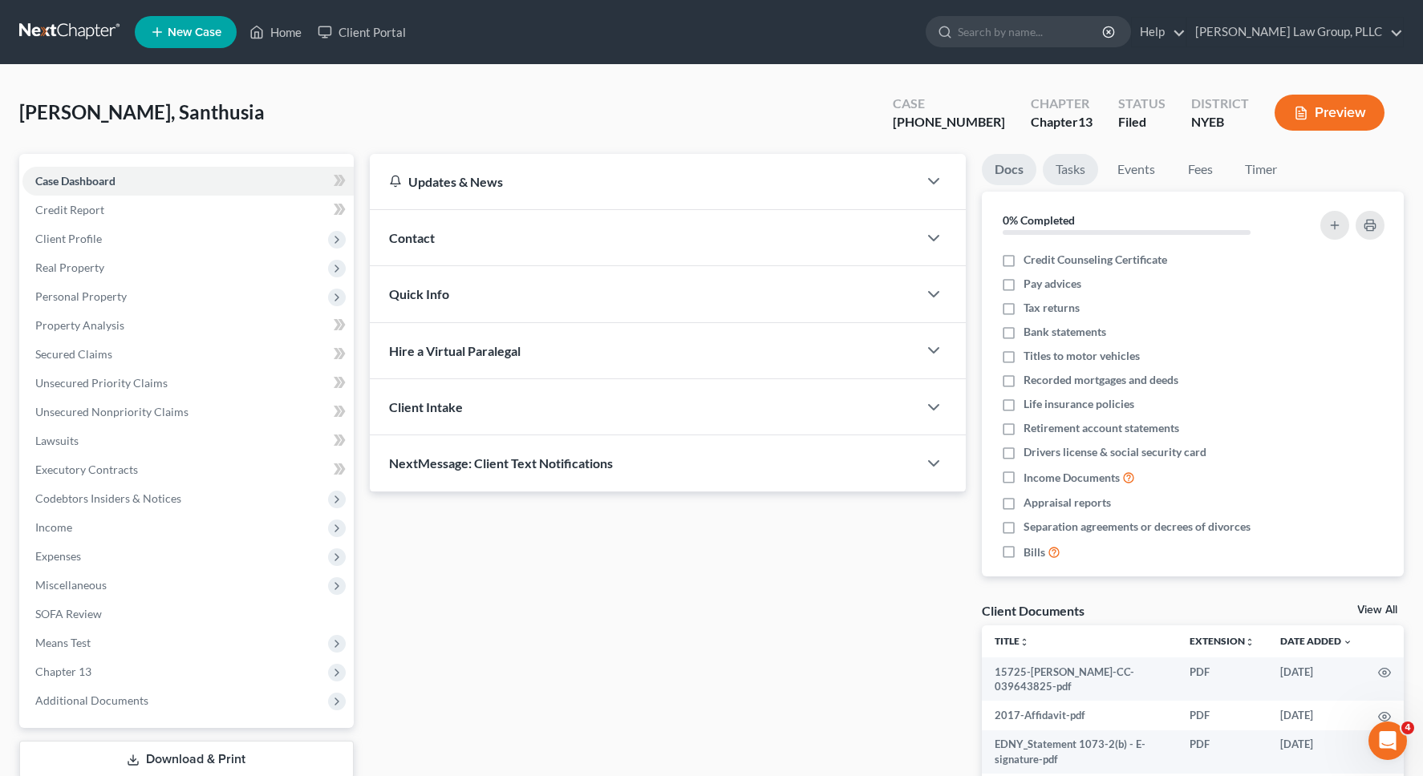
click at [370, 491] on div "NextMessage: Client Text Notifications" at bounding box center [644, 462] width 549 height 55
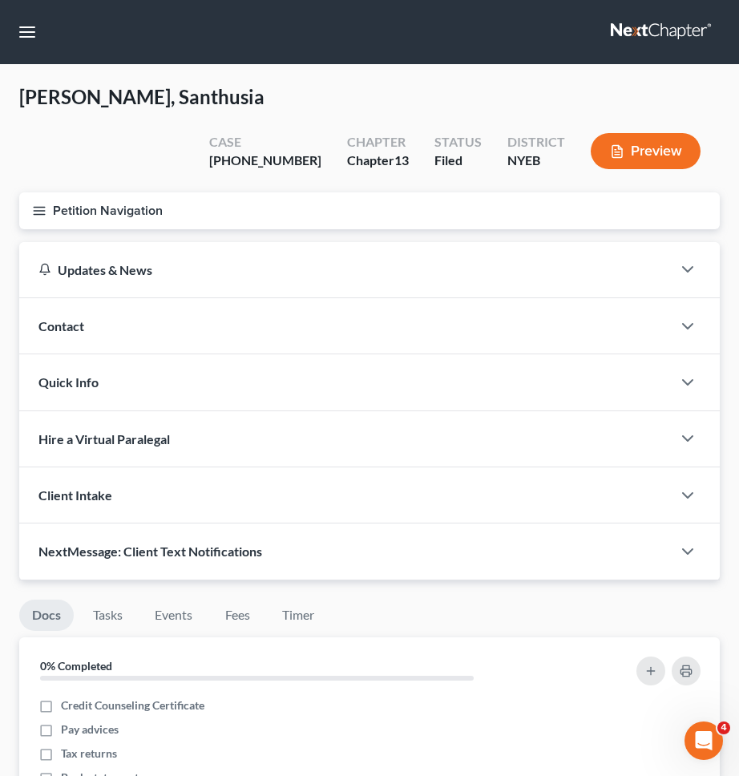
click at [176, 192] on button "Petition Navigation" at bounding box center [369, 210] width 701 height 37
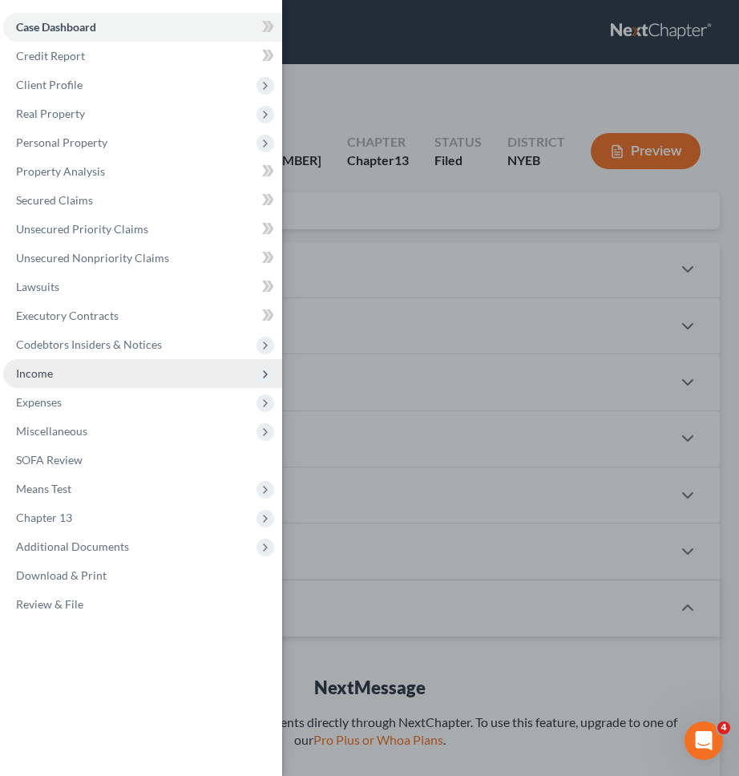
click at [111, 373] on span "Income" at bounding box center [142, 373] width 279 height 29
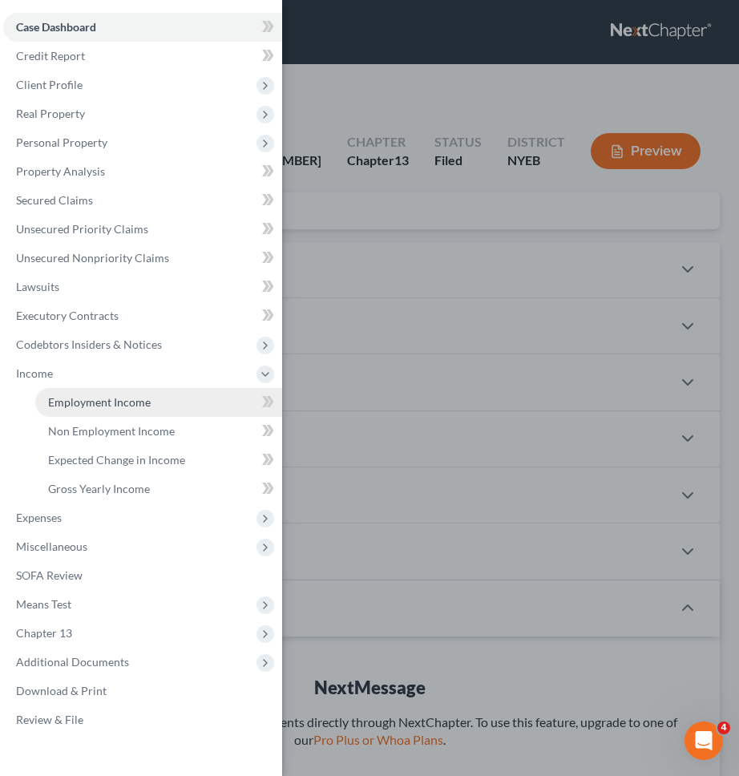
click at [127, 396] on span "Employment Income" at bounding box center [99, 402] width 103 height 14
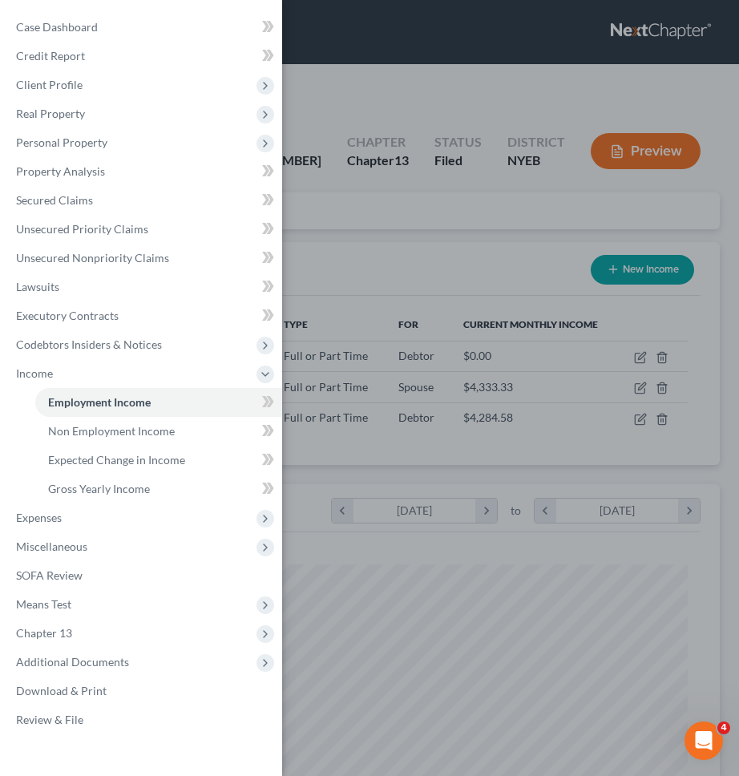
click at [385, 364] on div "Case Dashboard Payments Invoices Payments Payments Credit Report Client Profile" at bounding box center [369, 388] width 739 height 776
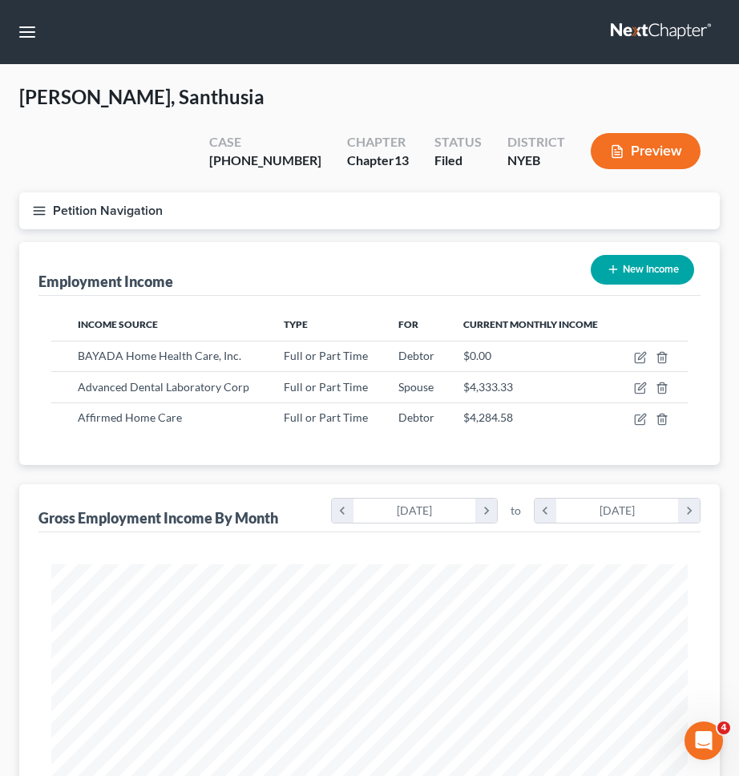
scroll to position [318, 669]
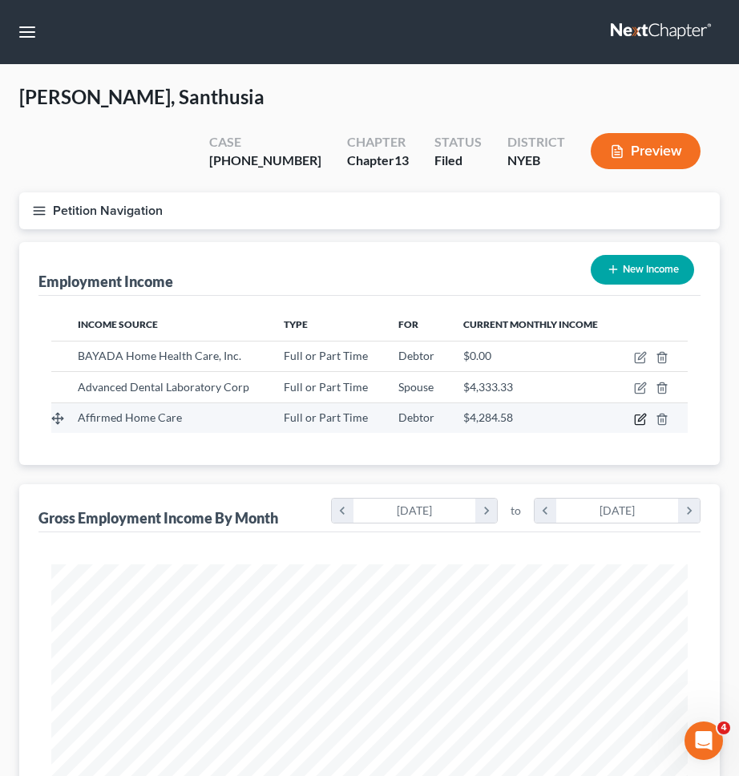
click at [638, 415] on icon "button" at bounding box center [640, 420] width 10 height 10
select select "0"
select select "35"
select select "2"
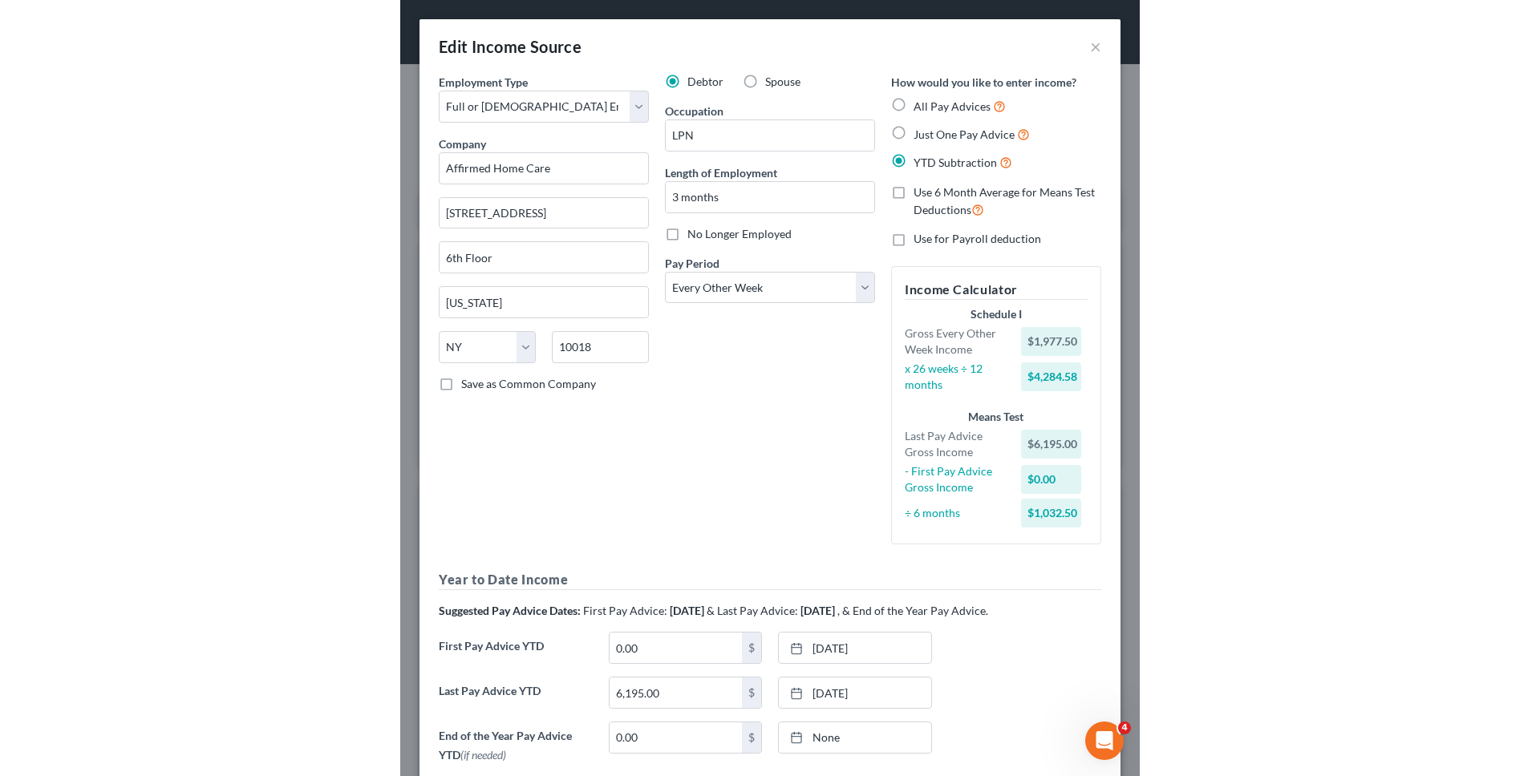
scroll to position [139, 0]
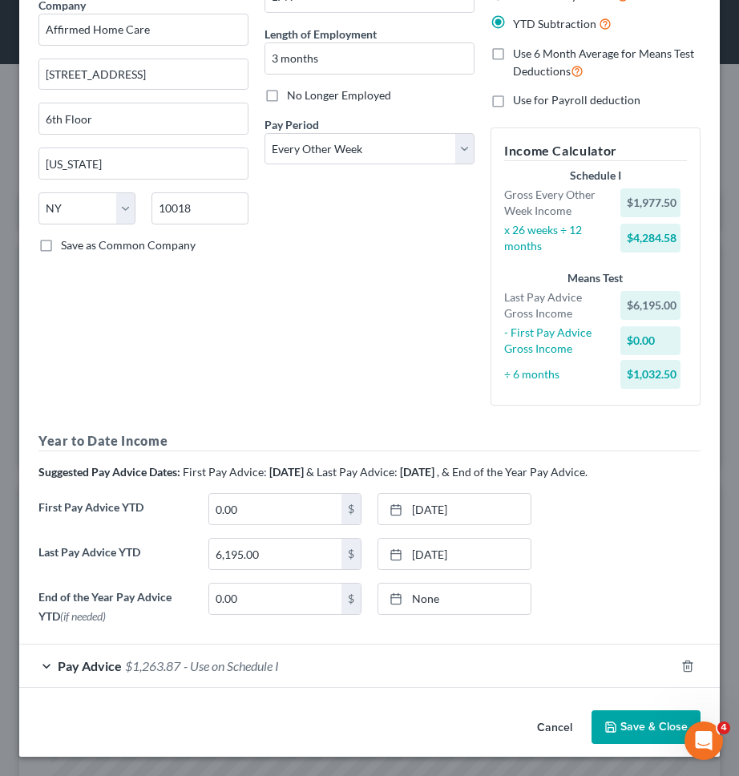
click at [641, 731] on button "Save & Close" at bounding box center [646, 728] width 109 height 34
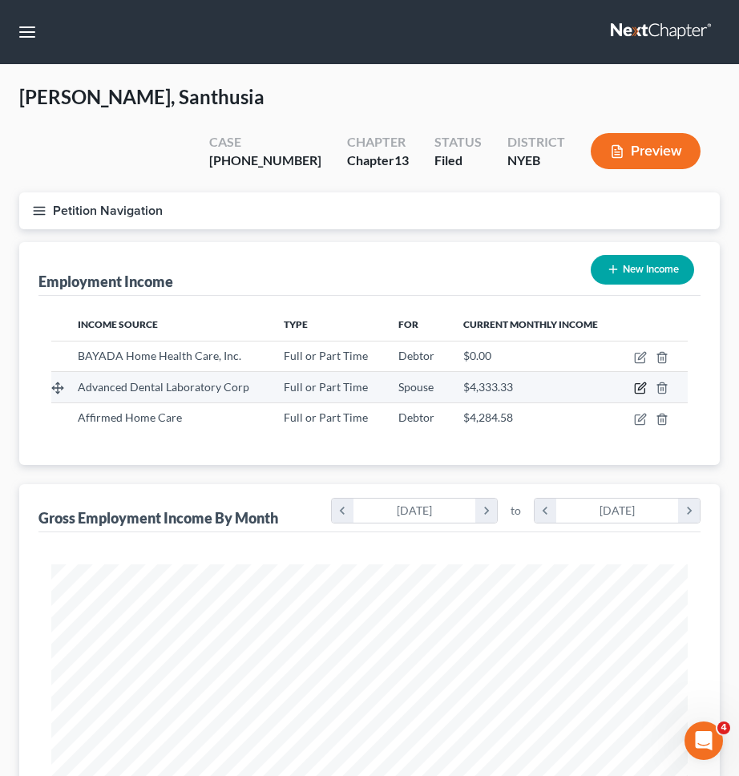
click at [637, 382] on icon "button" at bounding box center [640, 388] width 13 height 13
select select "0"
select select "35"
select select "2"
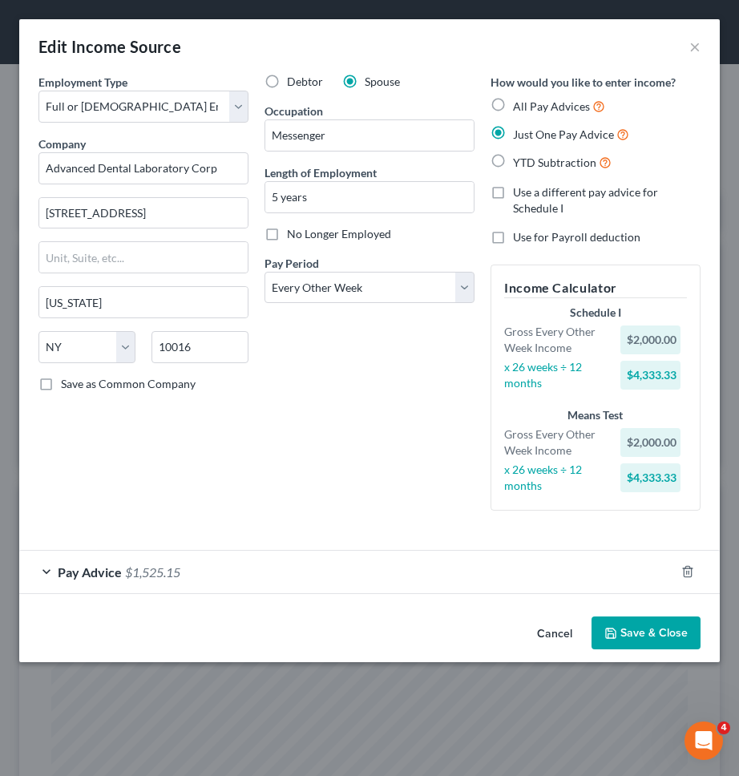
click at [435, 567] on div "Pay Advice $1,525.15" at bounding box center [347, 572] width 656 height 43
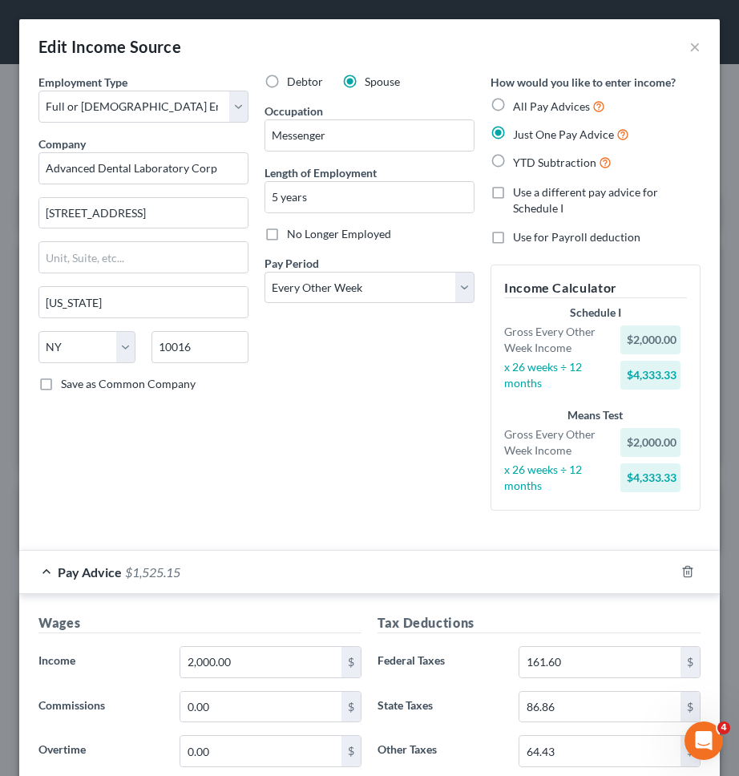
click at [435, 567] on div "Pay Advice $1,525.15" at bounding box center [347, 572] width 656 height 43
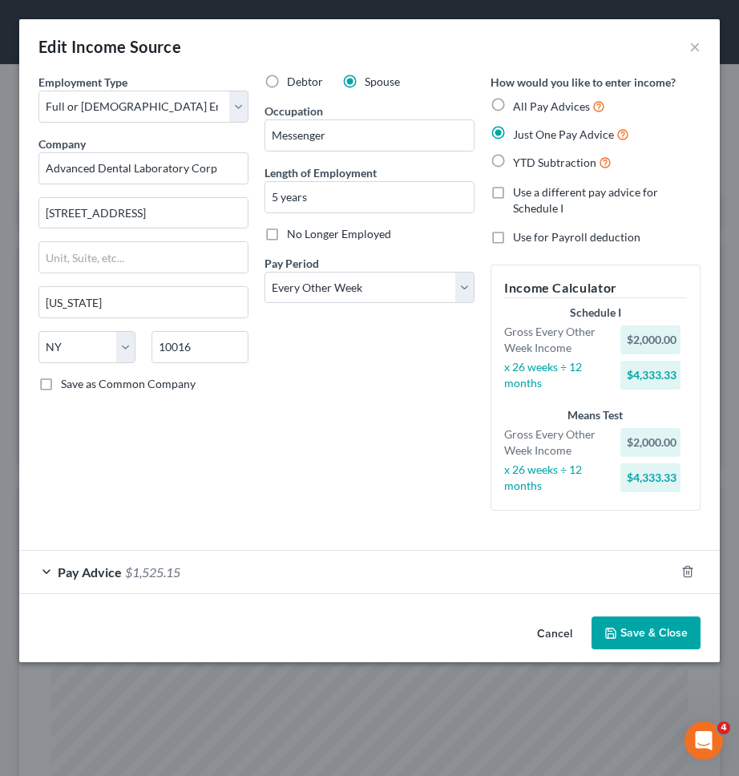
click at [551, 622] on button "Cancel" at bounding box center [555, 634] width 61 height 32
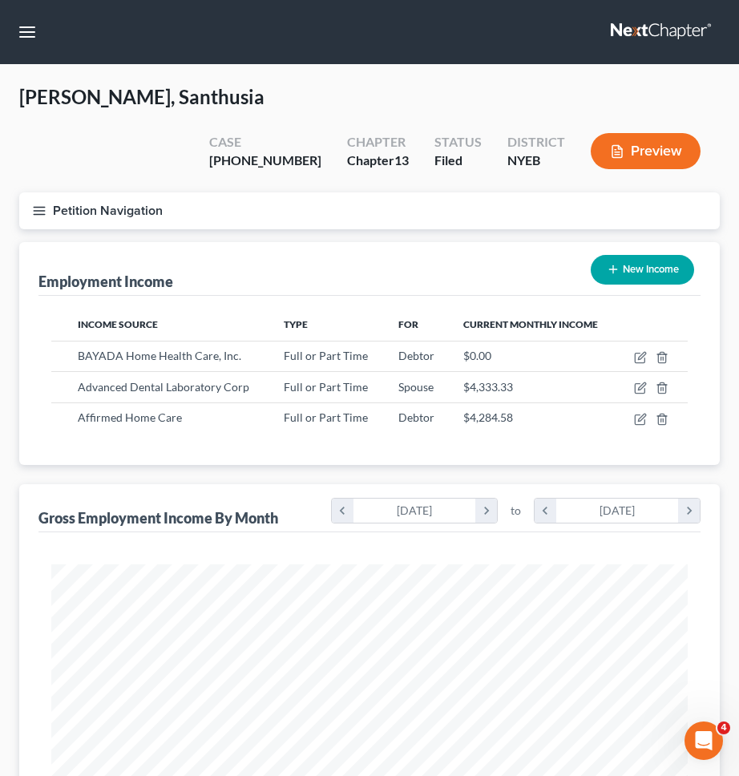
click at [371, 192] on button "Petition Navigation" at bounding box center [369, 210] width 701 height 37
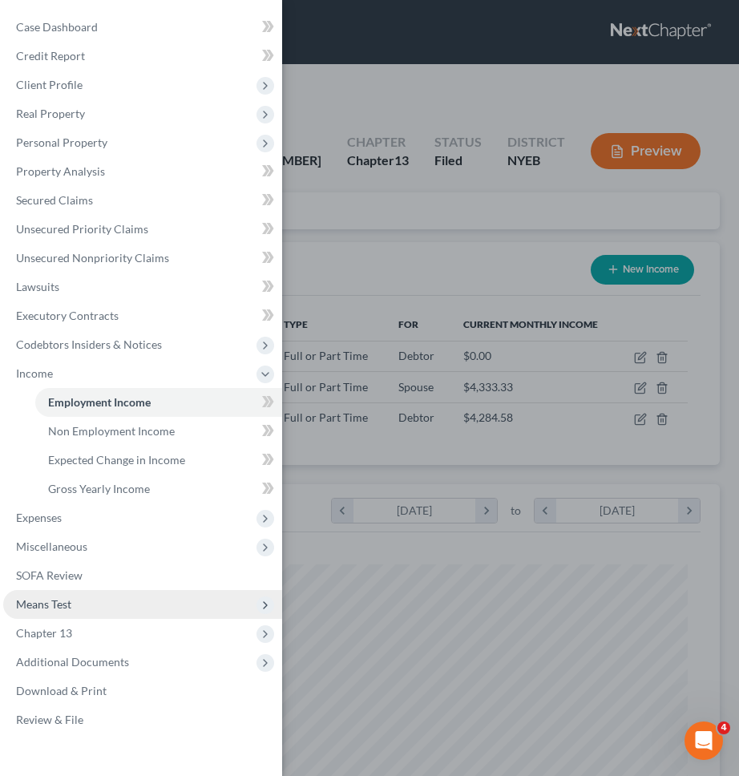
click at [72, 594] on span "Means Test" at bounding box center [142, 604] width 279 height 29
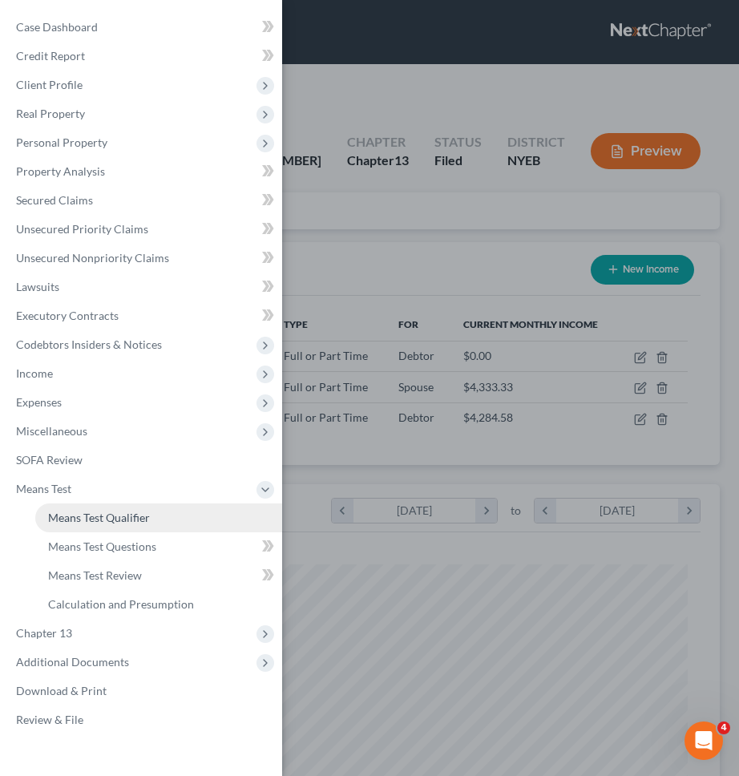
click at [119, 506] on link "Means Test Qualifier" at bounding box center [158, 518] width 247 height 29
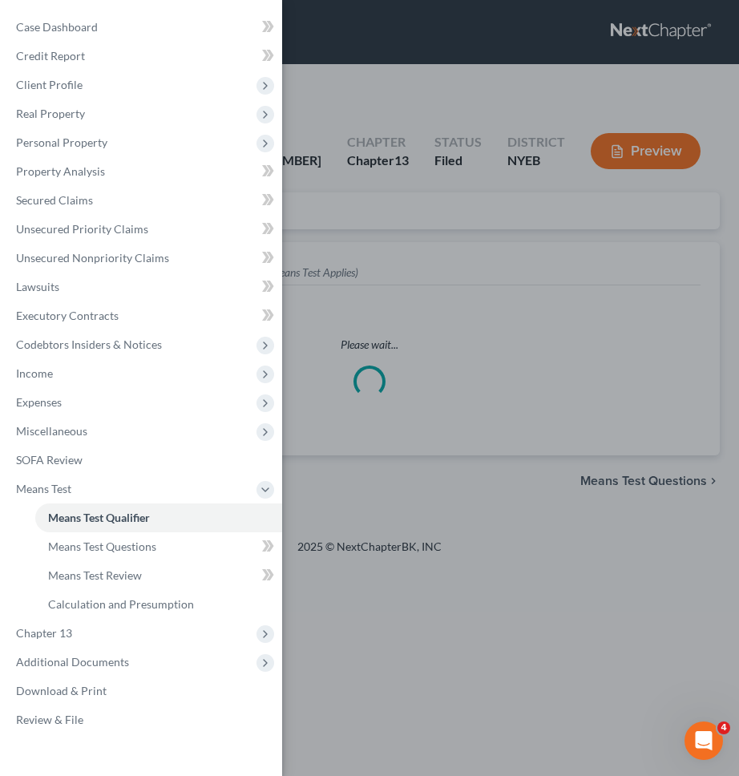
click at [359, 433] on div "Case Dashboard Payments Invoices Payments Payments Credit Report Client Profile" at bounding box center [369, 388] width 739 height 776
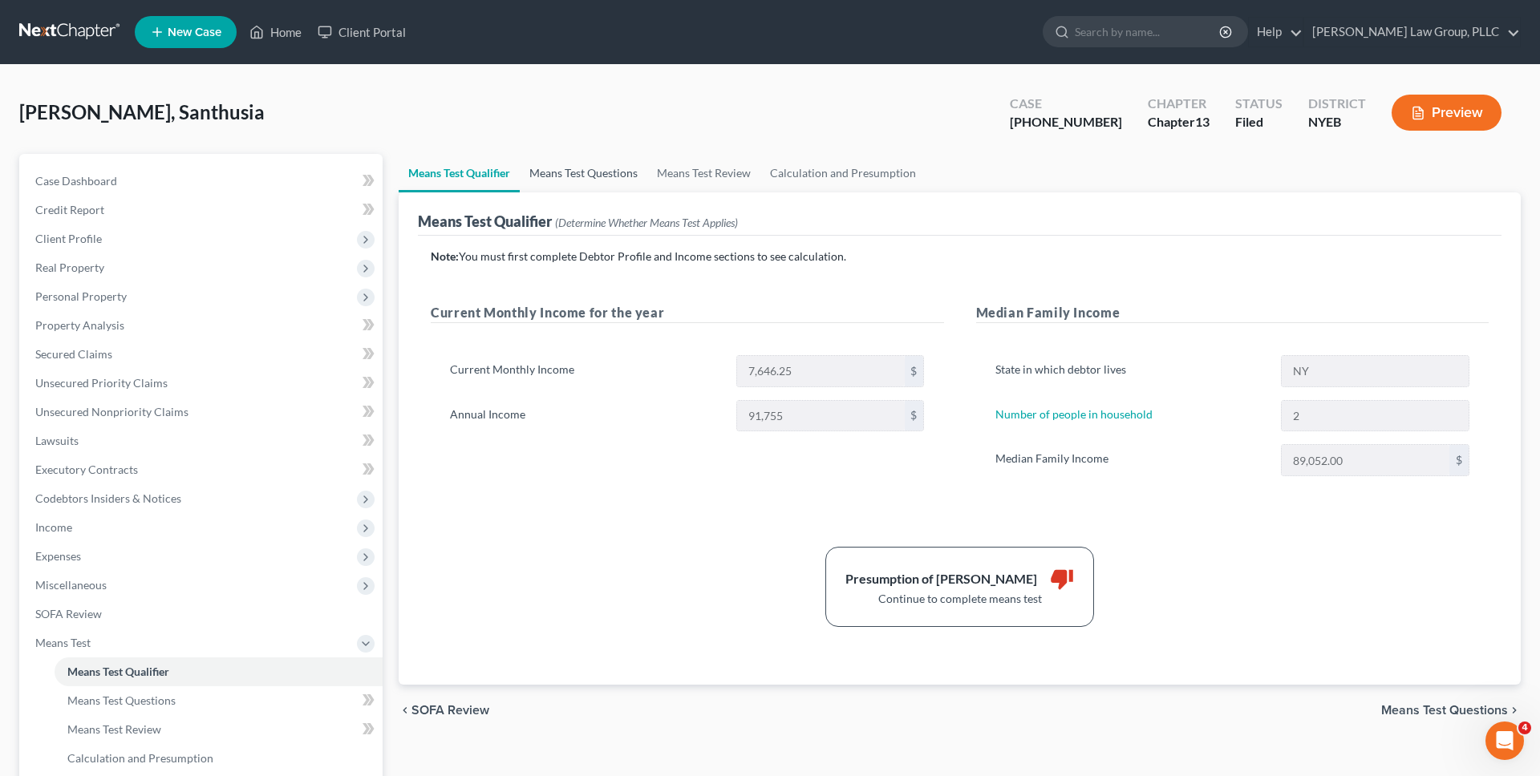
click at [610, 186] on link "Means Test Questions" at bounding box center [584, 173] width 128 height 38
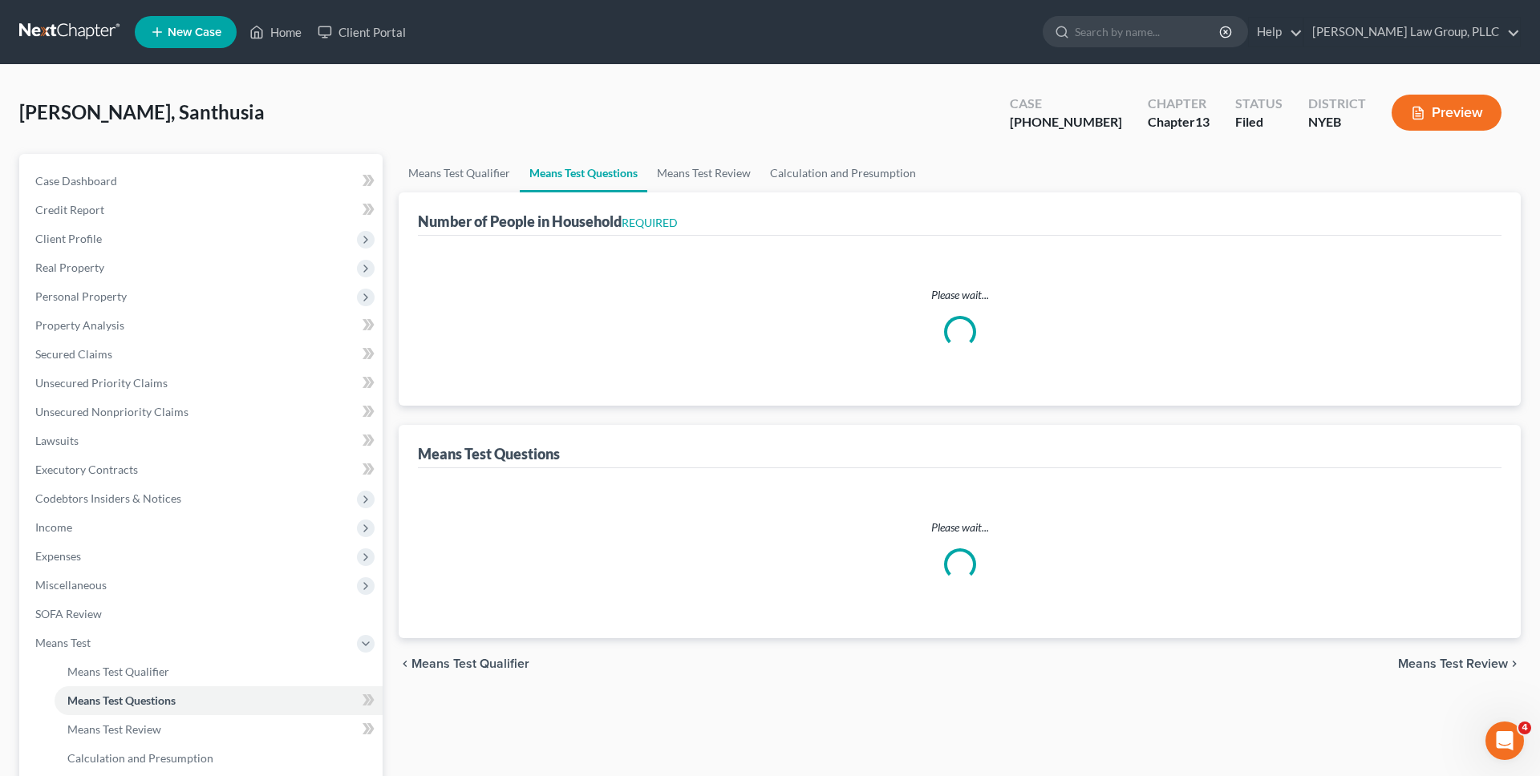
select select "2"
select select "0"
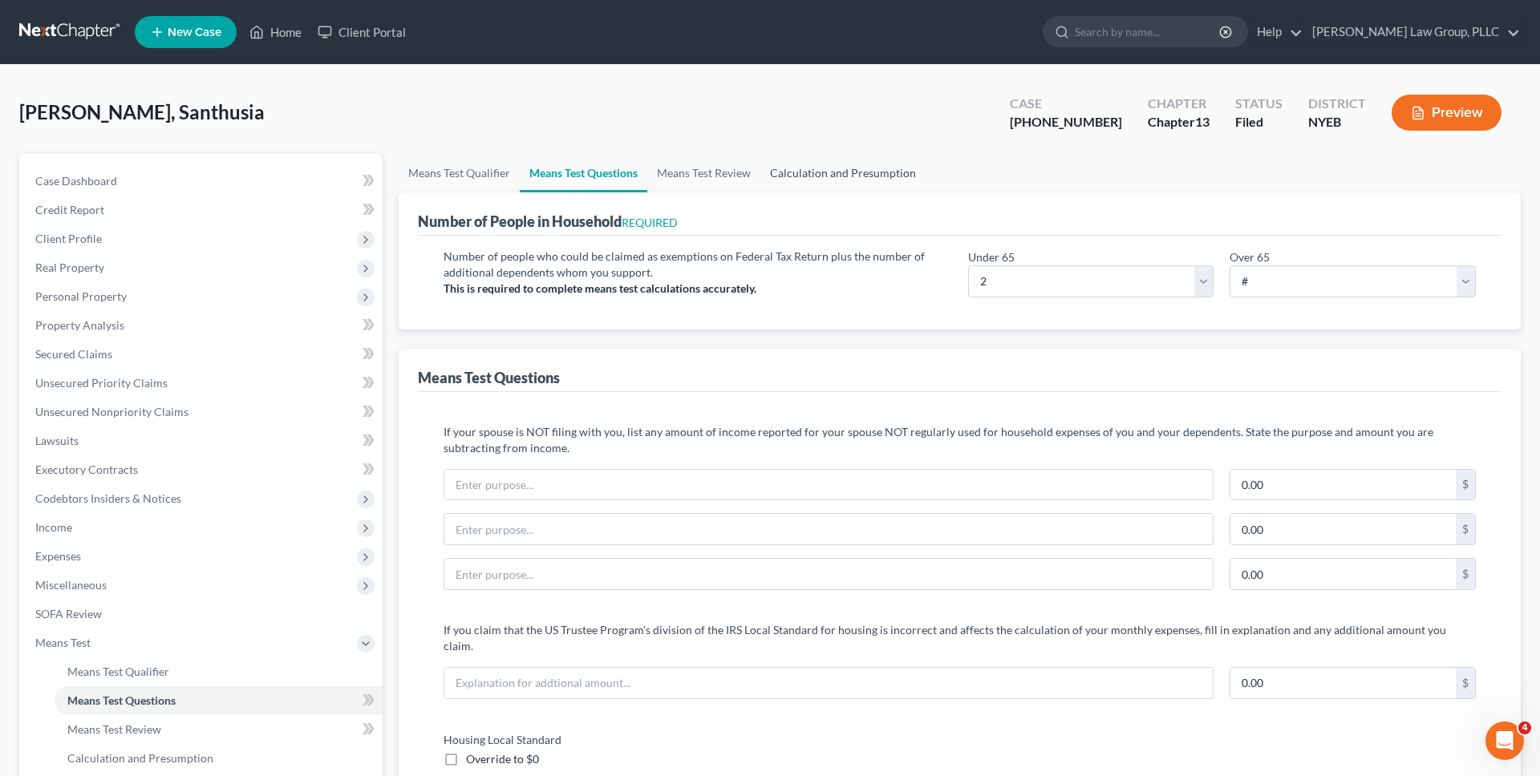
click at [829, 165] on link "Calculation and Presumption" at bounding box center [842, 173] width 165 height 38
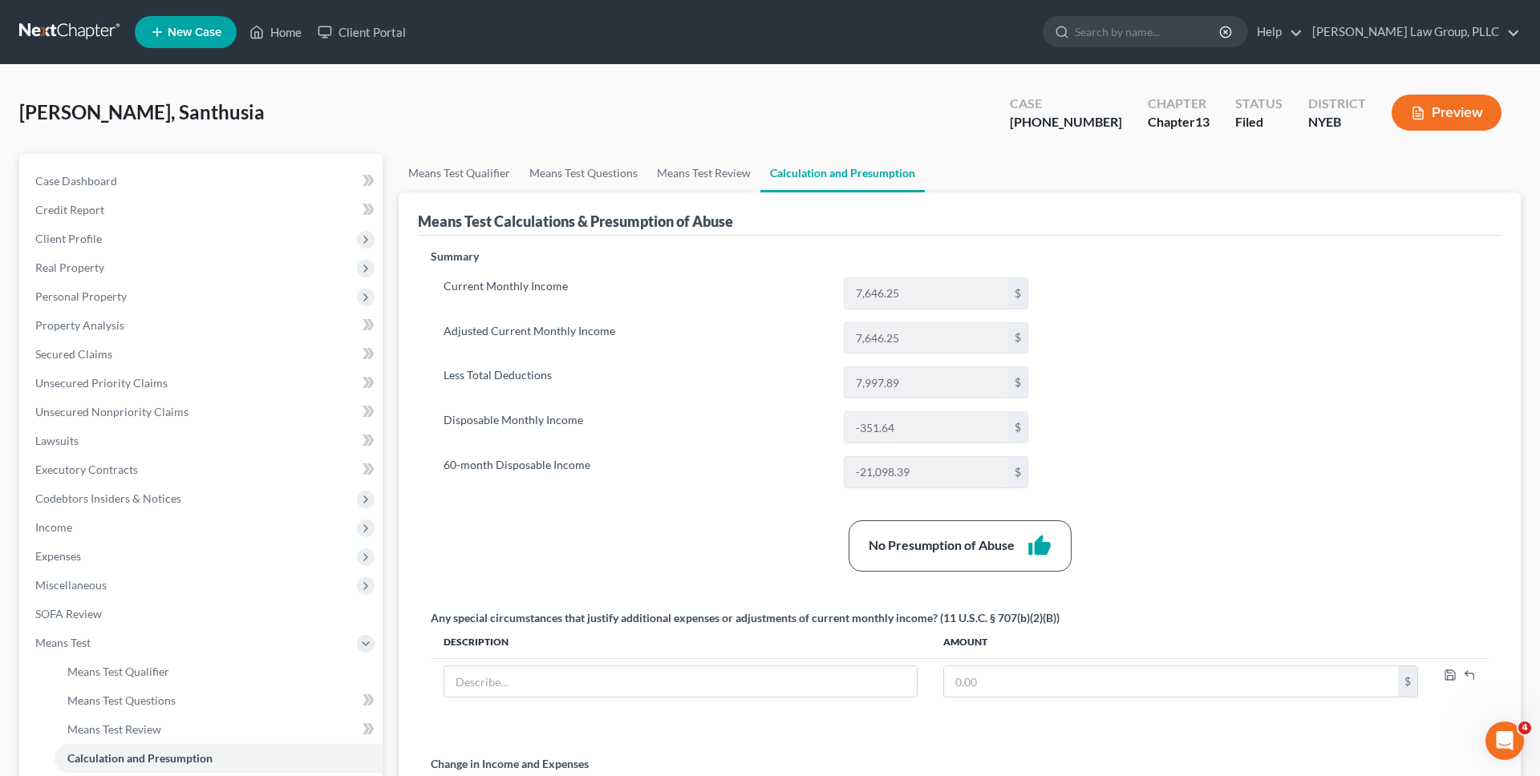
click at [101, 27] on link at bounding box center [70, 32] width 103 height 29
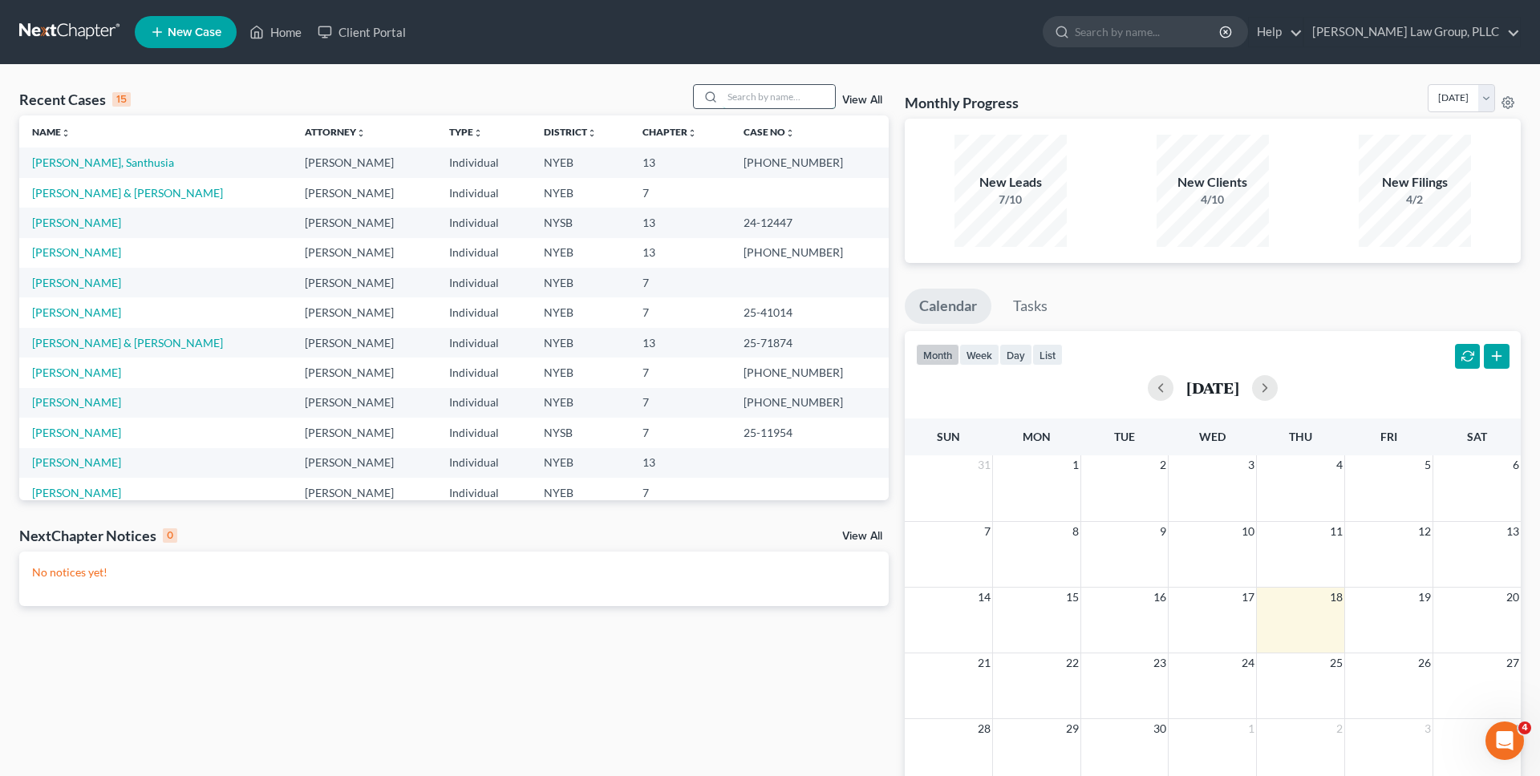
click at [776, 99] on input "search" at bounding box center [779, 96] width 112 height 23
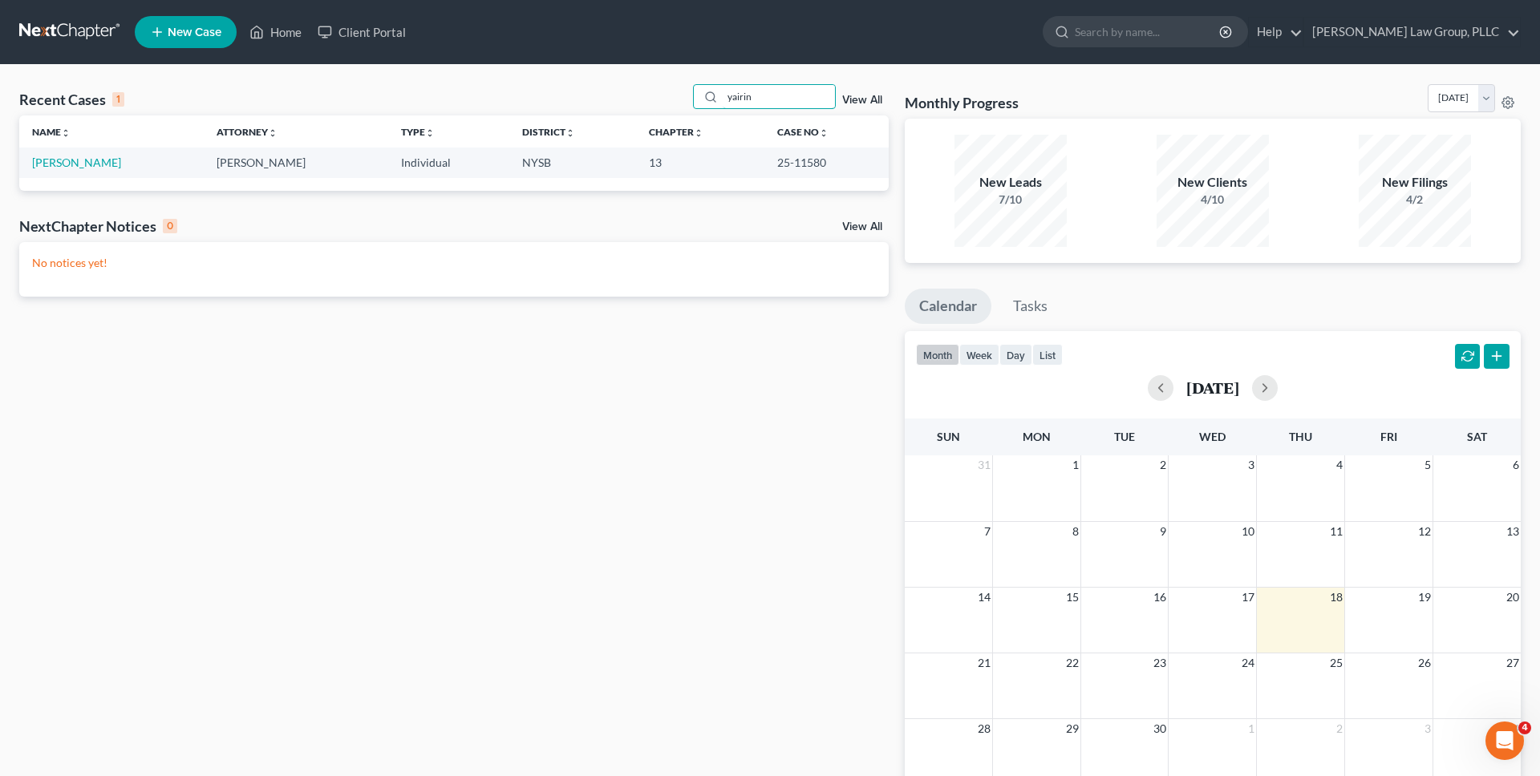
type input "yairin"
click at [79, 183] on div "Name unfold_more expand_more expand_less Attorney unfold_more expand_more expan…" at bounding box center [453, 152] width 869 height 75
click at [83, 166] on link "Rodriguez, Yairin" at bounding box center [76, 163] width 89 height 14
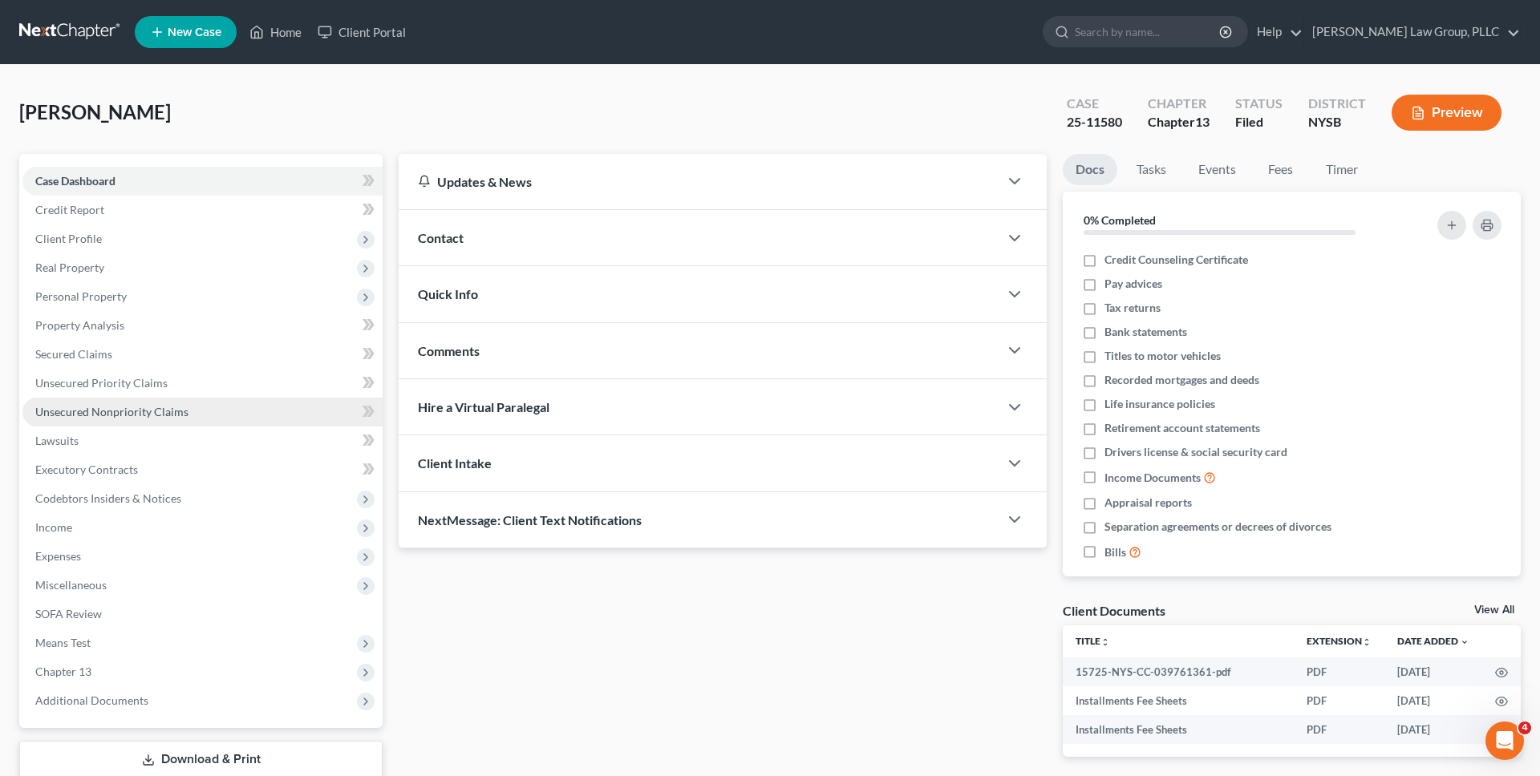
click at [138, 415] on span "Unsecured Nonpriority Claims" at bounding box center [111, 412] width 153 height 14
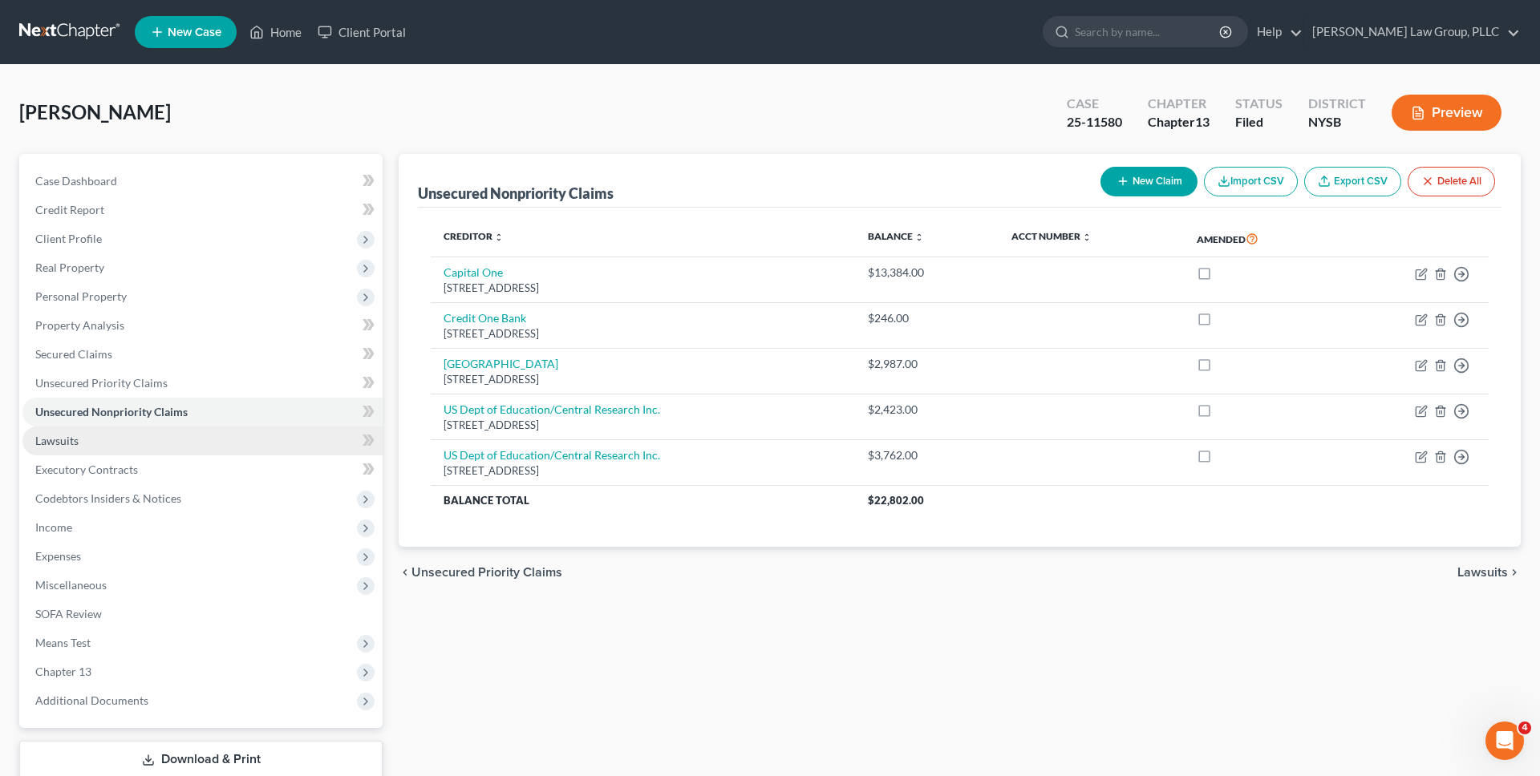
click at [244, 438] on link "Lawsuits" at bounding box center [202, 441] width 360 height 29
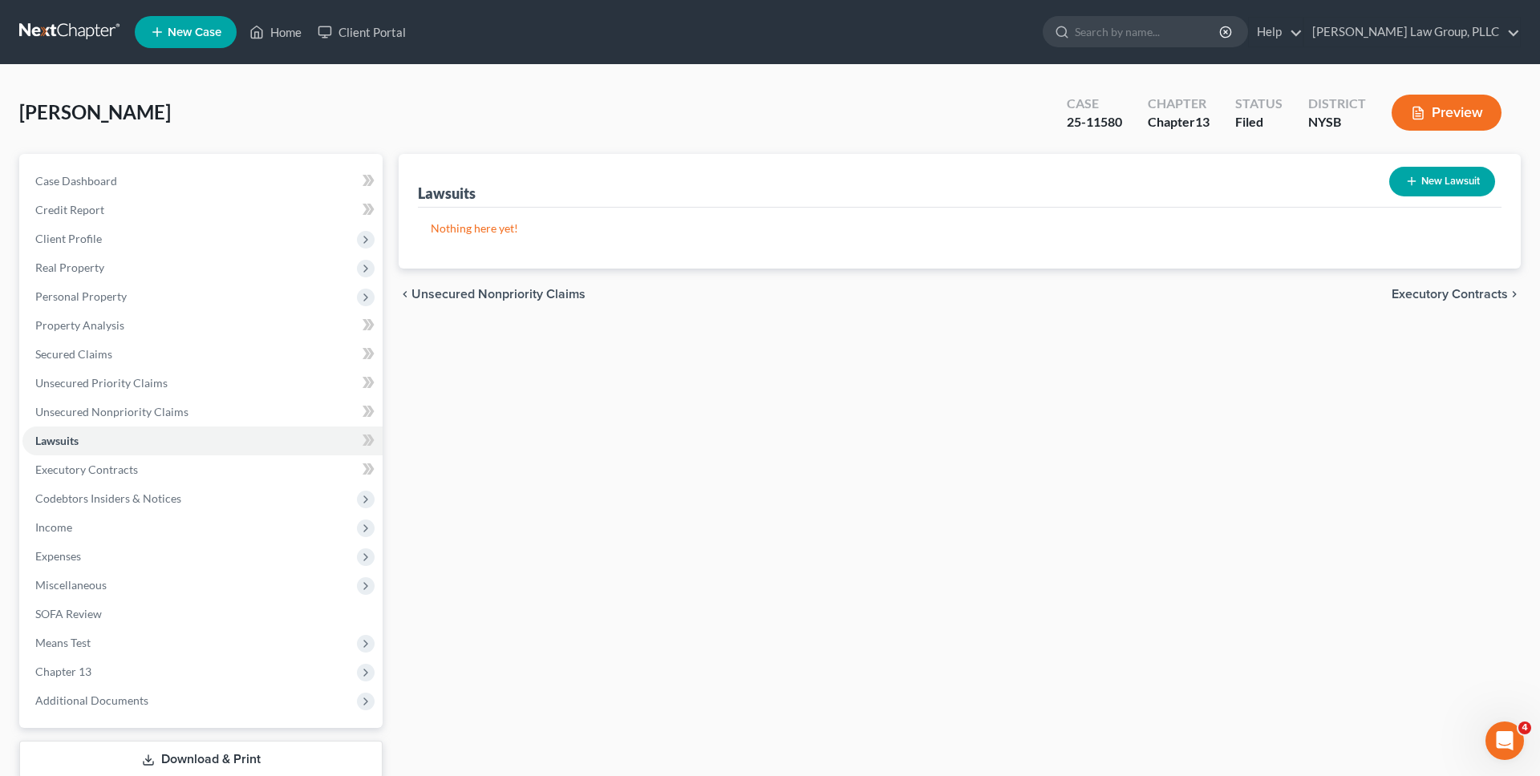
click at [71, 32] on link at bounding box center [70, 32] width 103 height 29
